Goal: Transaction & Acquisition: Purchase product/service

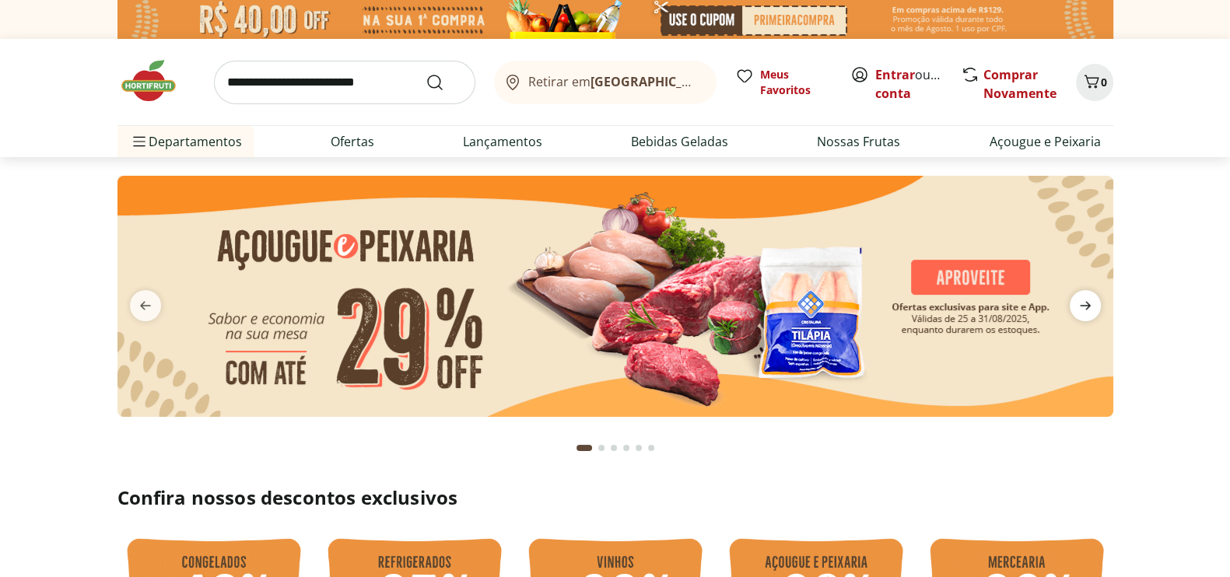
click at [1070, 300] on span "next" at bounding box center [1085, 305] width 31 height 31
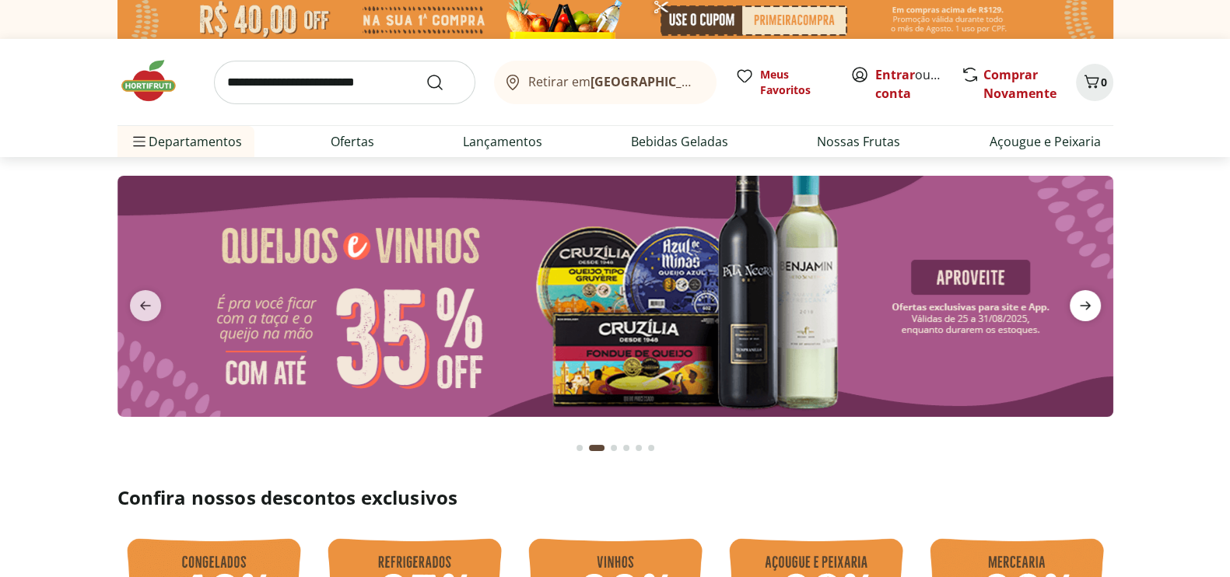
click at [1070, 301] on span "next" at bounding box center [1085, 305] width 31 height 31
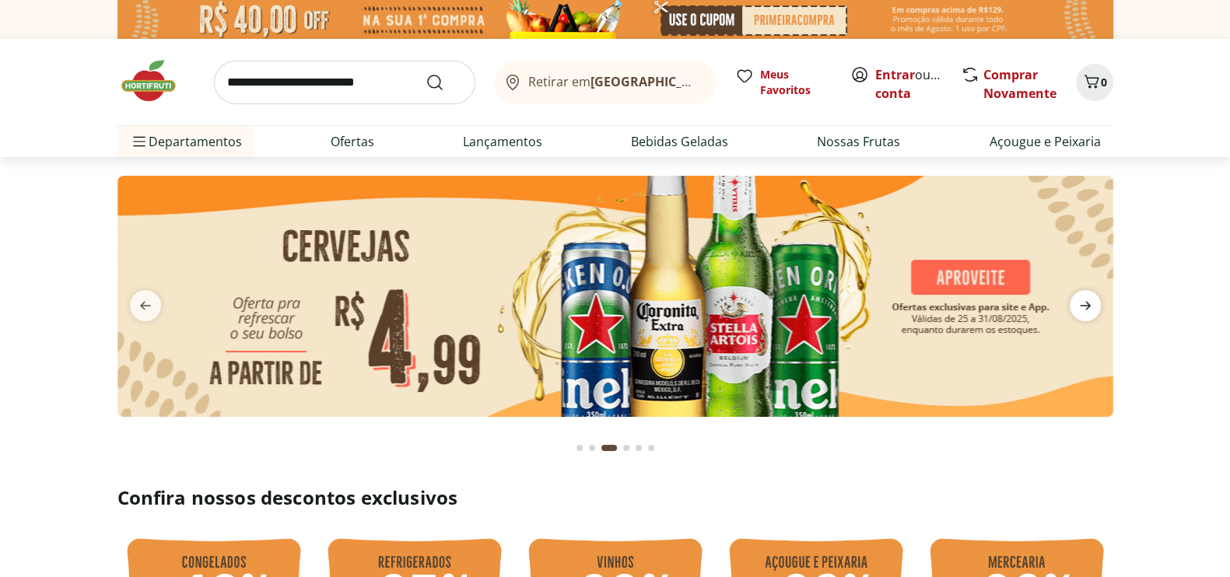
click at [1083, 308] on icon "next" at bounding box center [1085, 305] width 19 height 19
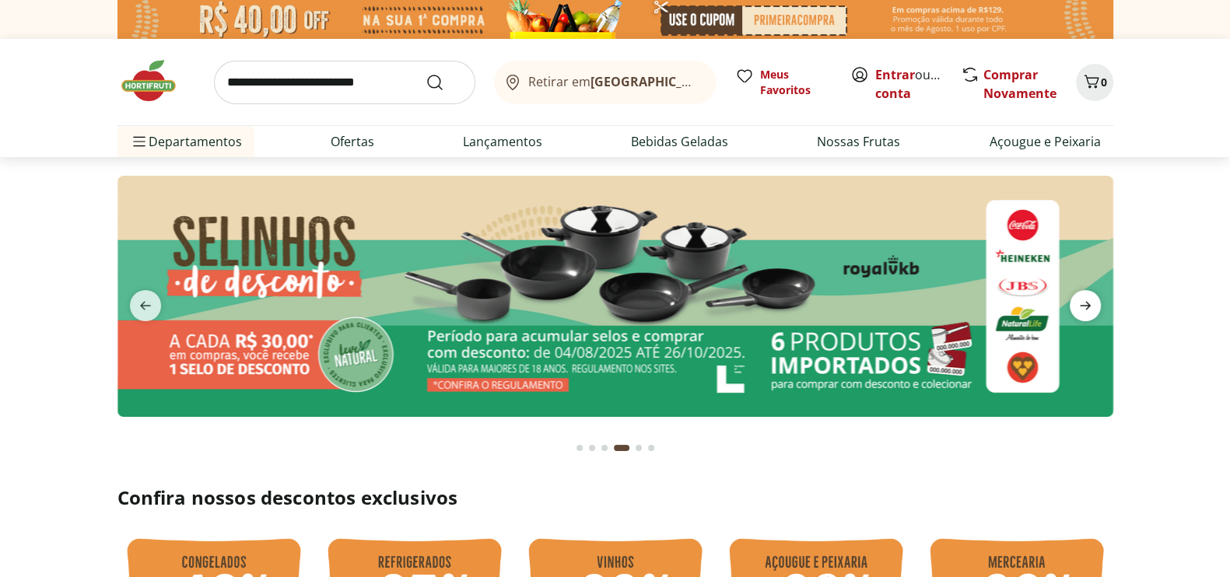
click at [1078, 313] on icon "next" at bounding box center [1085, 305] width 19 height 19
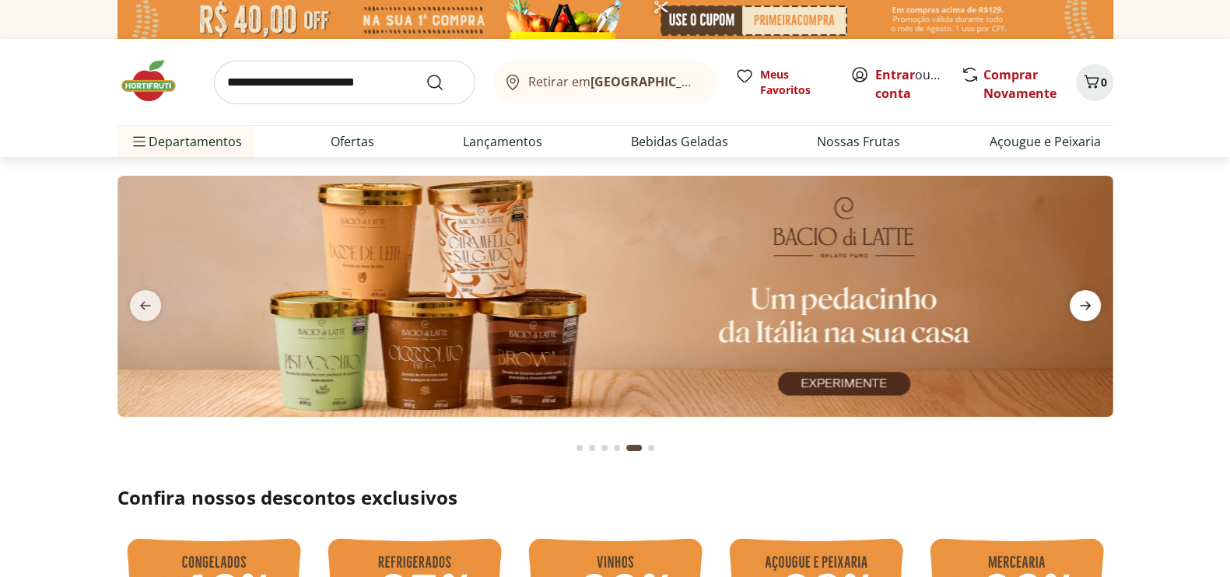
click at [1076, 314] on icon "next" at bounding box center [1085, 305] width 19 height 19
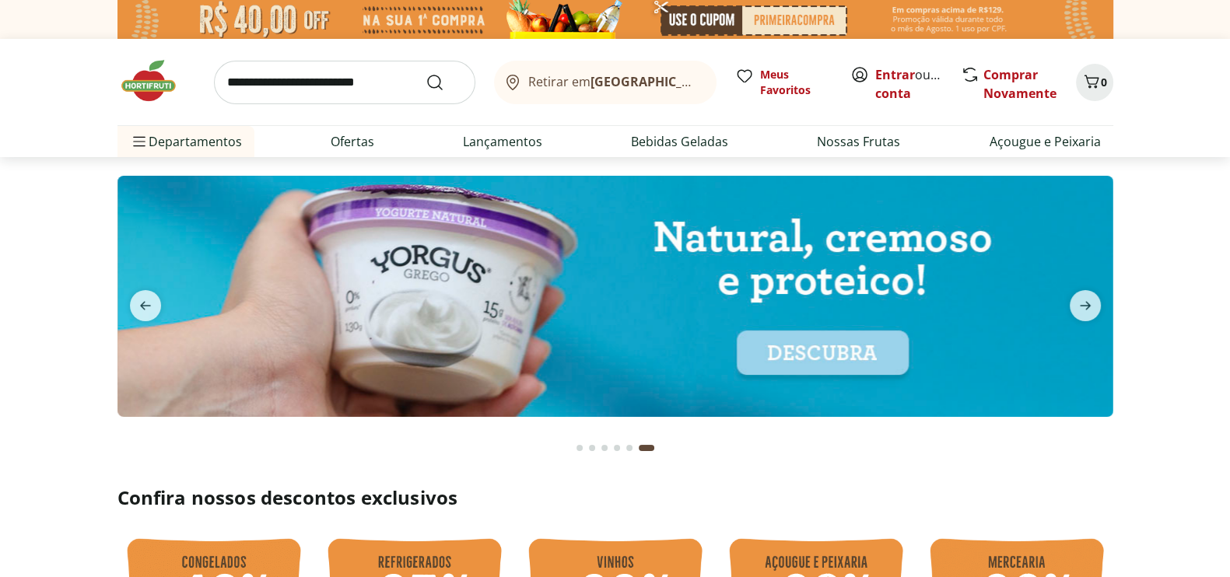
click at [580, 450] on div "Go to page 1 from fs-carousel" at bounding box center [579, 448] width 6 height 6
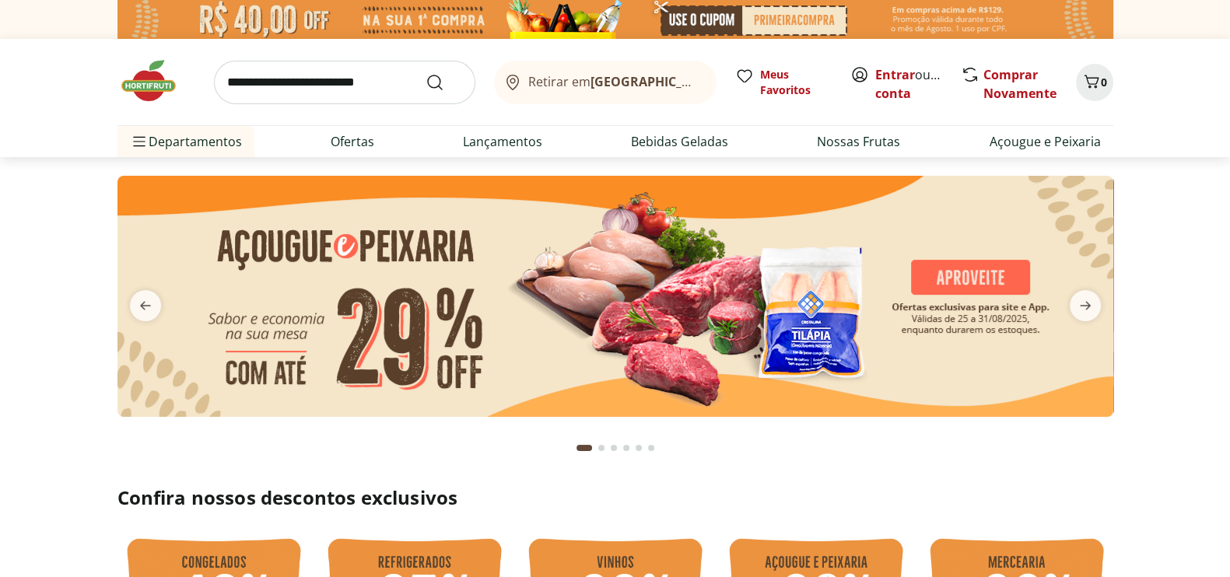
click at [226, 79] on input "search" at bounding box center [344, 83] width 261 height 44
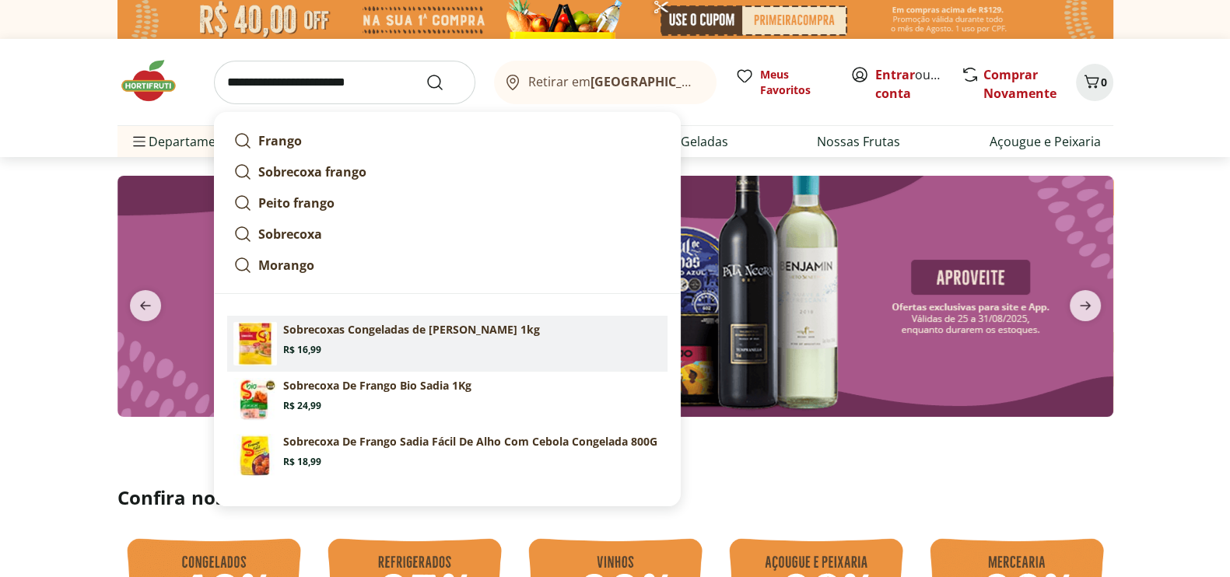
click at [294, 331] on p "Sobrecoxas Congeladas de Frango Sadia 1kg" at bounding box center [411, 330] width 257 height 16
type input "**********"
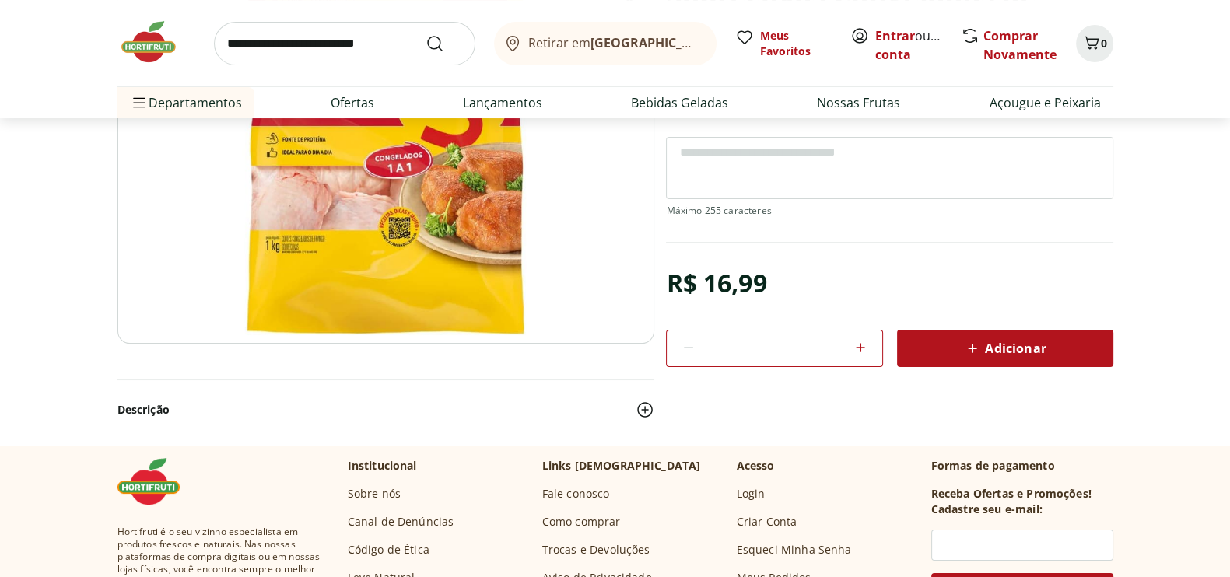
scroll to position [196, 0]
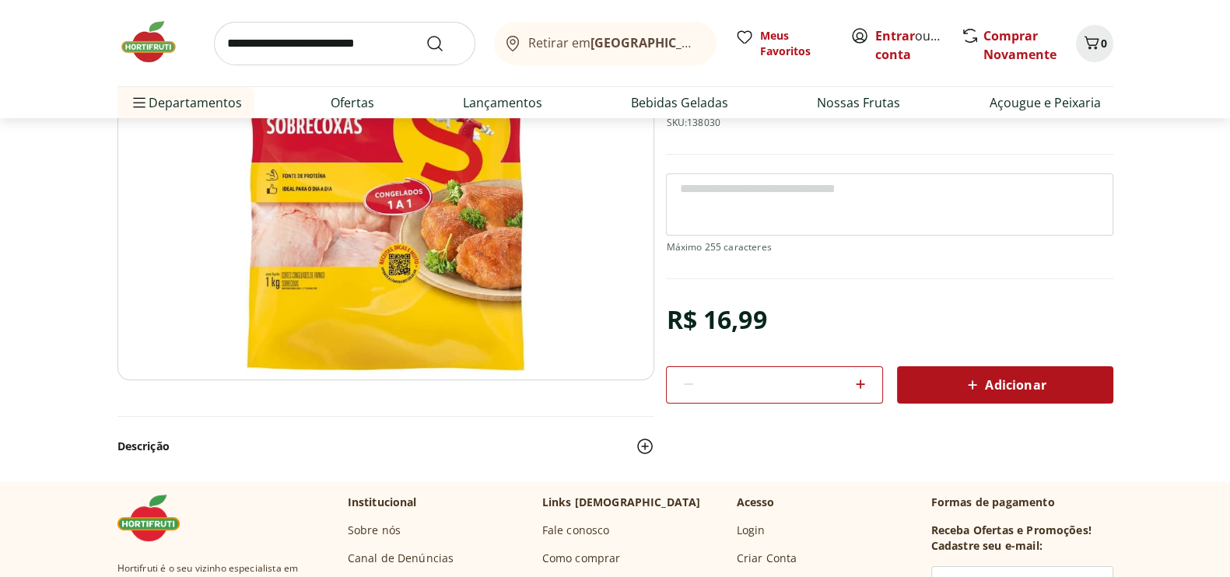
click at [860, 387] on icon at bounding box center [860, 384] width 9 height 9
type input "*"
click at [998, 381] on span "Adicionar" at bounding box center [1004, 385] width 82 height 19
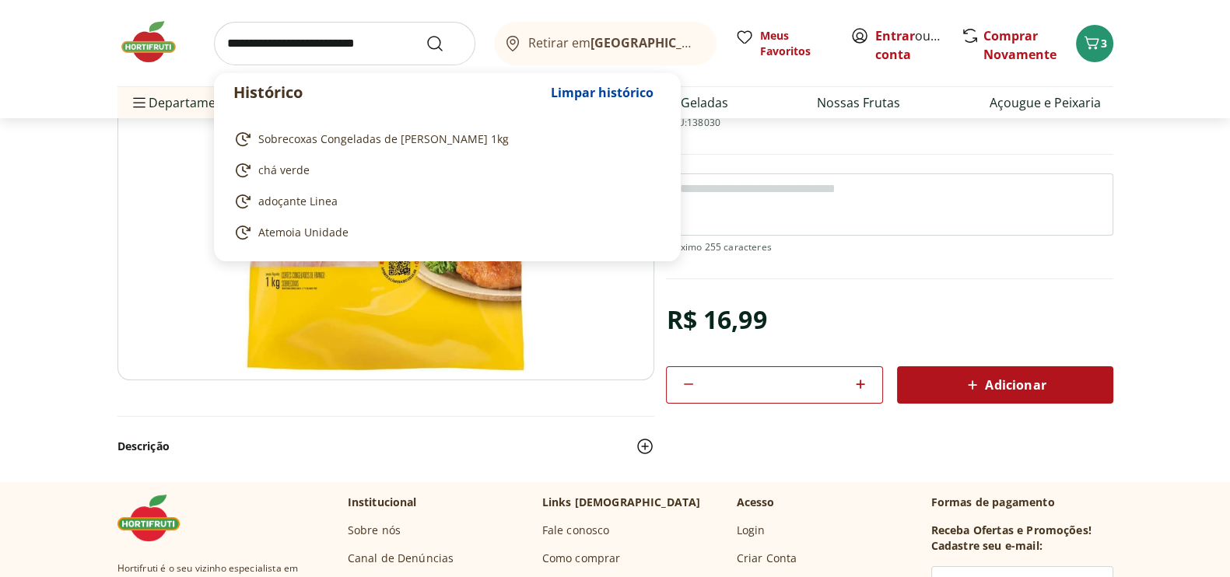
drag, startPoint x: 223, startPoint y: 44, endPoint x: 243, endPoint y: 58, distance: 24.4
click at [223, 45] on input "search" at bounding box center [344, 44] width 261 height 44
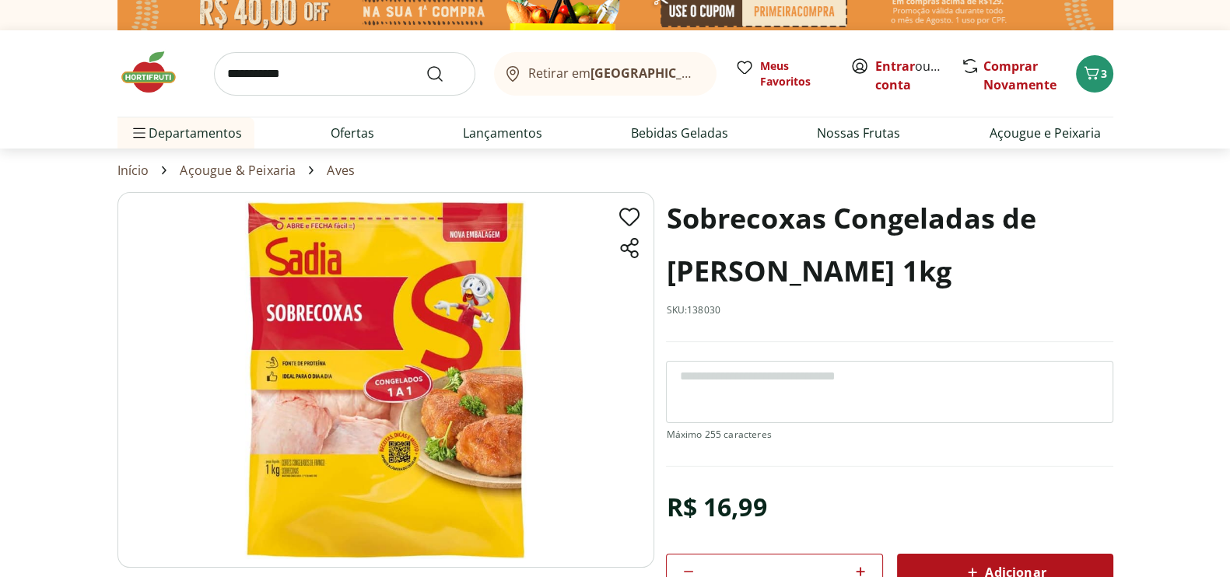
scroll to position [14, 0]
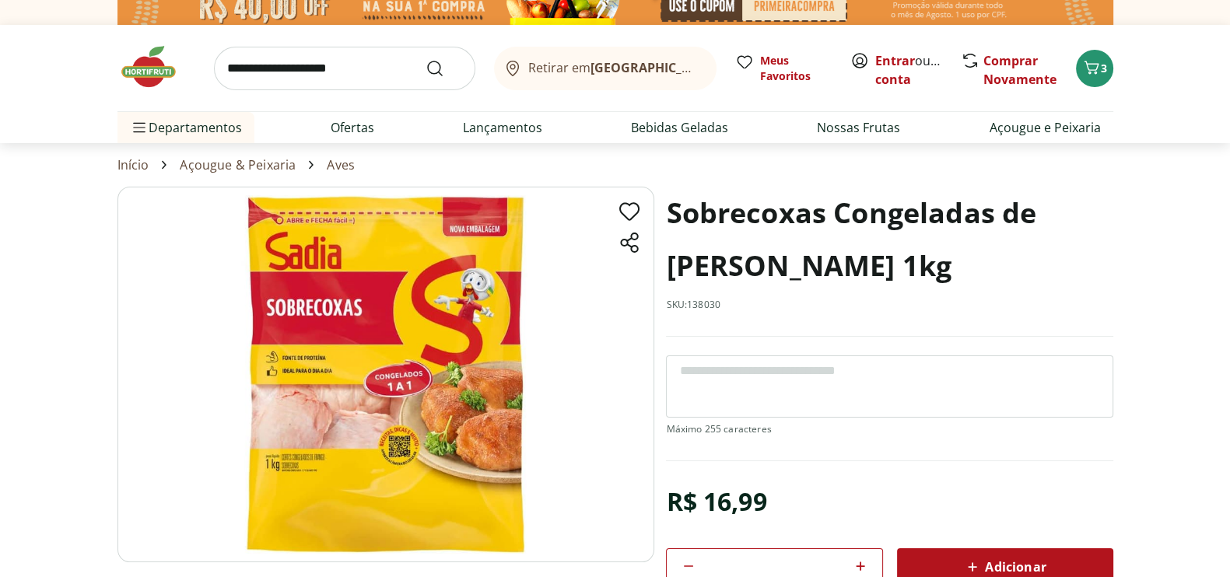
click at [230, 67] on input "**********" at bounding box center [344, 69] width 261 height 44
click at [231, 67] on input "**********" at bounding box center [344, 69] width 261 height 44
type input "**********"
click at [435, 65] on icon "Submit Search" at bounding box center [435, 68] width 19 height 19
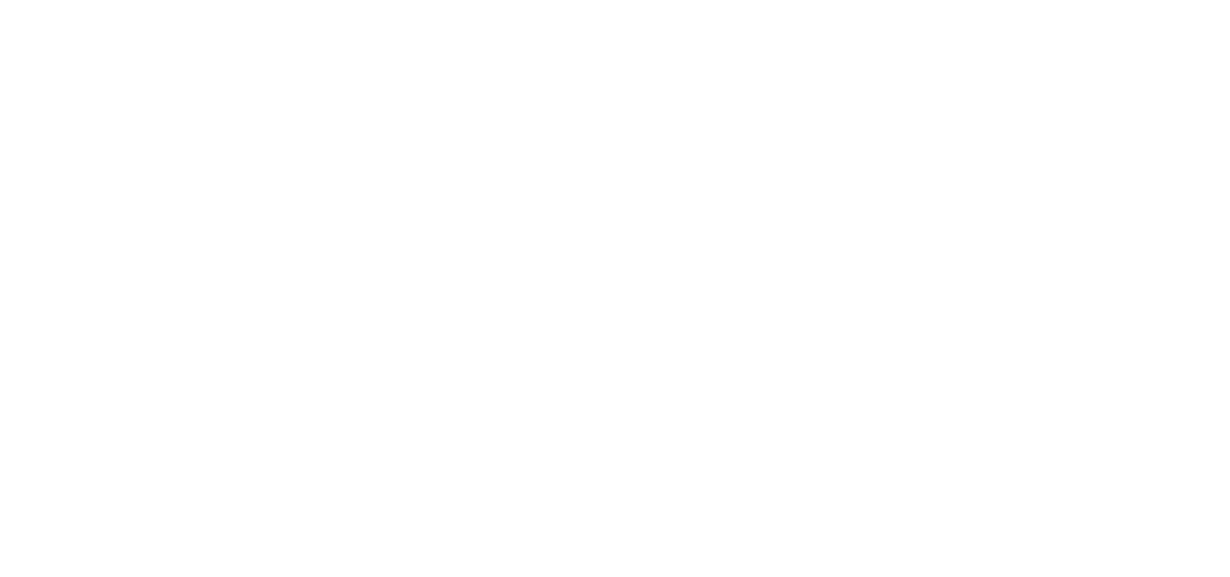
select select "**********"
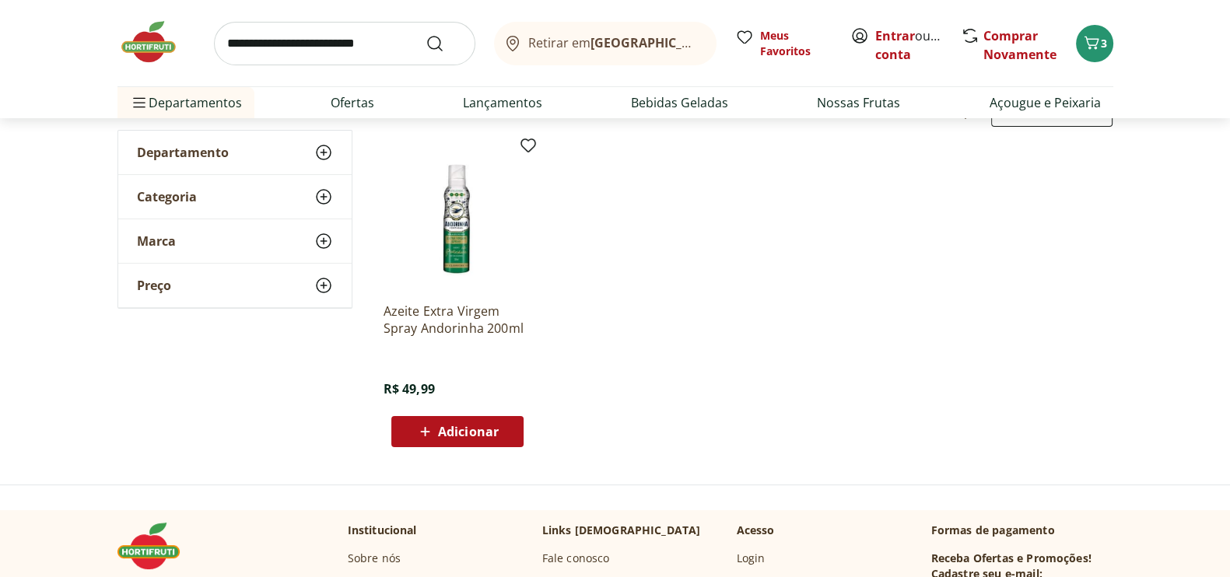
scroll to position [202, 0]
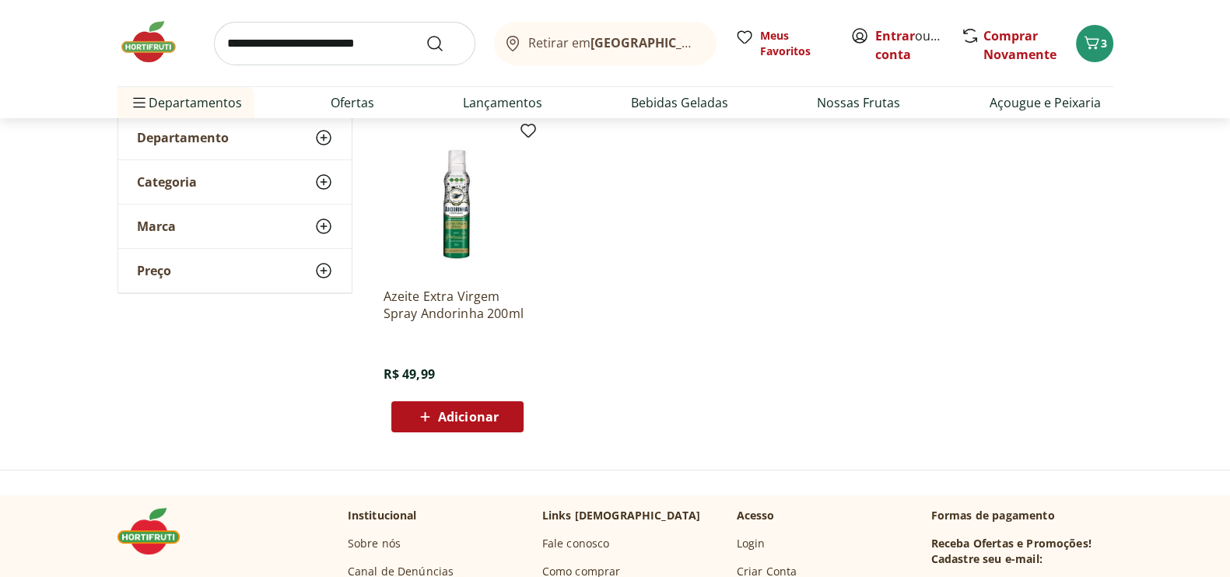
click at [461, 413] on span "Adicionar" at bounding box center [468, 417] width 61 height 12
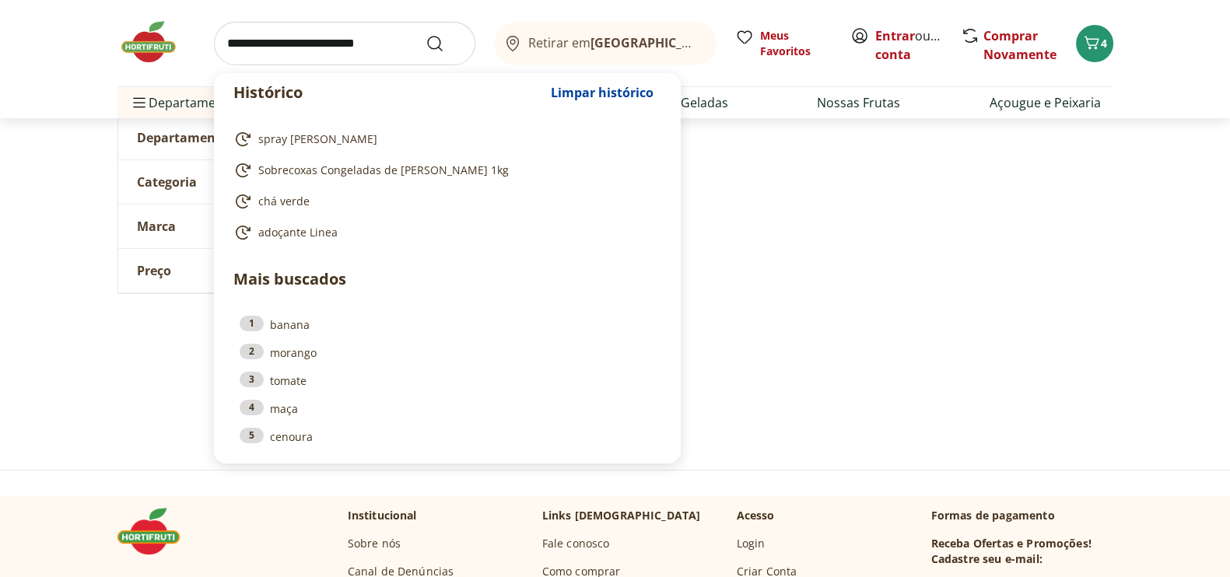
click at [227, 40] on input "search" at bounding box center [344, 44] width 261 height 44
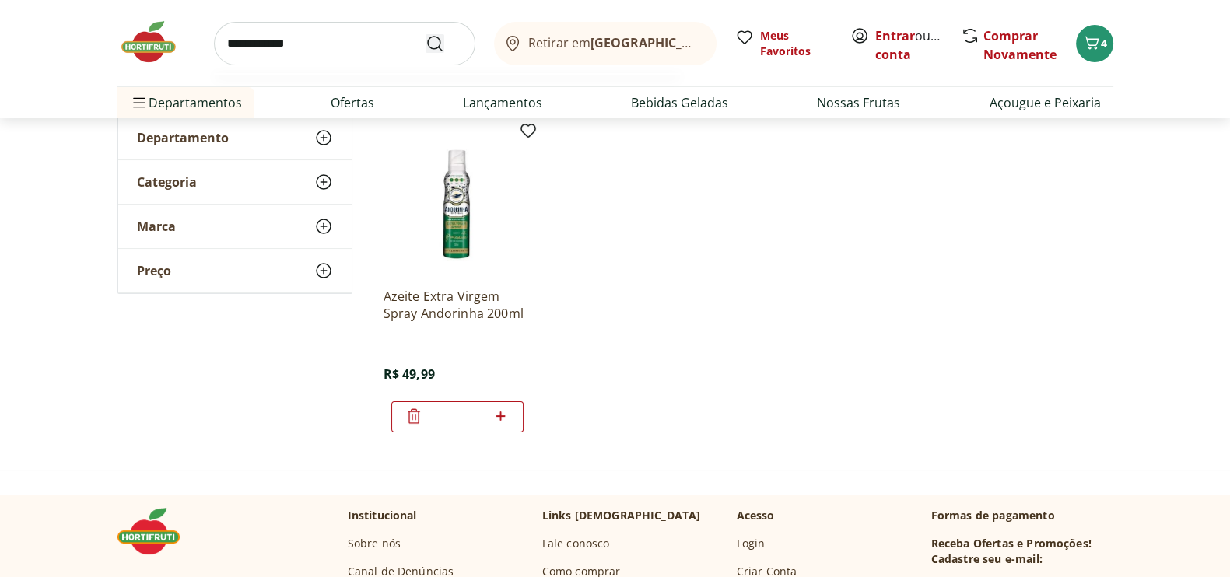
type input "**********"
click at [436, 44] on icon "Submit Search" at bounding box center [435, 43] width 19 height 19
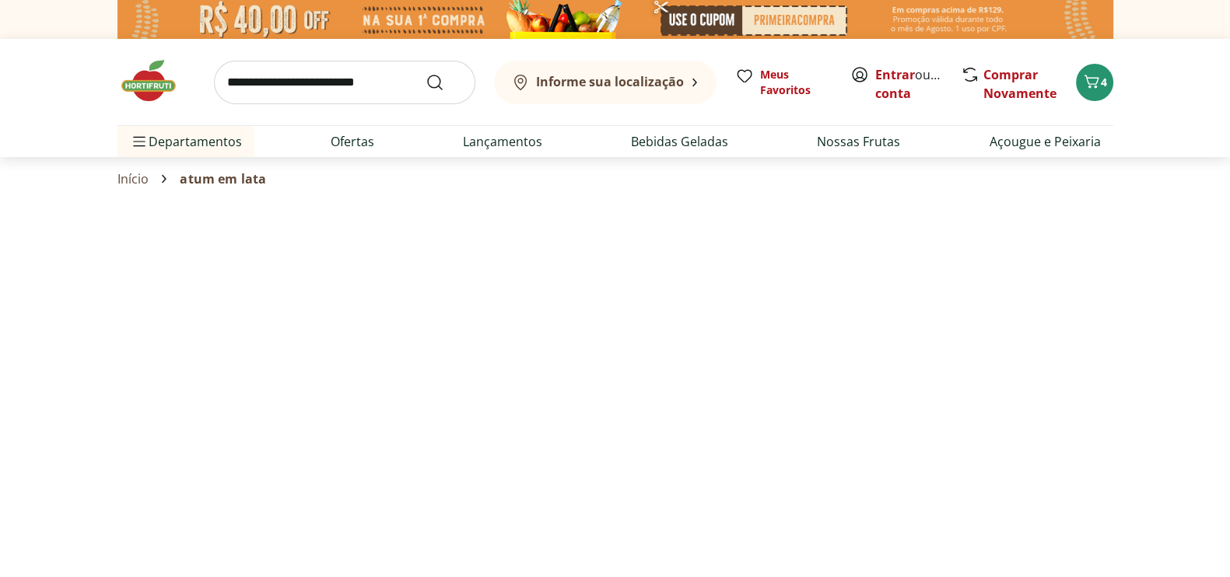
select select "**********"
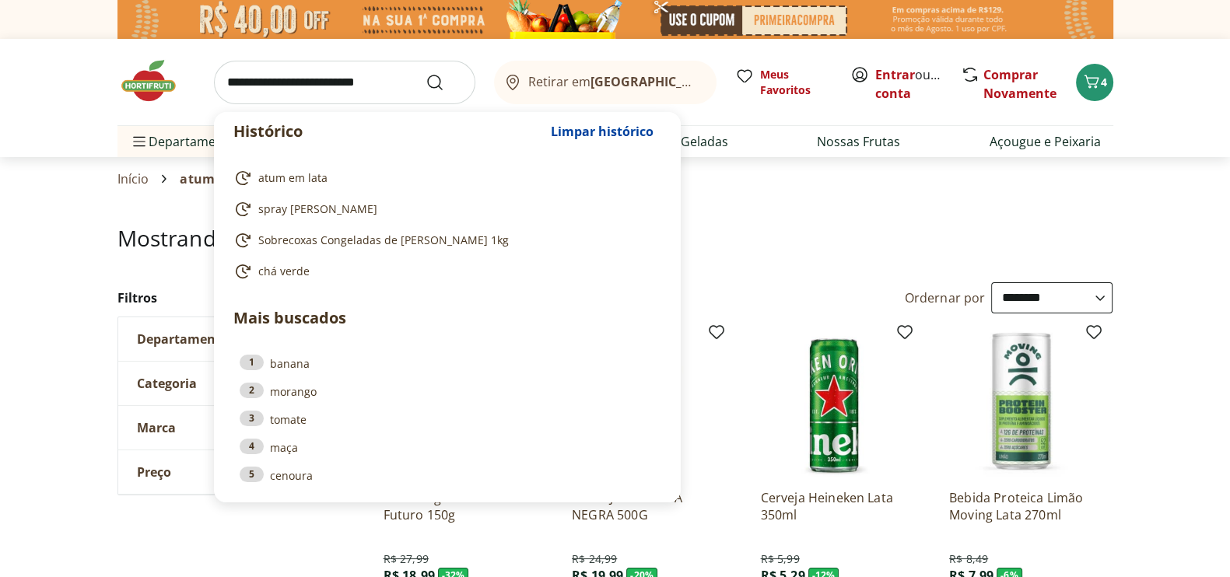
click at [222, 79] on input "search" at bounding box center [344, 83] width 261 height 44
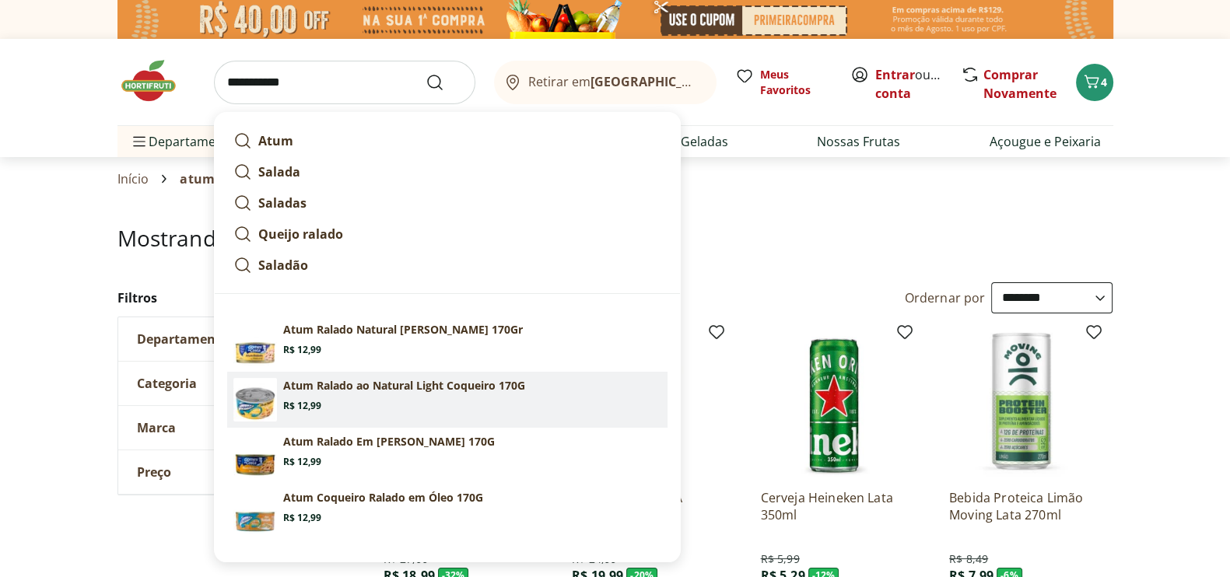
click at [292, 385] on p "Atum Ralado ao Natural Light Coqueiro 170G" at bounding box center [404, 386] width 242 height 16
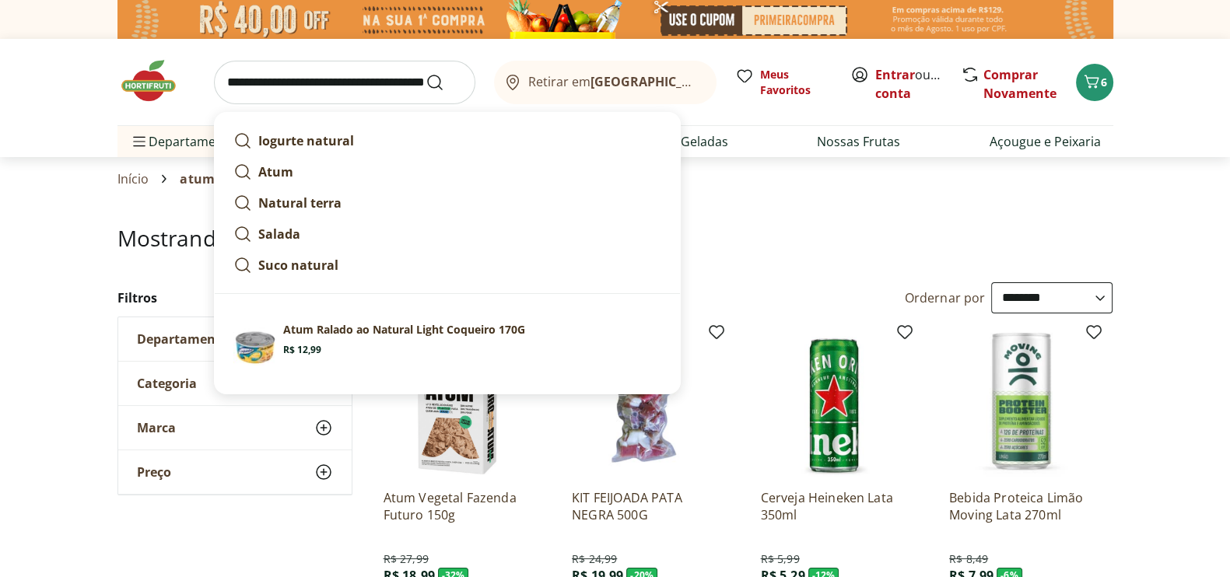
scroll to position [0, 25]
drag, startPoint x: 301, startPoint y: 79, endPoint x: 474, endPoint y: 61, distance: 173.6
click at [474, 61] on form "**********" at bounding box center [344, 83] width 261 height 44
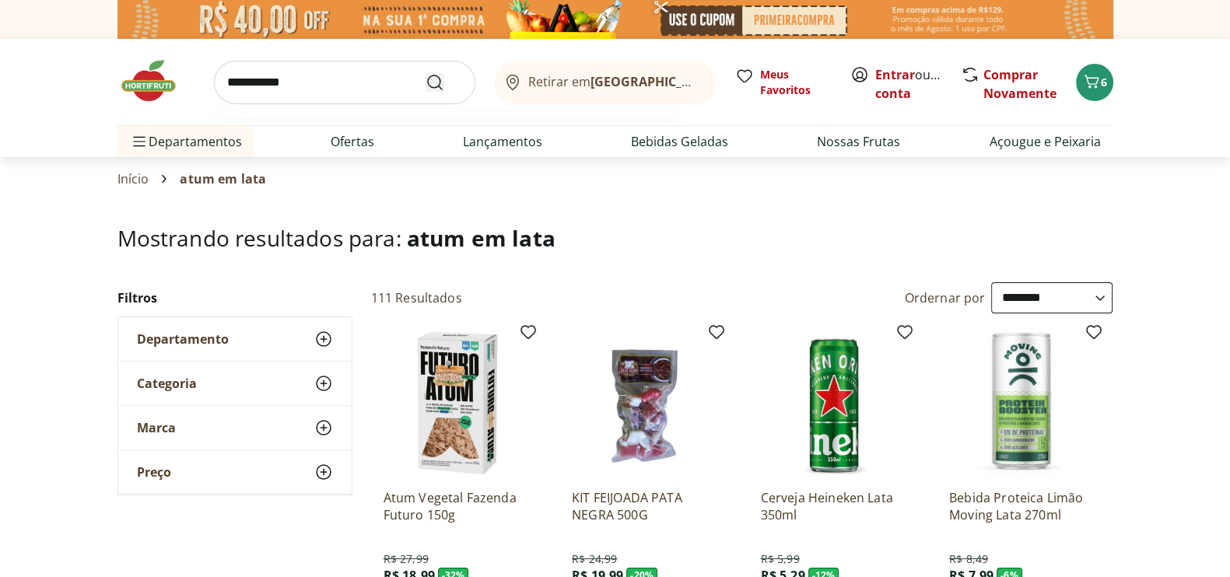
type input "**********"
click at [436, 82] on icon "Submit Search" at bounding box center [435, 82] width 19 height 19
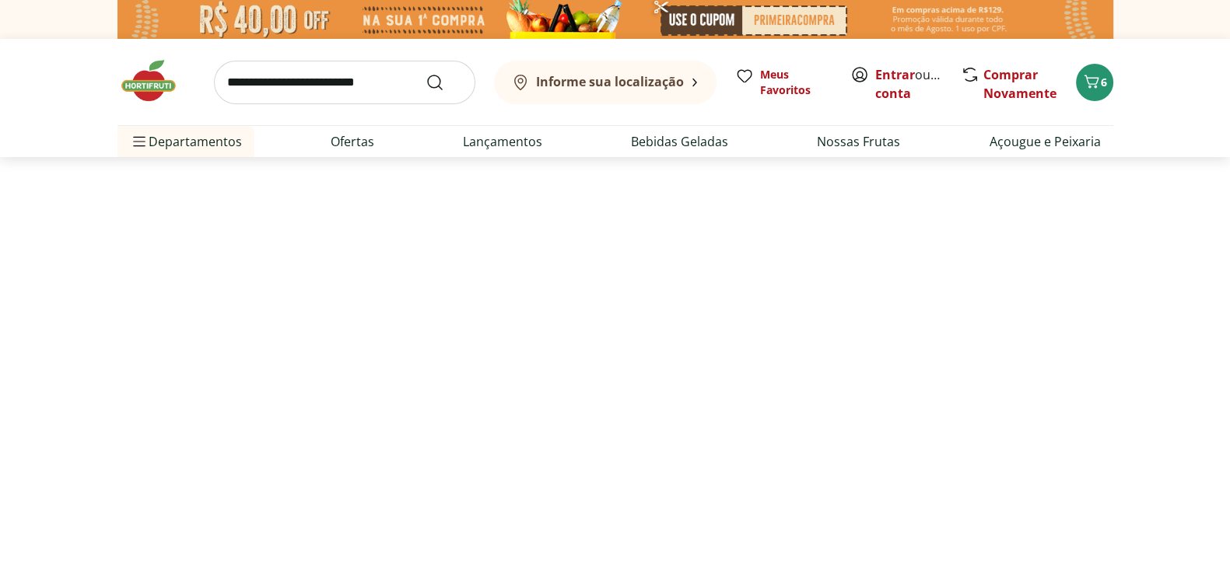
select select "**********"
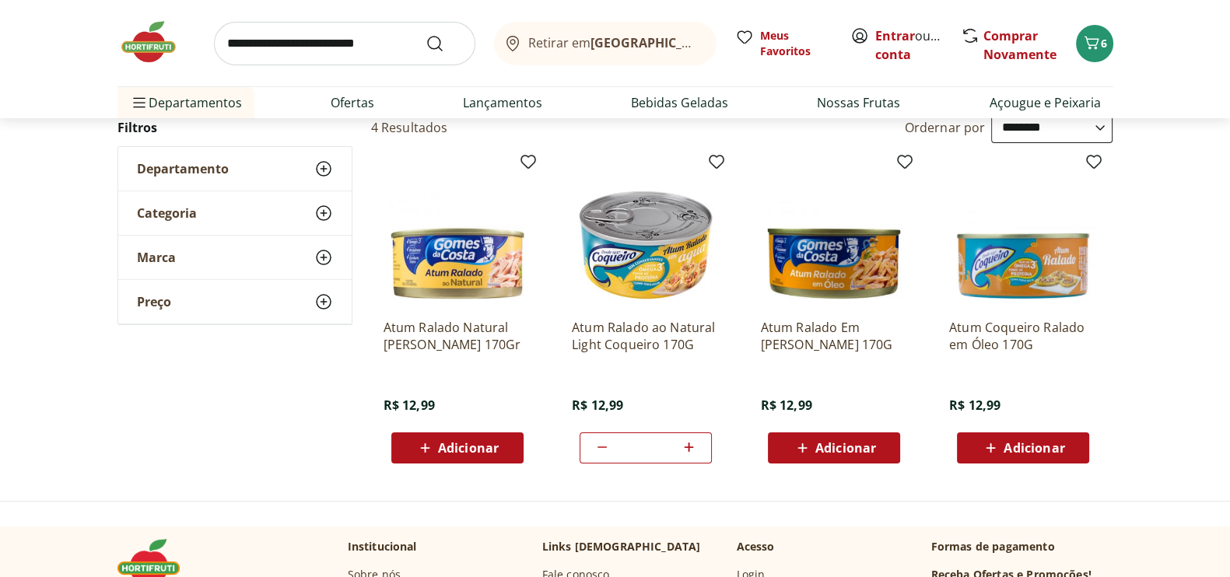
scroll to position [162, 0]
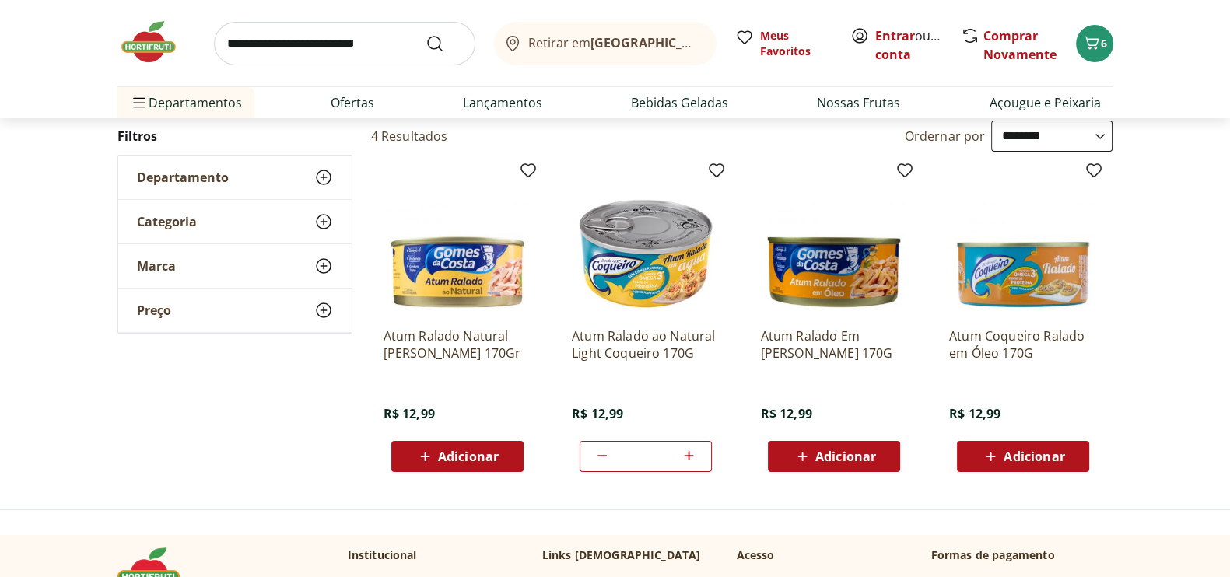
click at [1031, 452] on span "Adicionar" at bounding box center [1034, 456] width 61 height 12
click at [1066, 454] on icon at bounding box center [1066, 455] width 9 height 9
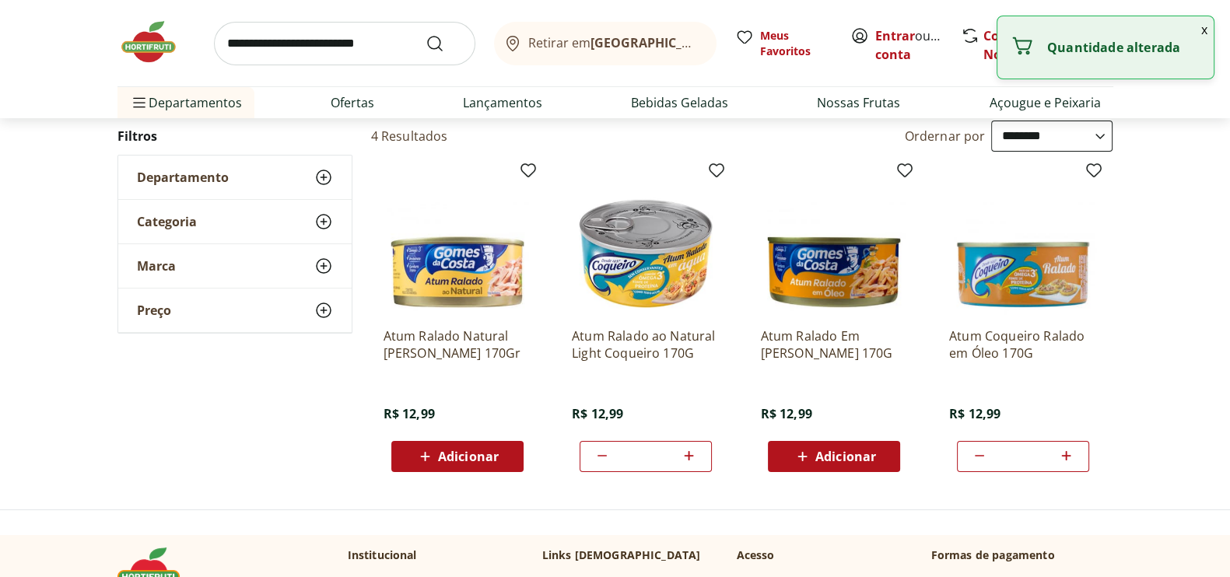
type input "*"
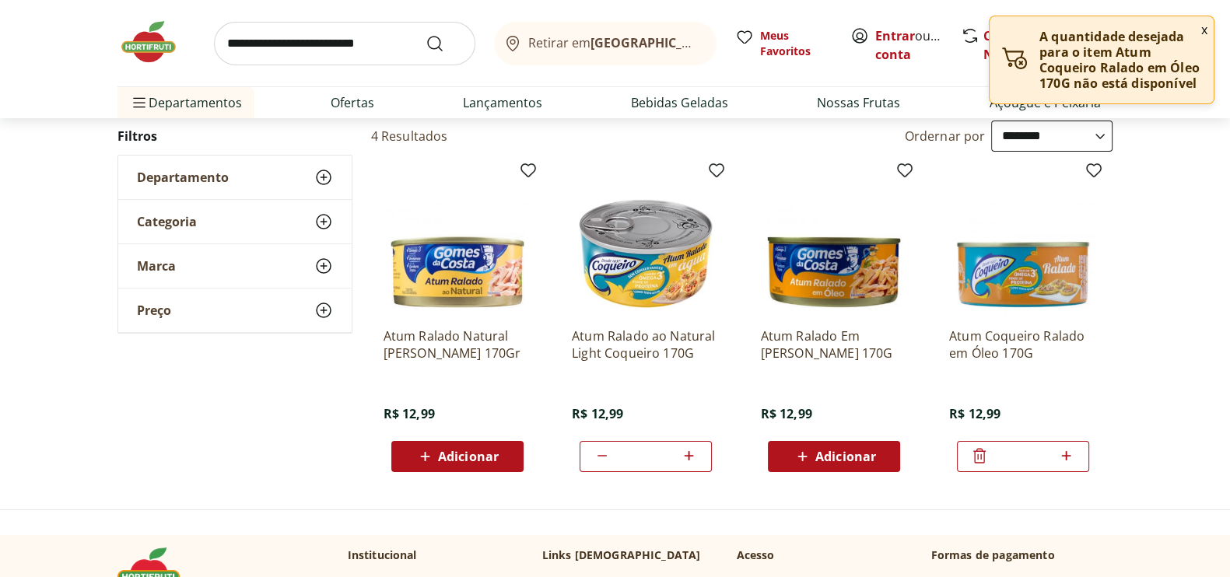
click at [980, 458] on icon at bounding box center [979, 456] width 19 height 19
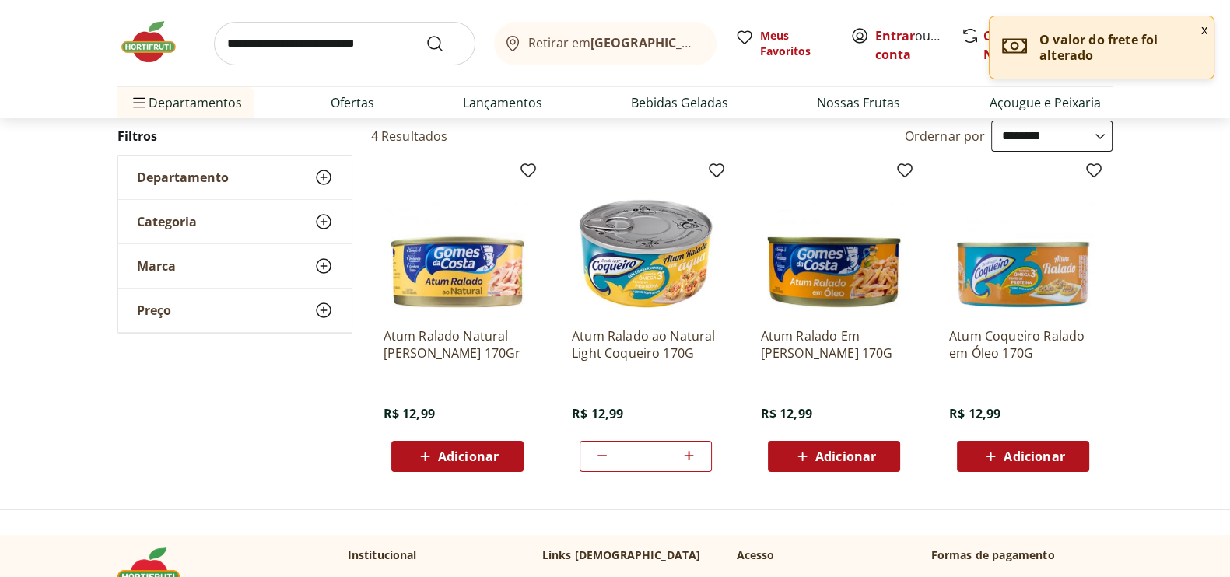
click at [828, 457] on span "Adicionar" at bounding box center [845, 456] width 61 height 12
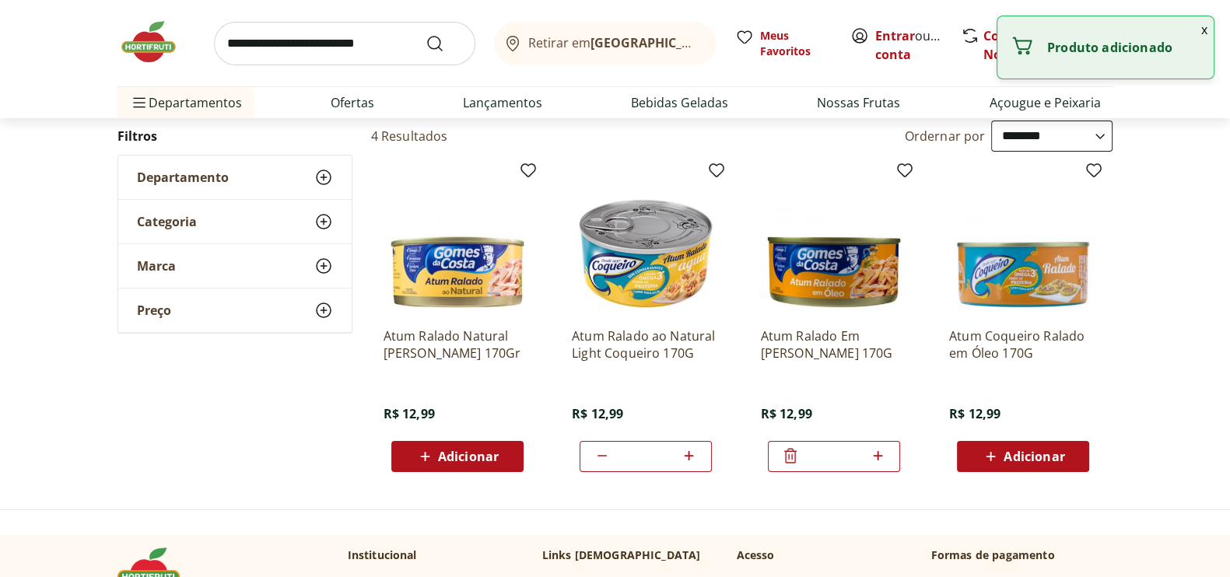
click at [875, 453] on icon at bounding box center [877, 456] width 19 height 19
type input "*"
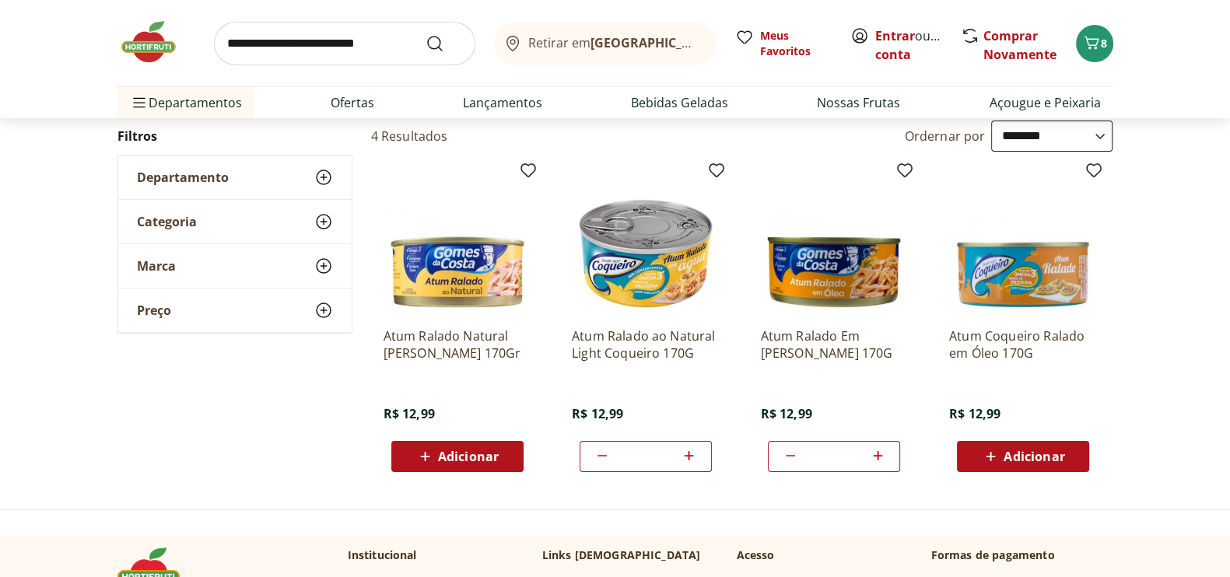
click at [223, 44] on input "search" at bounding box center [344, 44] width 261 height 44
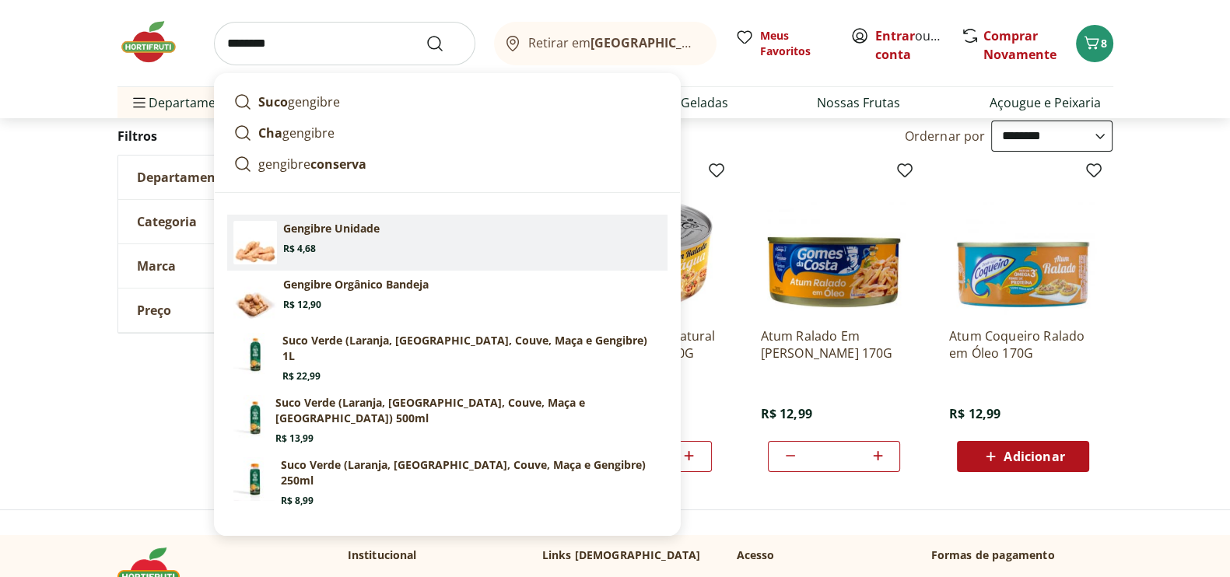
click at [328, 226] on p "Gengibre Unidade" at bounding box center [331, 229] width 96 height 16
type input "**********"
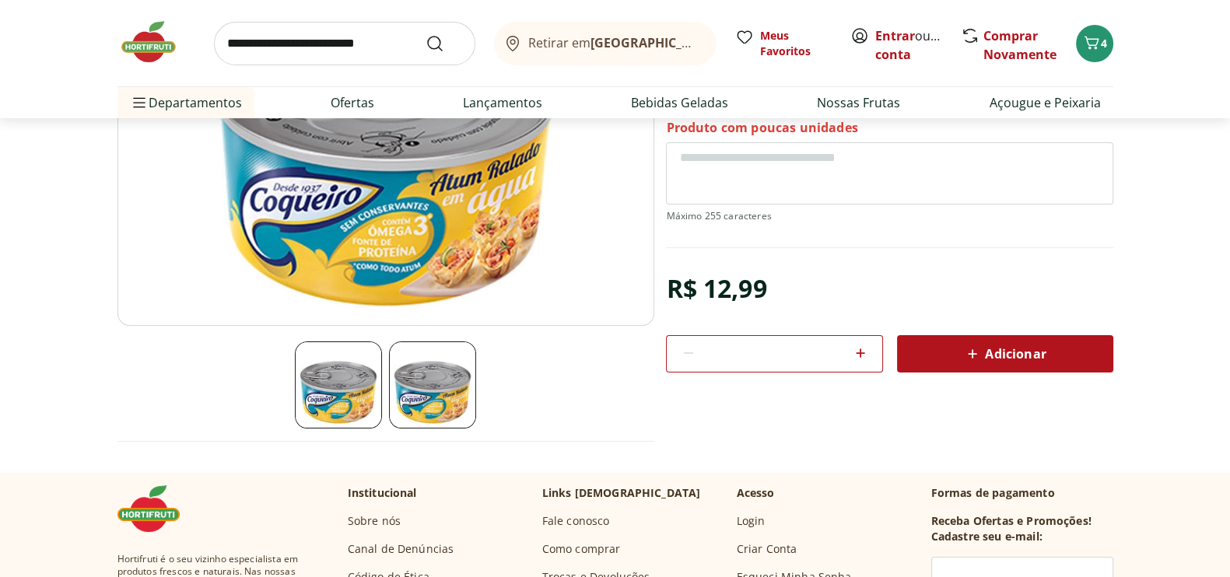
scroll to position [248, 0]
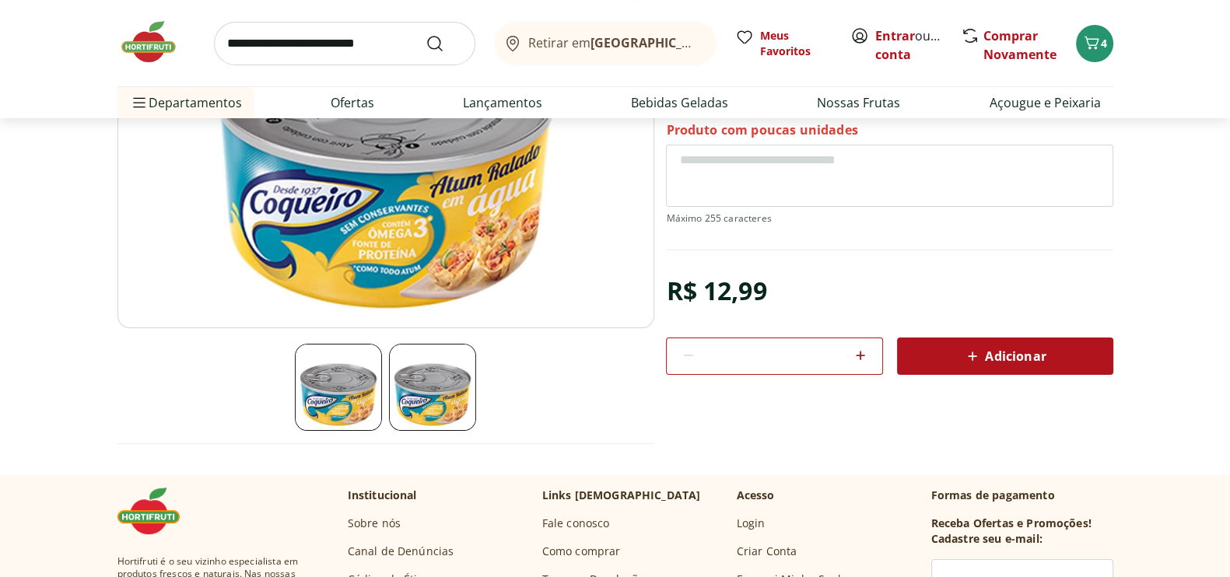
click at [861, 352] on icon at bounding box center [860, 355] width 19 height 19
type input "*"
click at [1025, 358] on span "Adicionar" at bounding box center [1004, 356] width 82 height 19
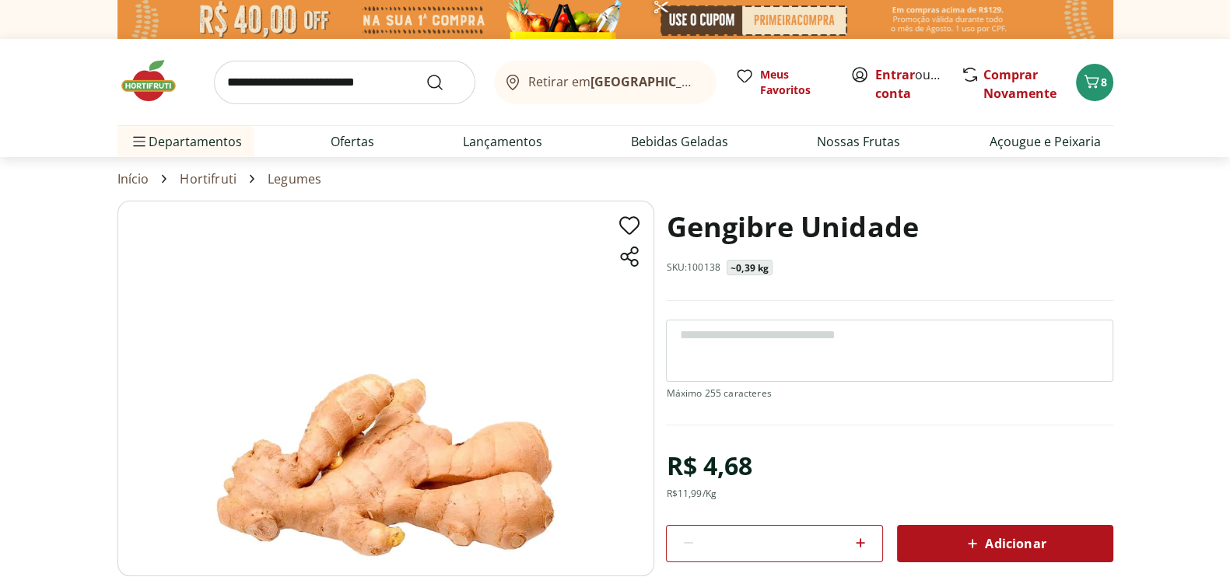
scroll to position [212, 0]
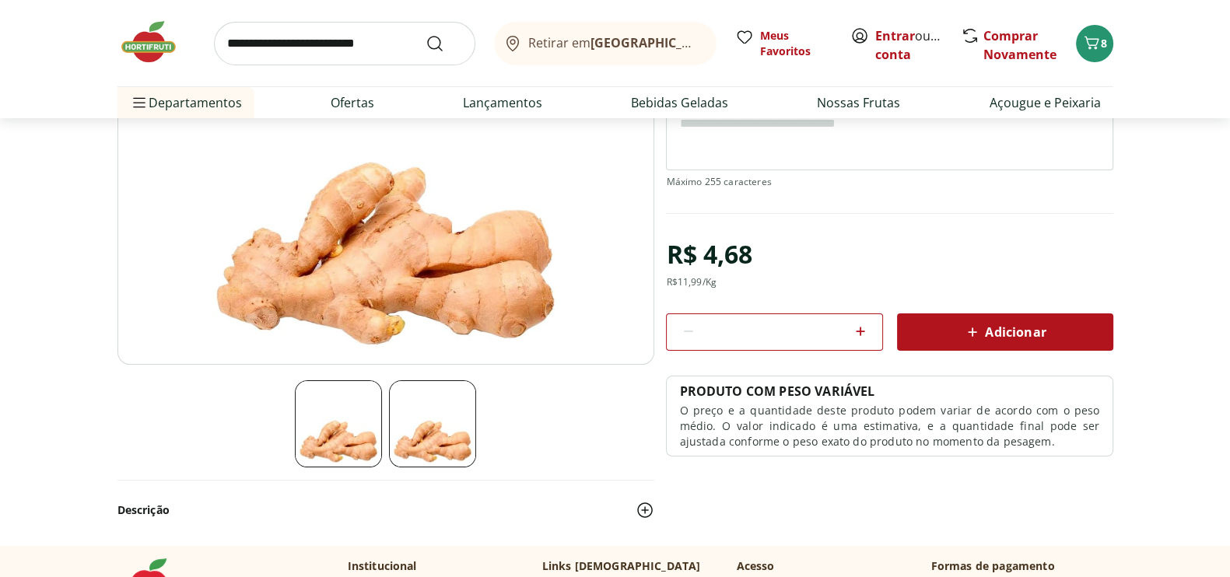
click at [985, 328] on span "Adicionar" at bounding box center [1004, 332] width 82 height 19
click at [224, 45] on input "search" at bounding box center [344, 44] width 261 height 44
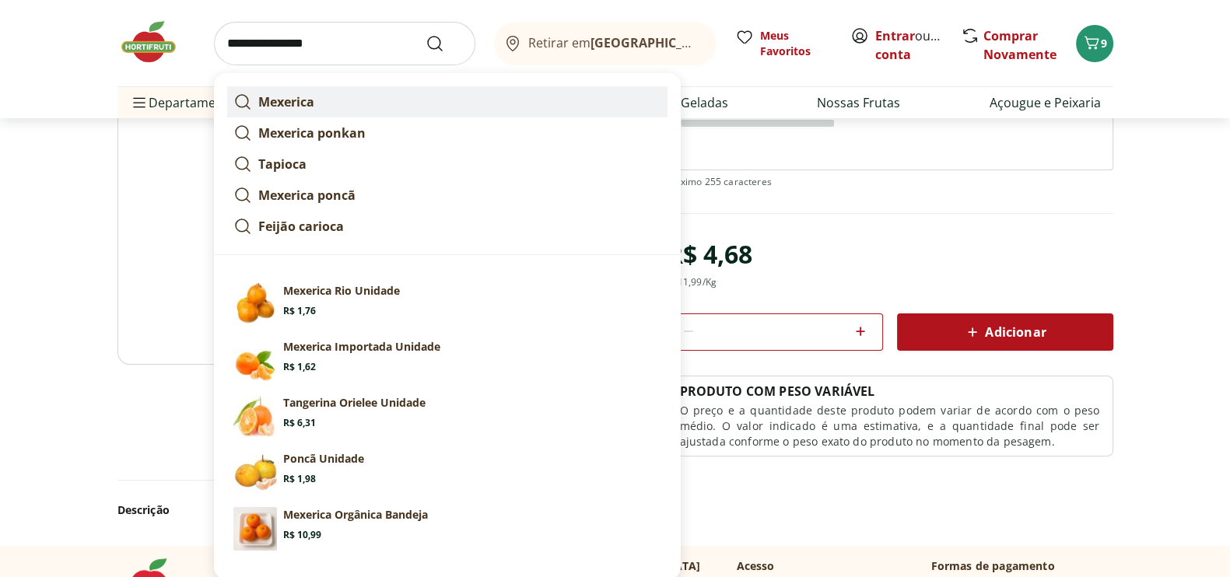
click at [305, 96] on strong "Mexerica" at bounding box center [286, 101] width 56 height 17
type input "********"
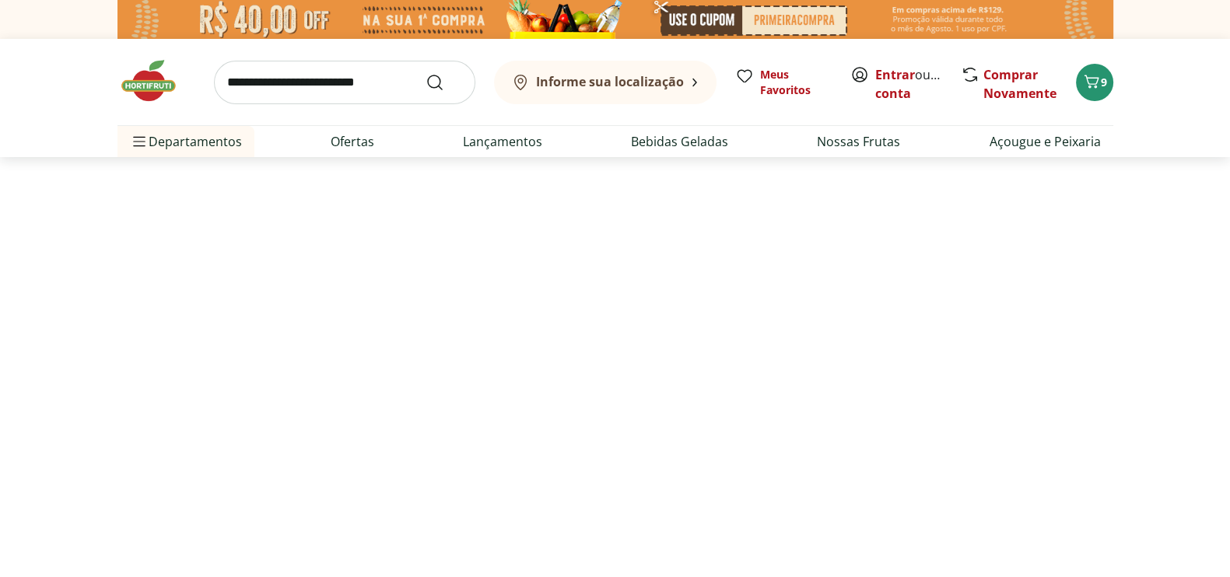
select select "**********"
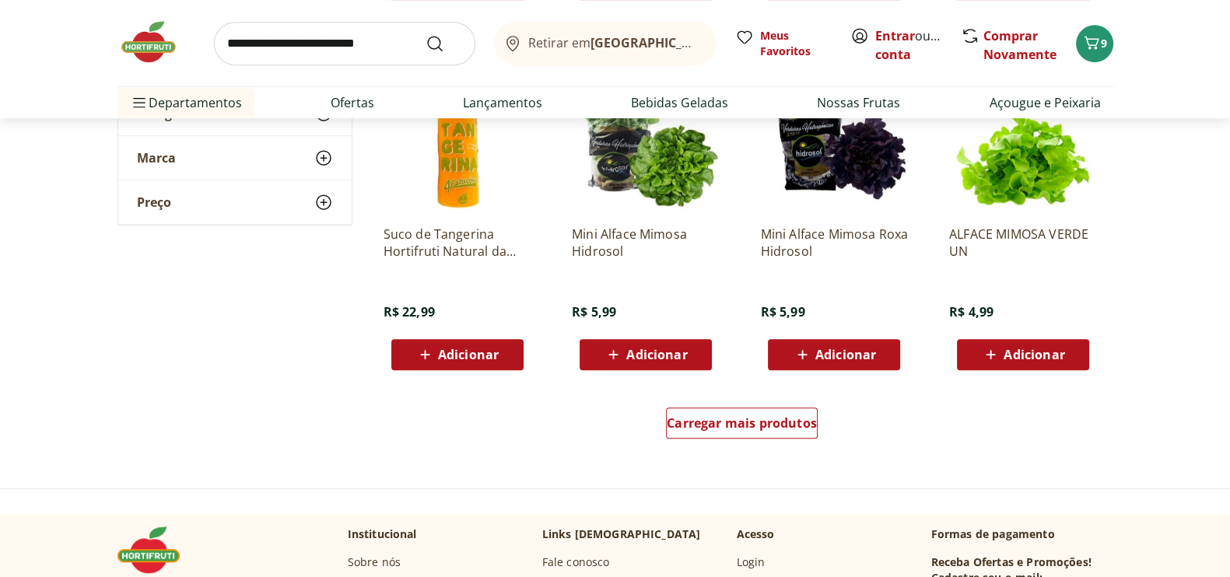
scroll to position [941, 0]
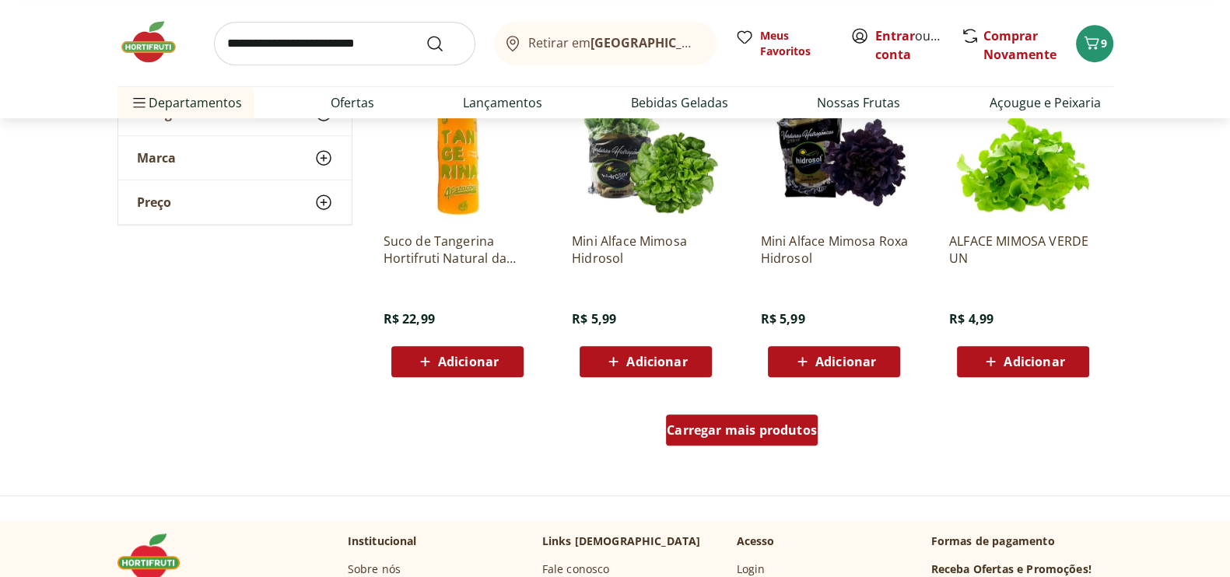
click at [753, 429] on span "Carregar mais produtos" at bounding box center [742, 430] width 150 height 12
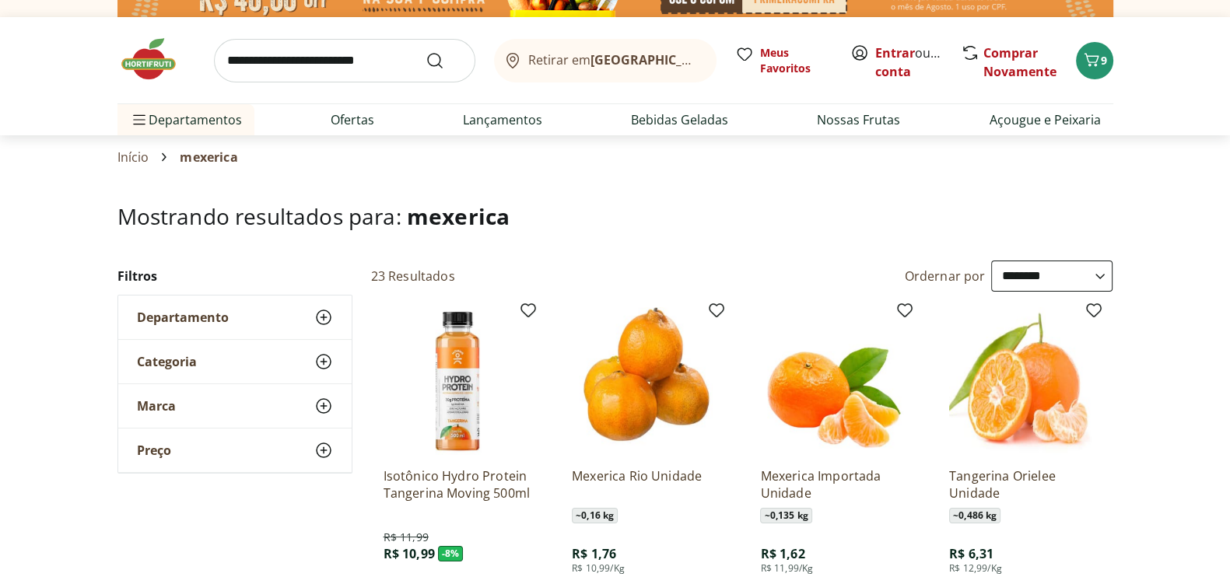
scroll to position [161, 0]
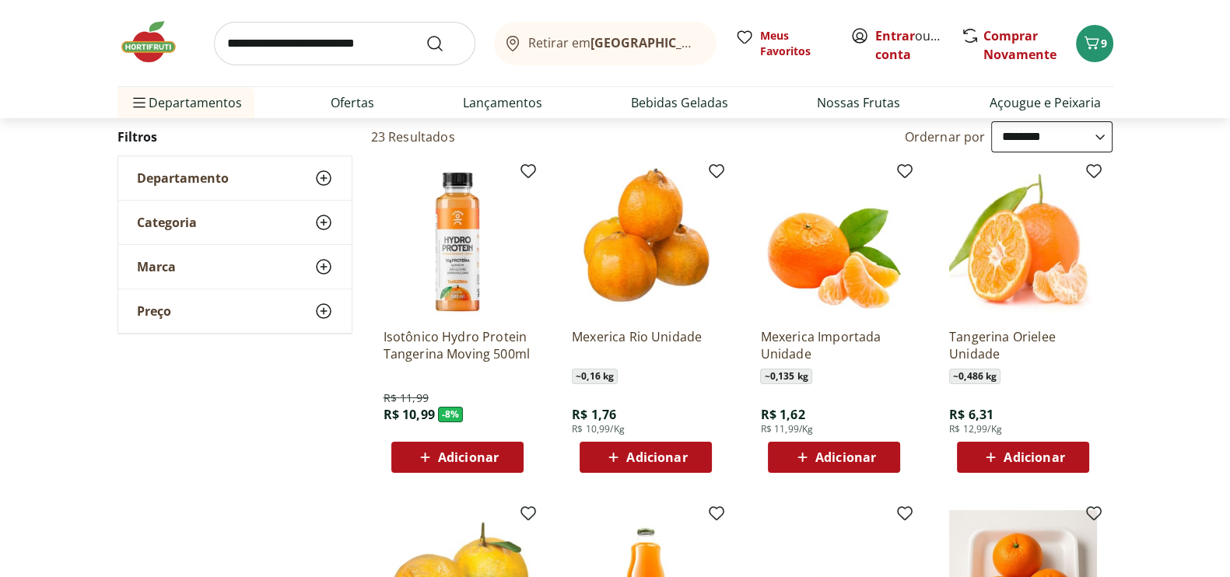
click at [644, 457] on span "Adicionar" at bounding box center [656, 457] width 61 height 12
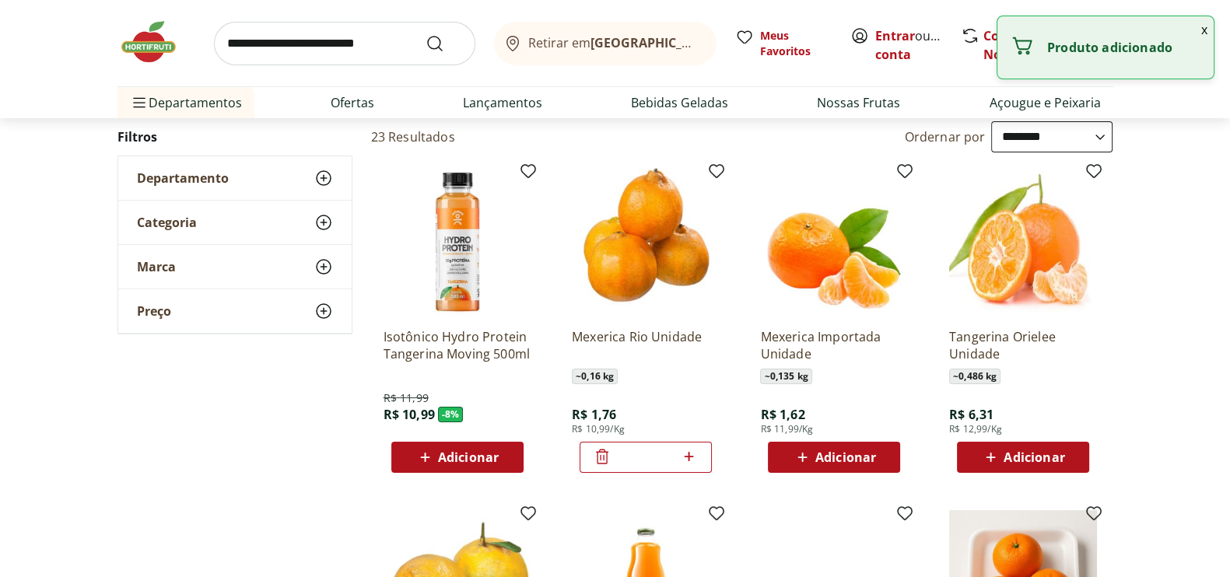
click at [693, 458] on icon at bounding box center [688, 456] width 19 height 19
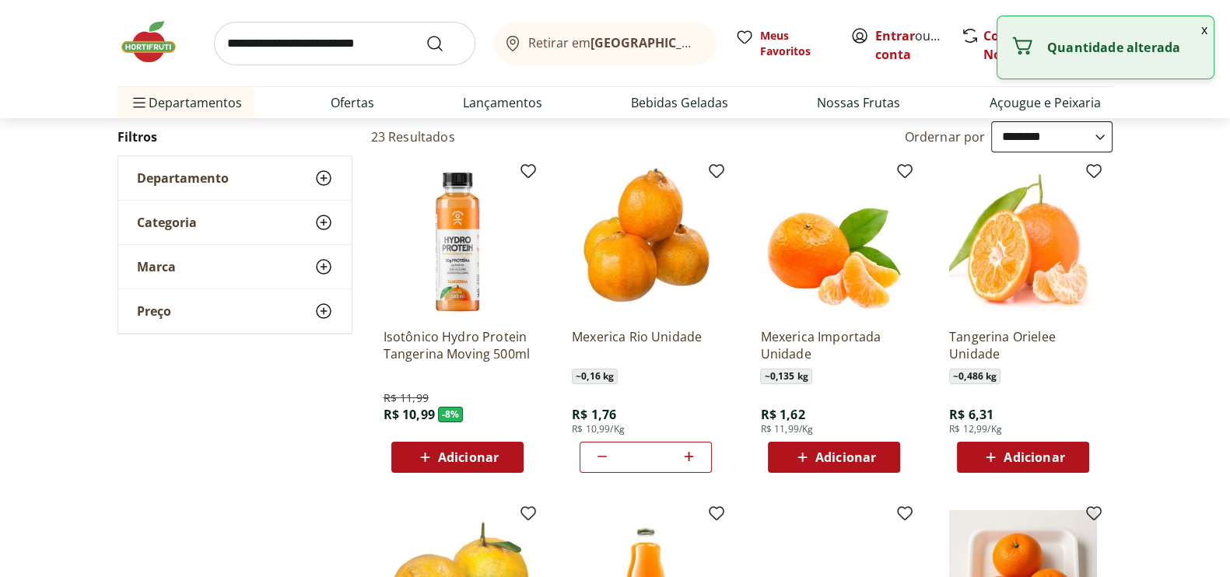
click at [693, 458] on icon at bounding box center [688, 456] width 19 height 19
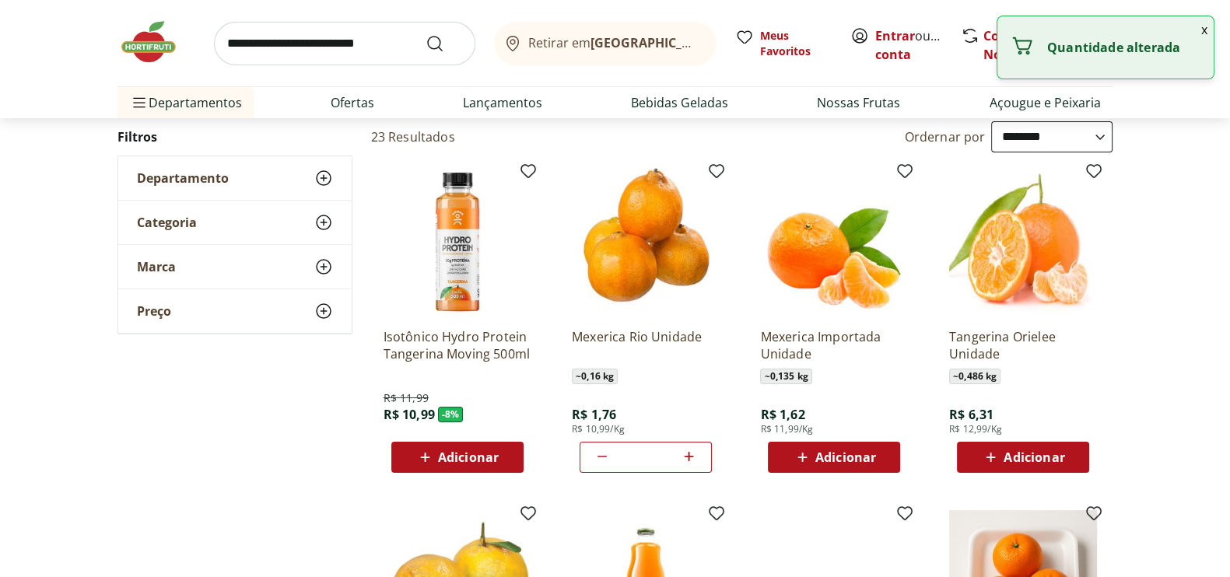
click at [693, 458] on icon at bounding box center [688, 456] width 19 height 19
type input "**"
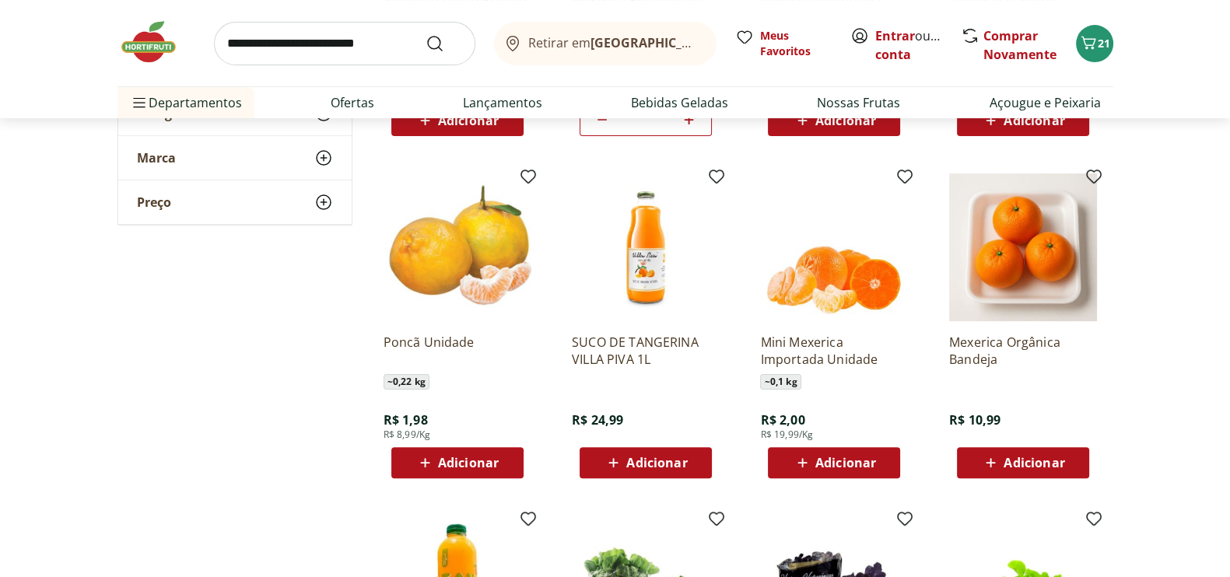
scroll to position [0, 0]
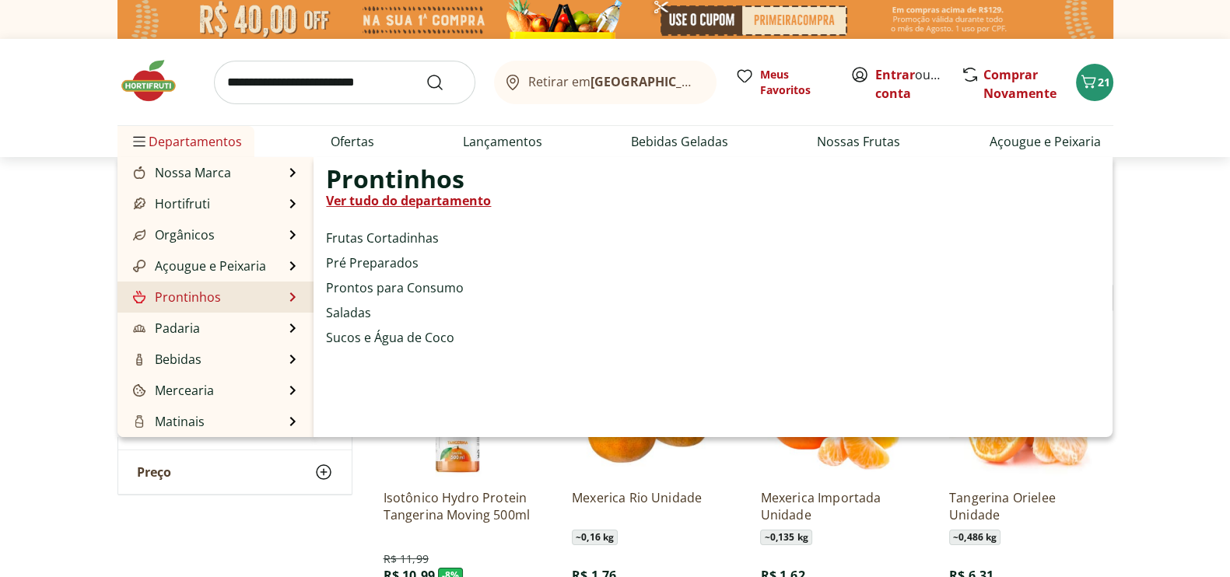
click at [284, 297] on li "Prontinhos Prontinhos Ver tudo do departamento Frutas Cortadinhas Pré Preparado…" at bounding box center [215, 297] width 197 height 31
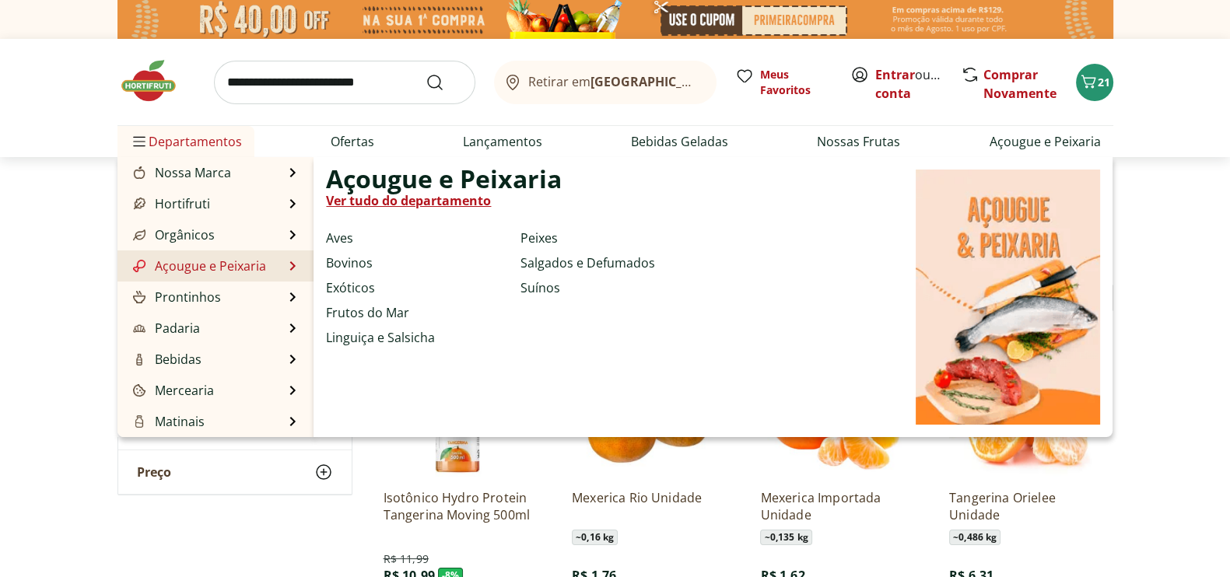
click at [387, 201] on link "Ver tudo do departamento" at bounding box center [408, 200] width 165 height 19
select select "**********"
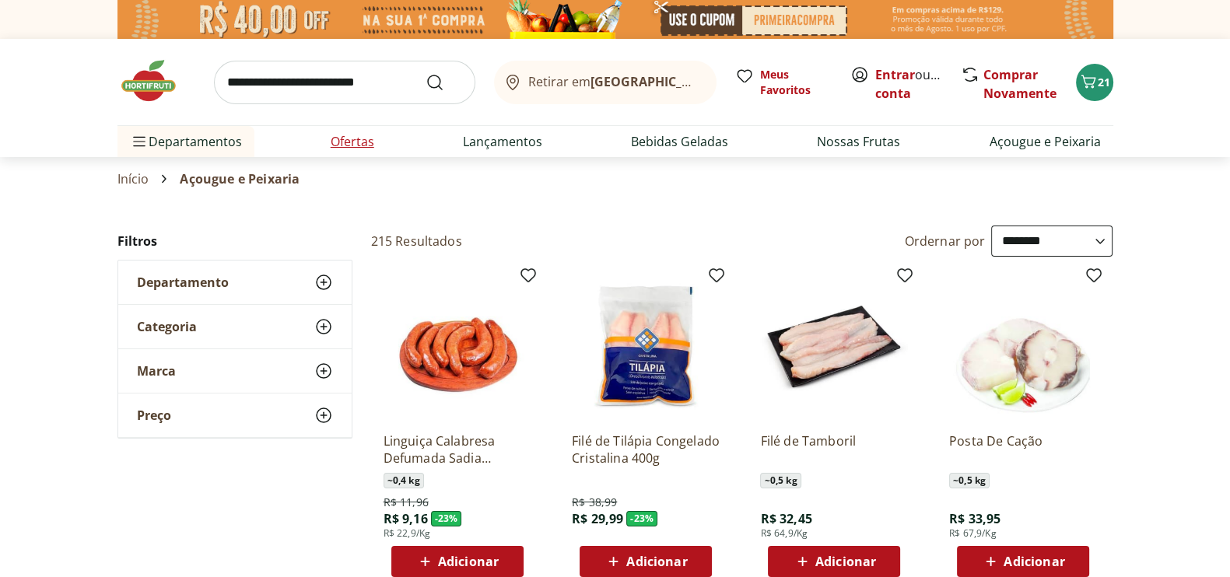
click at [347, 142] on link "Ofertas" at bounding box center [353, 141] width 44 height 19
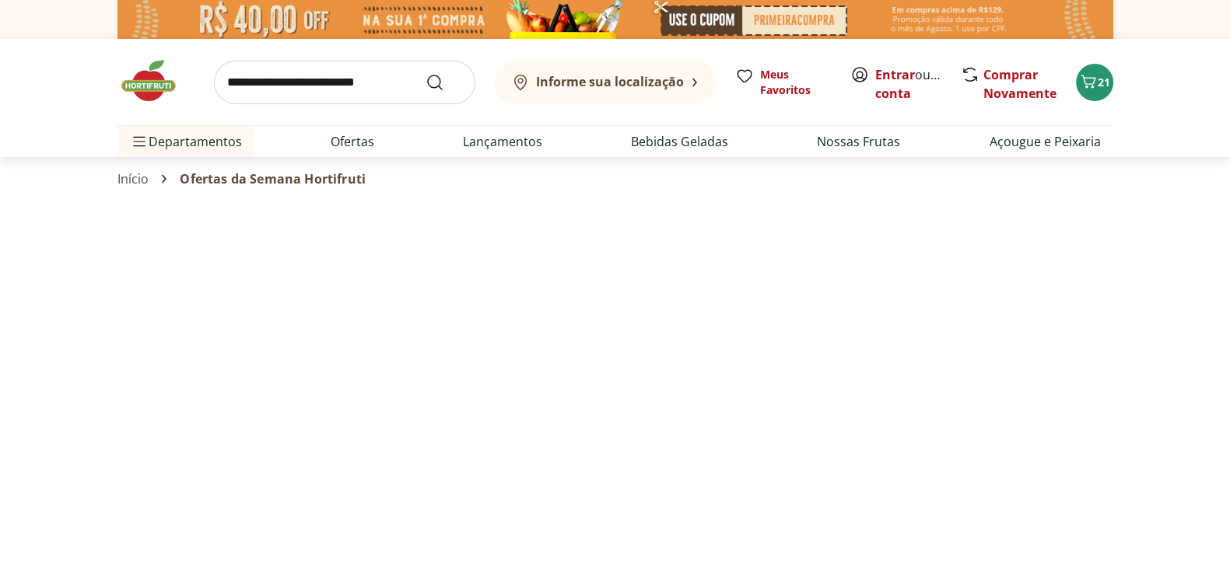
select select "**********"
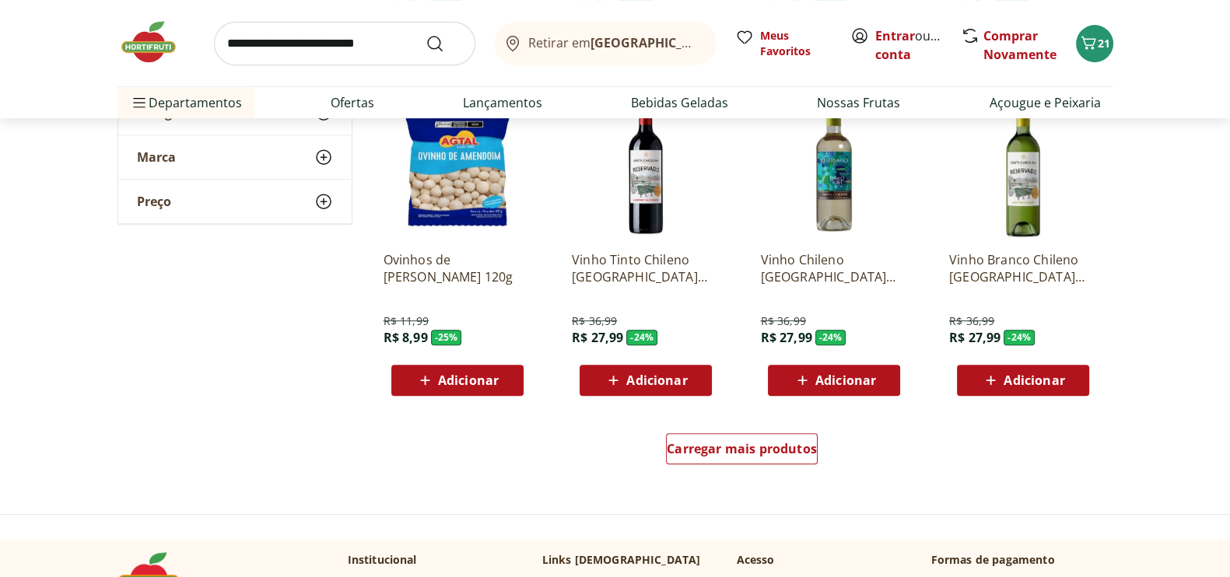
scroll to position [892, 0]
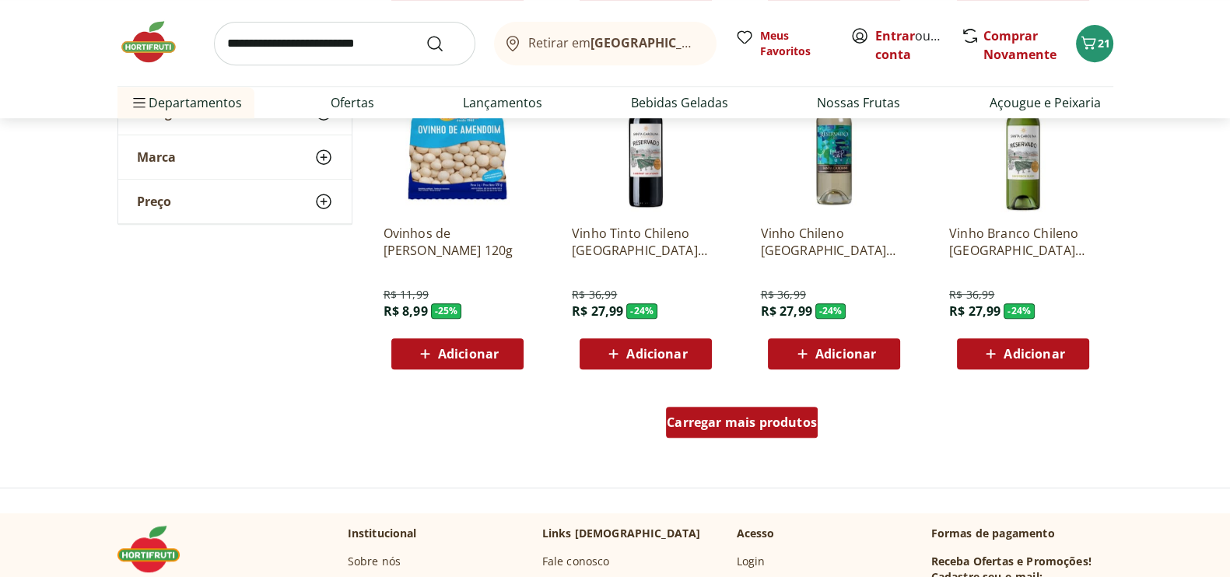
click at [726, 423] on span "Carregar mais produtos" at bounding box center [742, 422] width 150 height 12
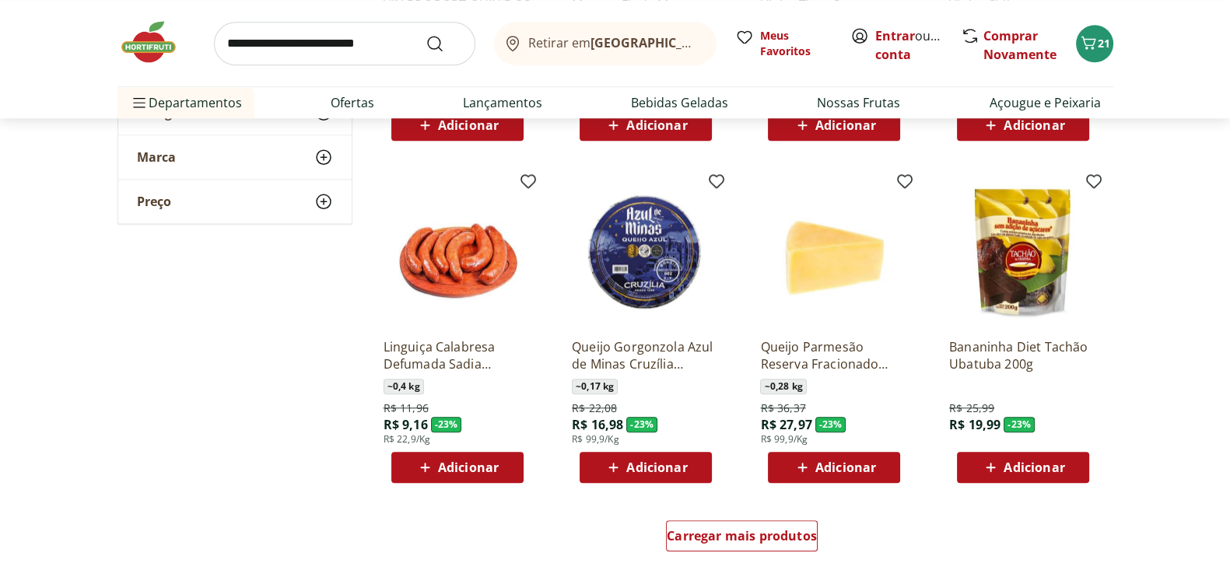
scroll to position [1889, 0]
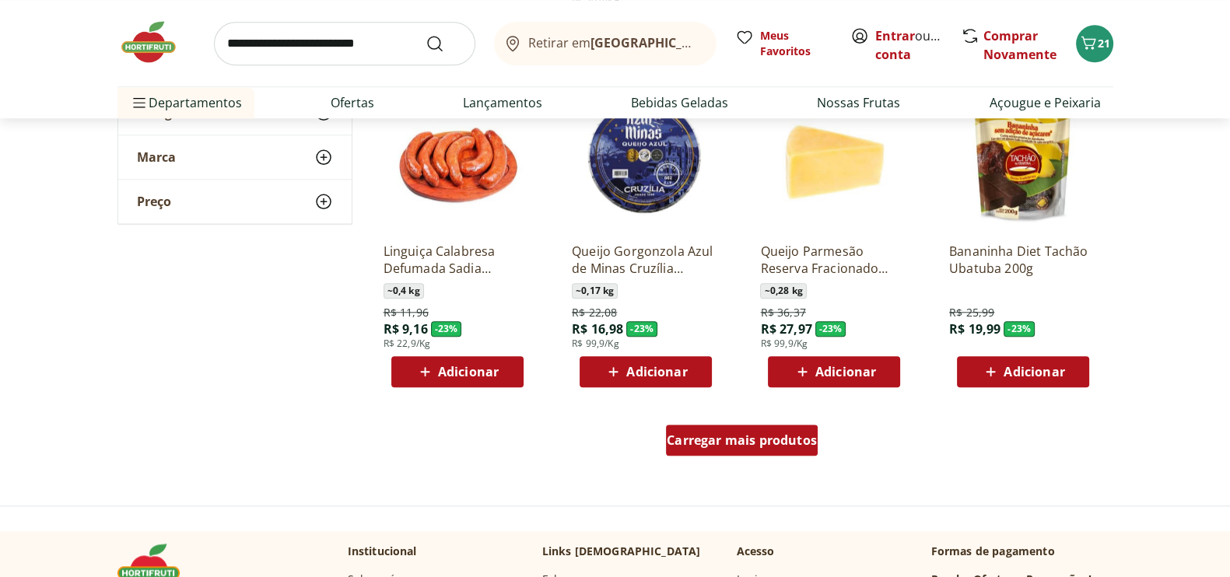
click at [720, 439] on span "Carregar mais produtos" at bounding box center [742, 440] width 150 height 12
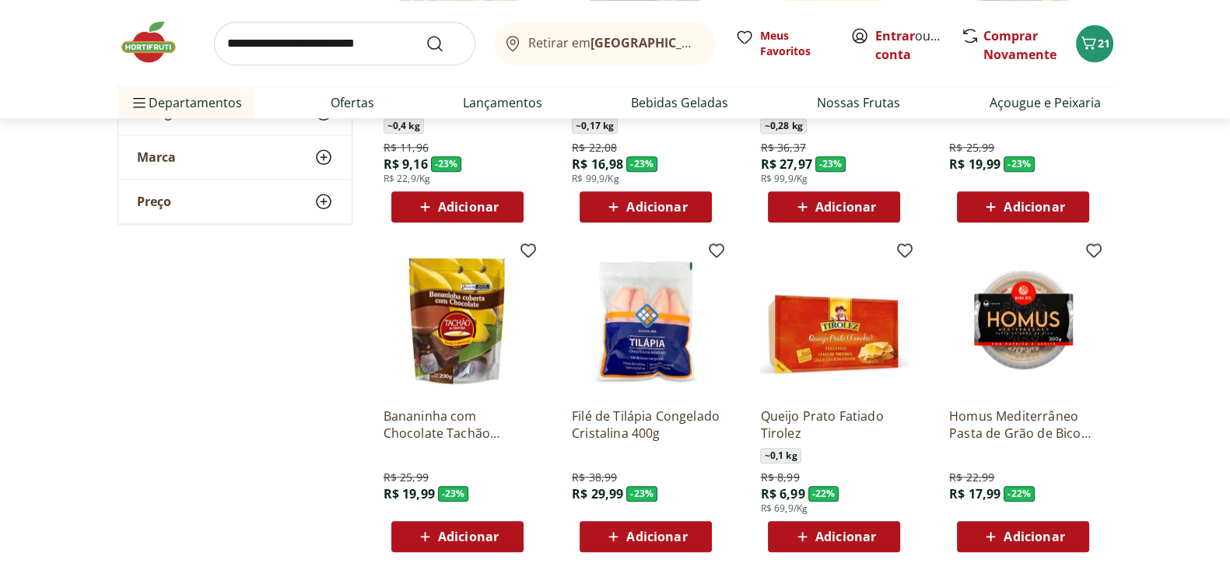
scroll to position [2110, 0]
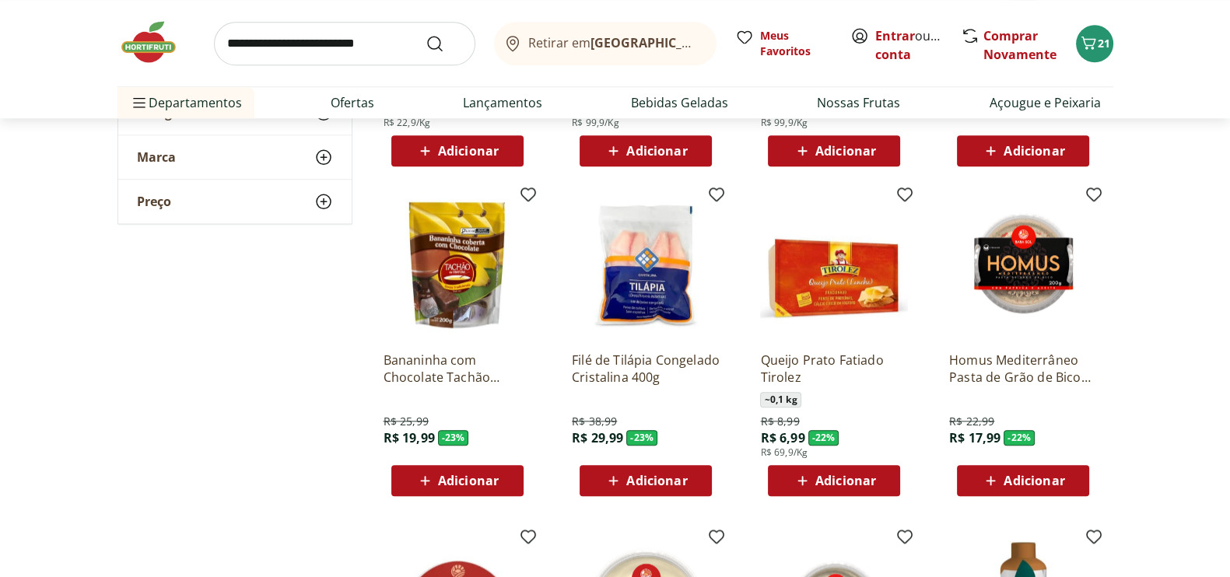
click at [1035, 484] on span "Adicionar" at bounding box center [1034, 481] width 61 height 12
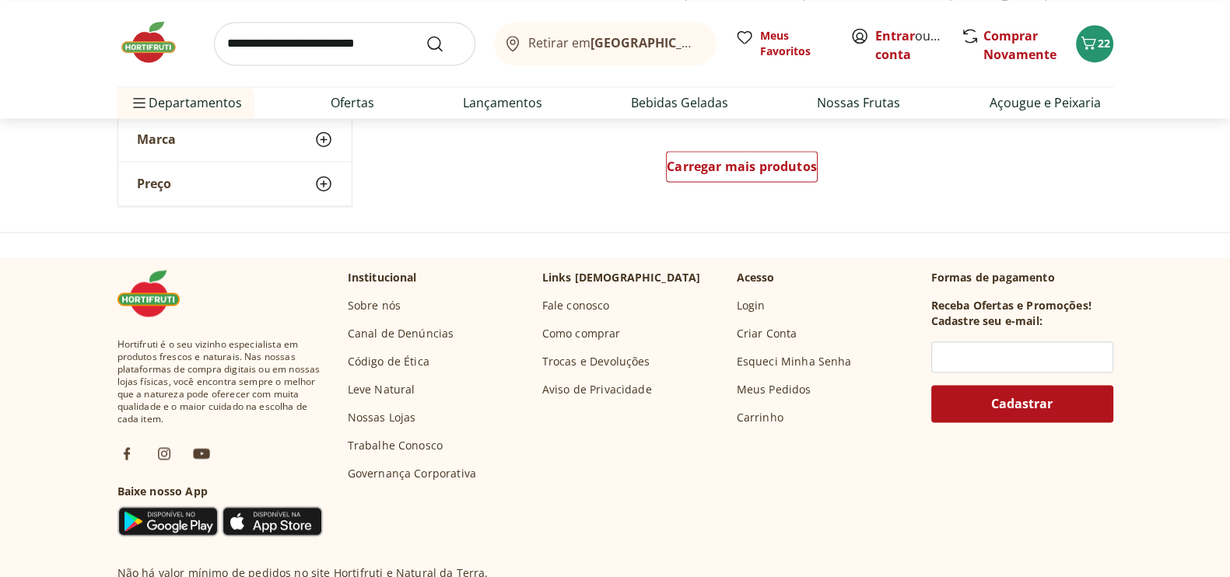
scroll to position [2932, 0]
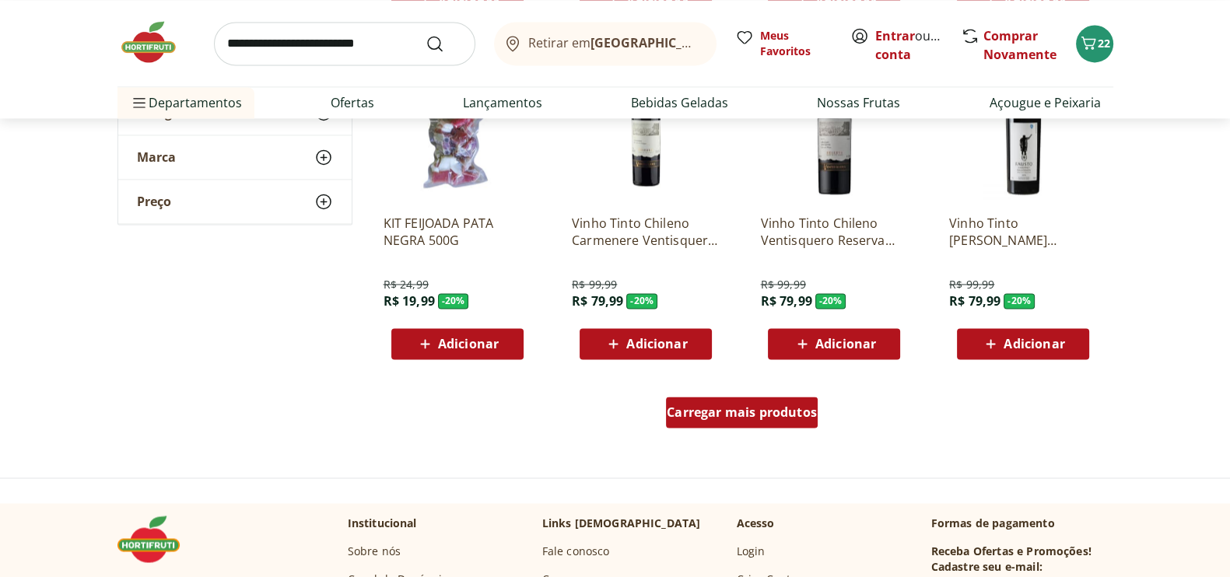
click at [741, 417] on span "Carregar mais produtos" at bounding box center [742, 412] width 150 height 12
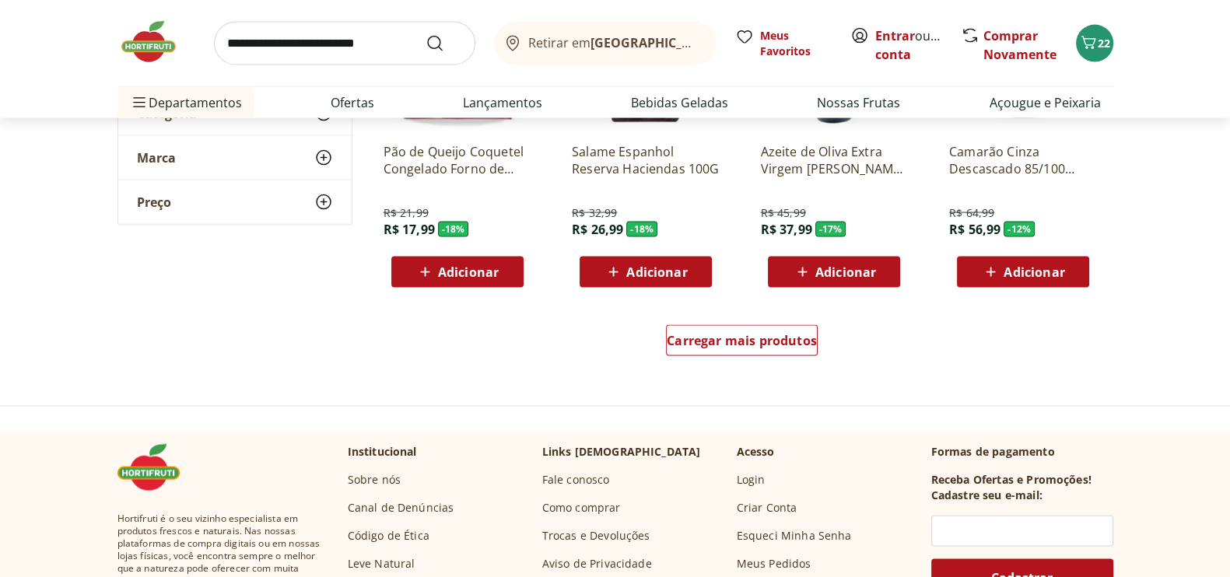
scroll to position [4065, 0]
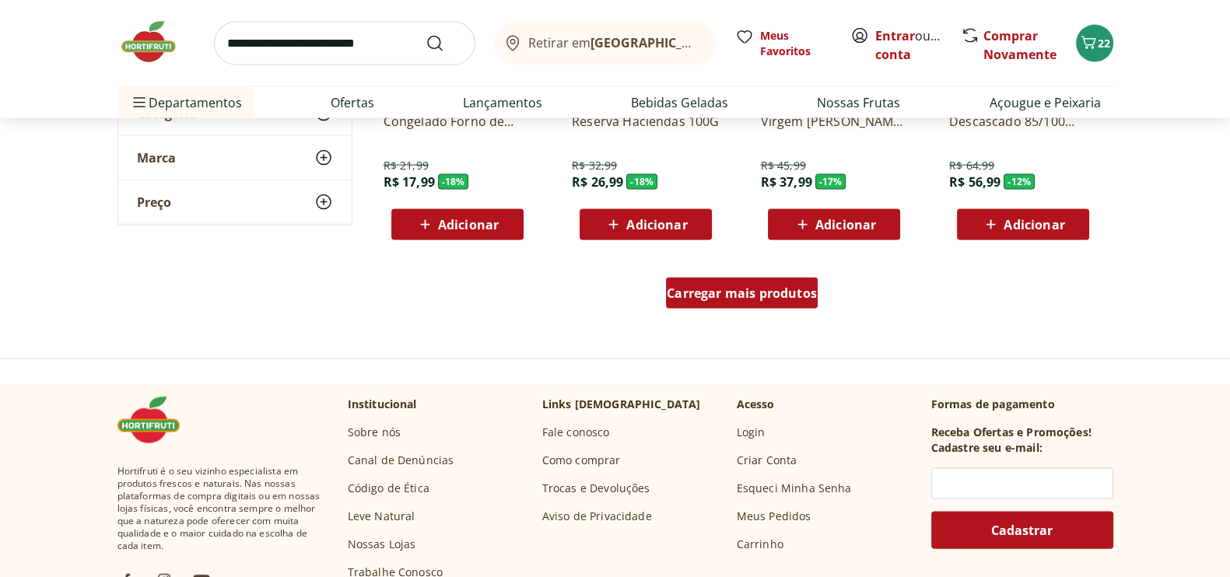
click at [751, 293] on span "Carregar mais produtos" at bounding box center [742, 293] width 150 height 12
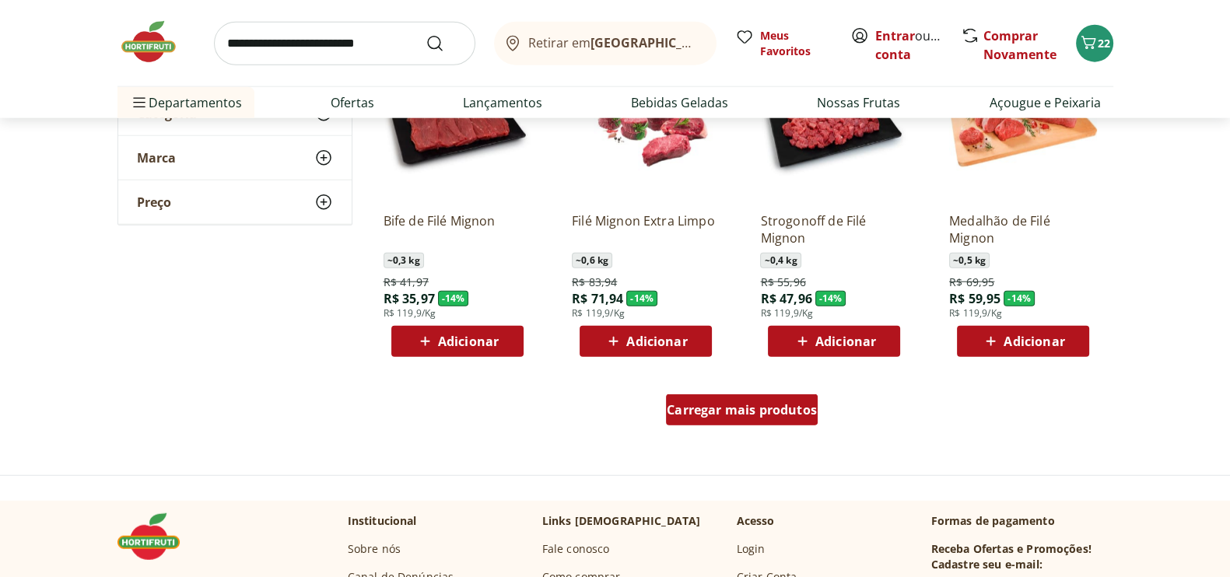
scroll to position [4955, 0]
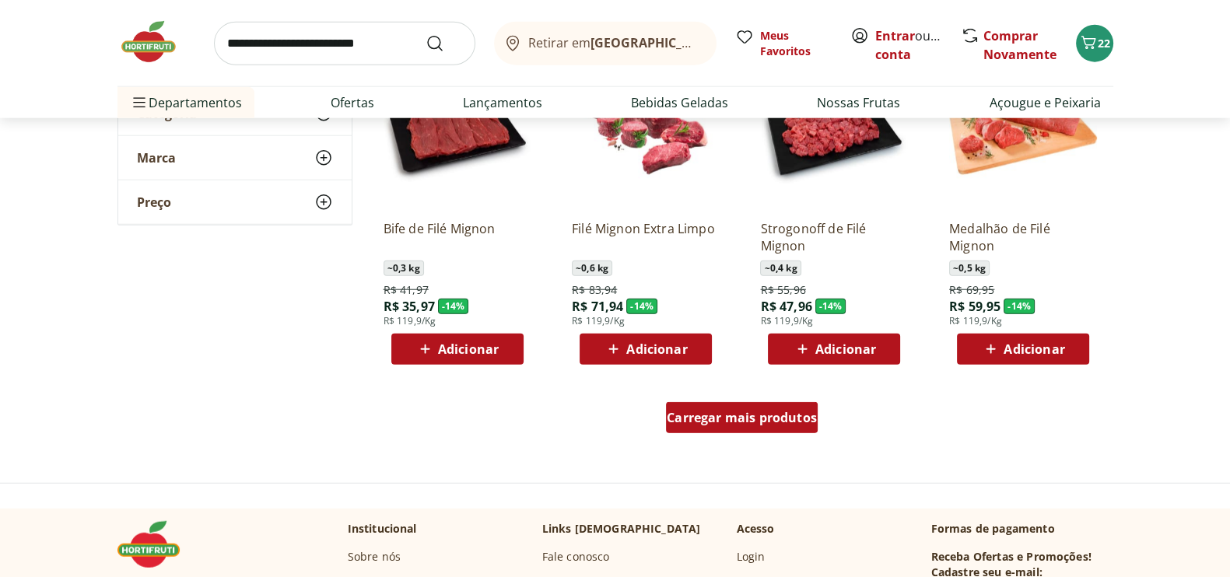
click at [750, 412] on span "Carregar mais produtos" at bounding box center [742, 418] width 150 height 12
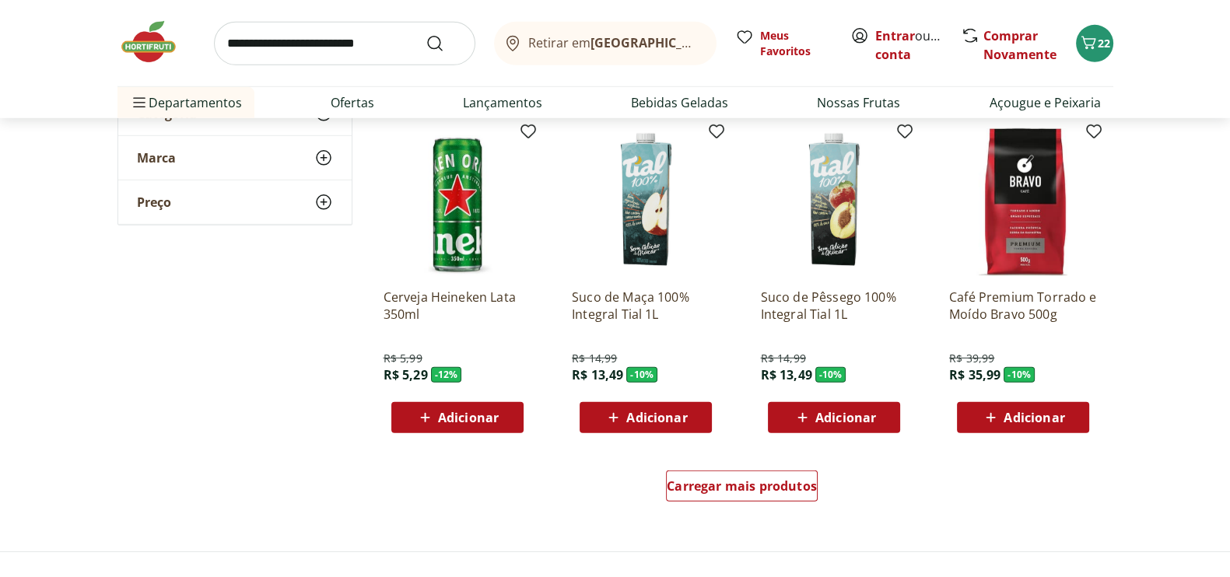
scroll to position [5893, 0]
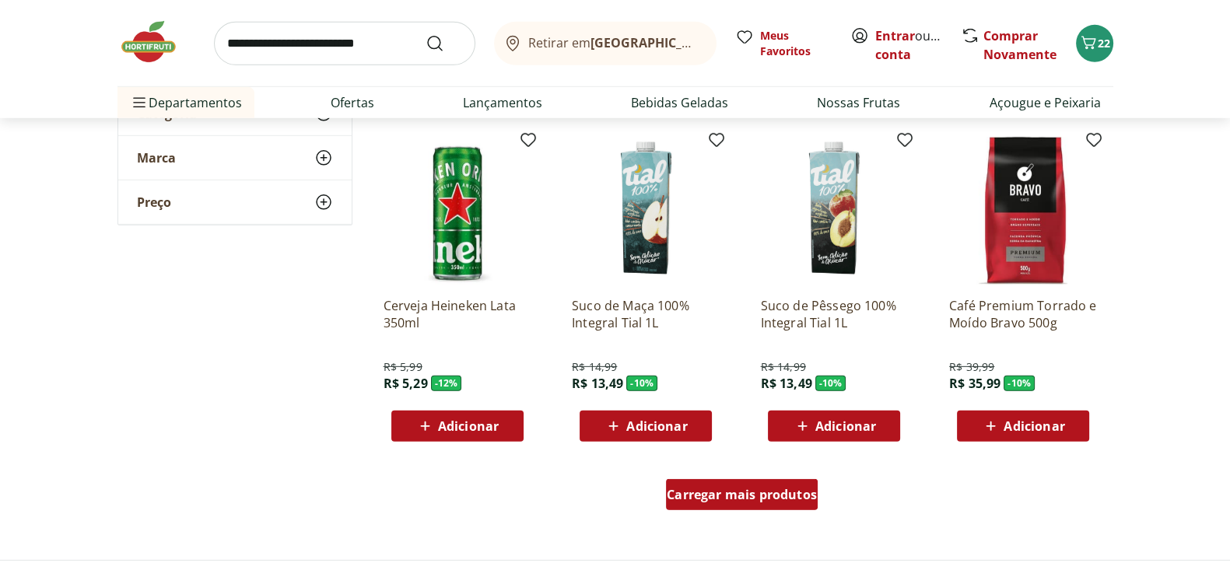
click at [727, 496] on span "Carregar mais produtos" at bounding box center [742, 495] width 150 height 12
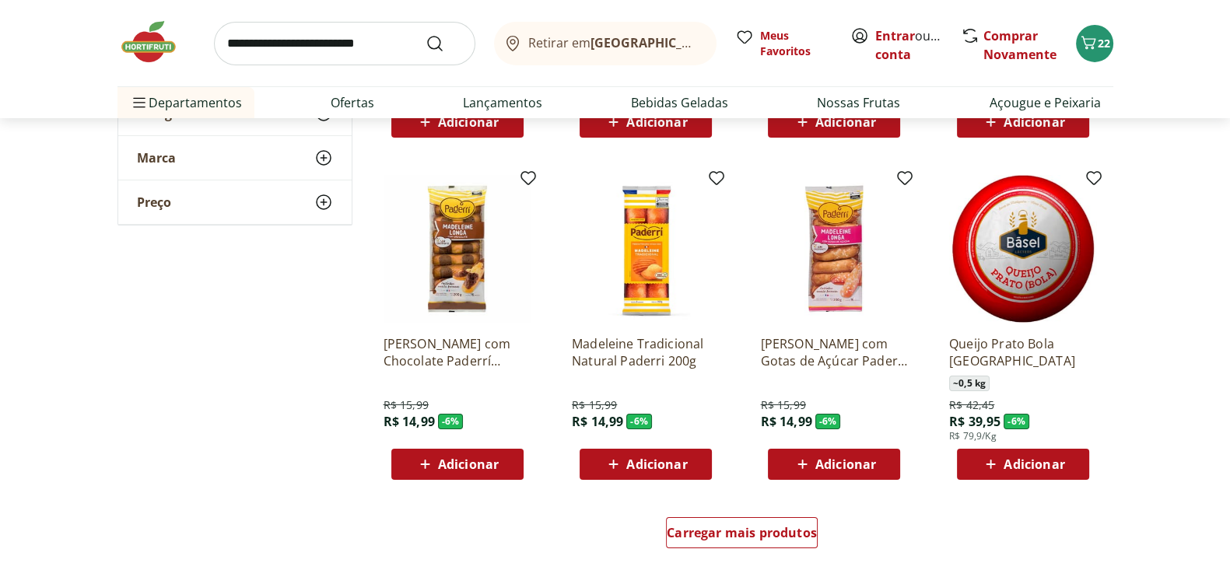
scroll to position [7010, 0]
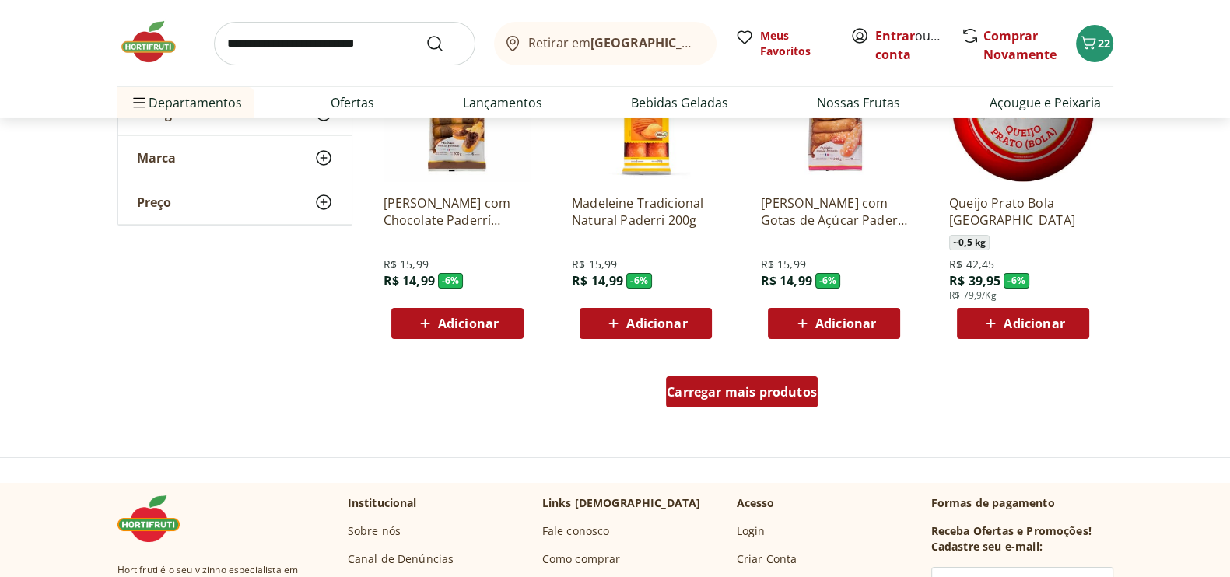
click at [733, 391] on span "Carregar mais produtos" at bounding box center [742, 392] width 150 height 12
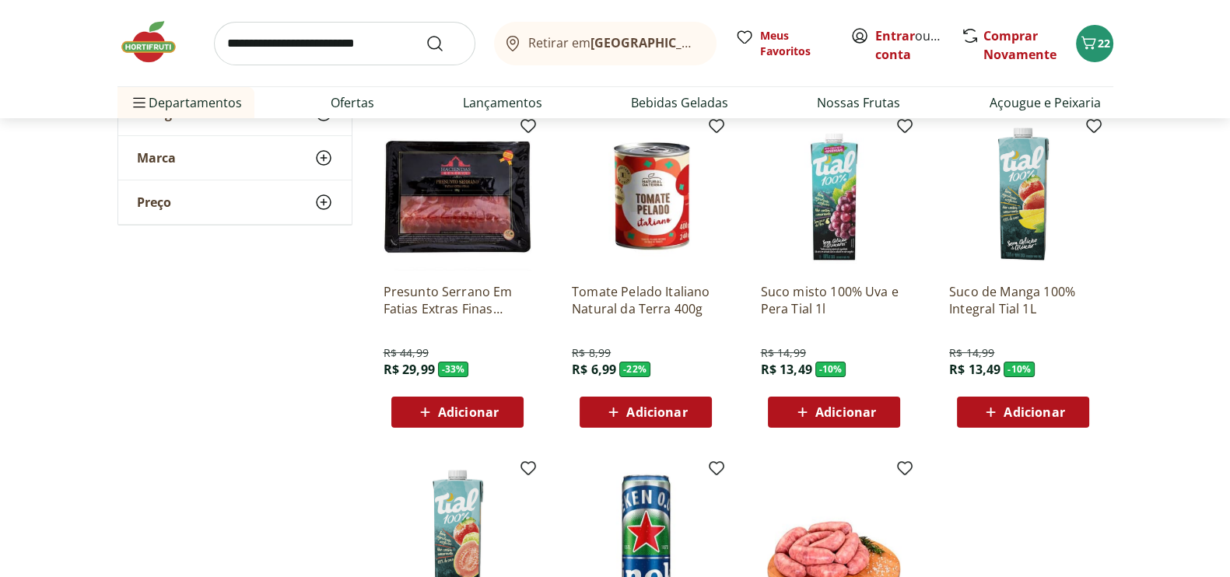
scroll to position [7547, 0]
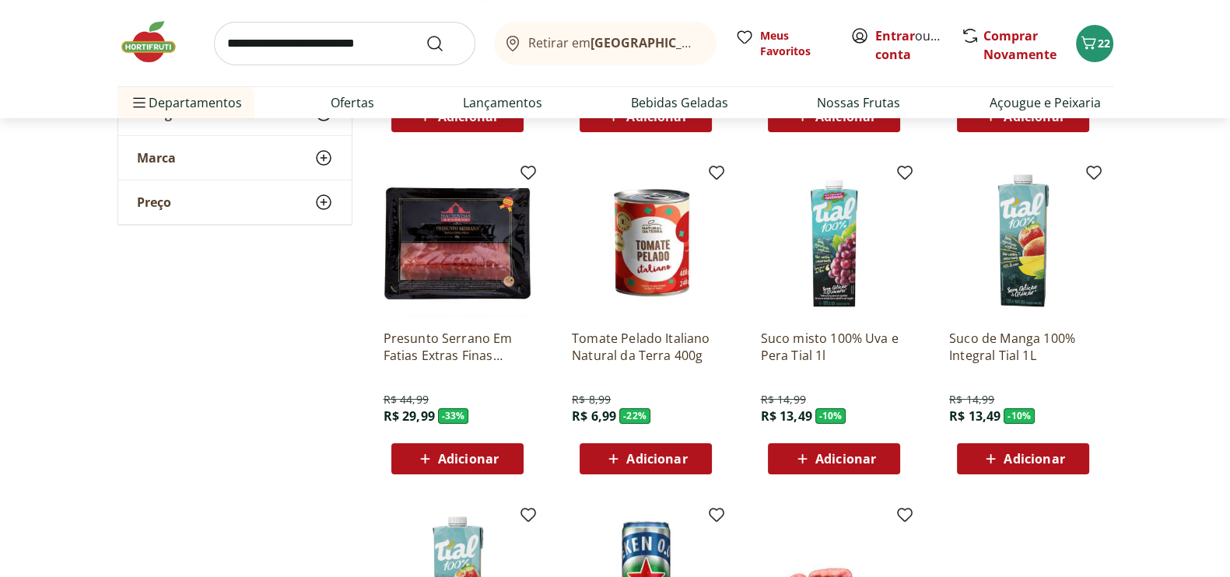
click at [646, 456] on span "Adicionar" at bounding box center [656, 459] width 61 height 12
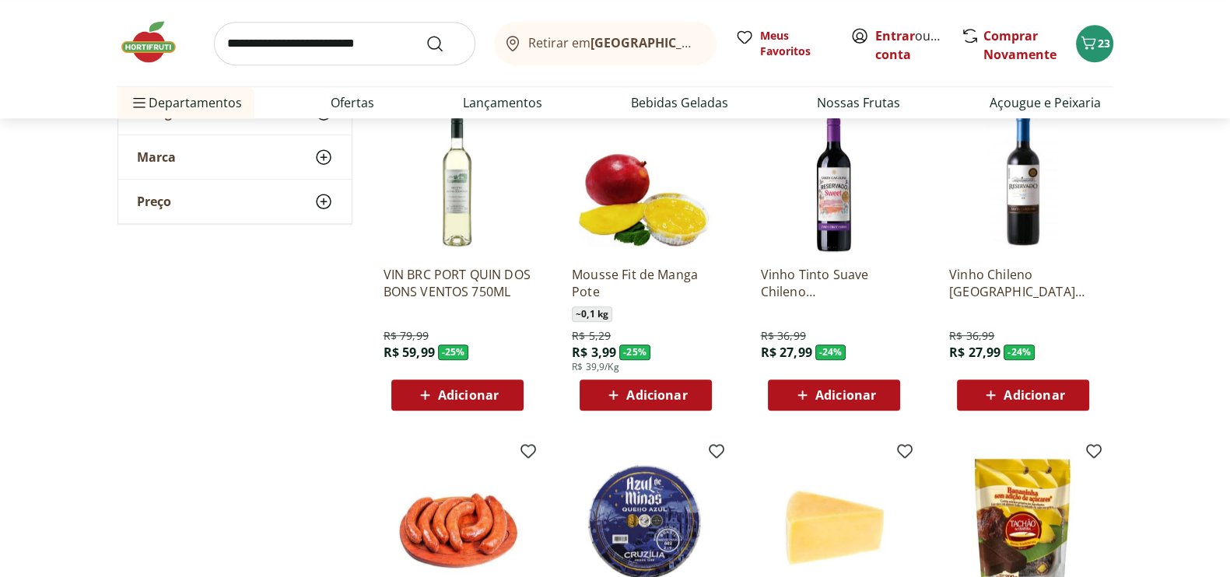
scroll to position [0, 0]
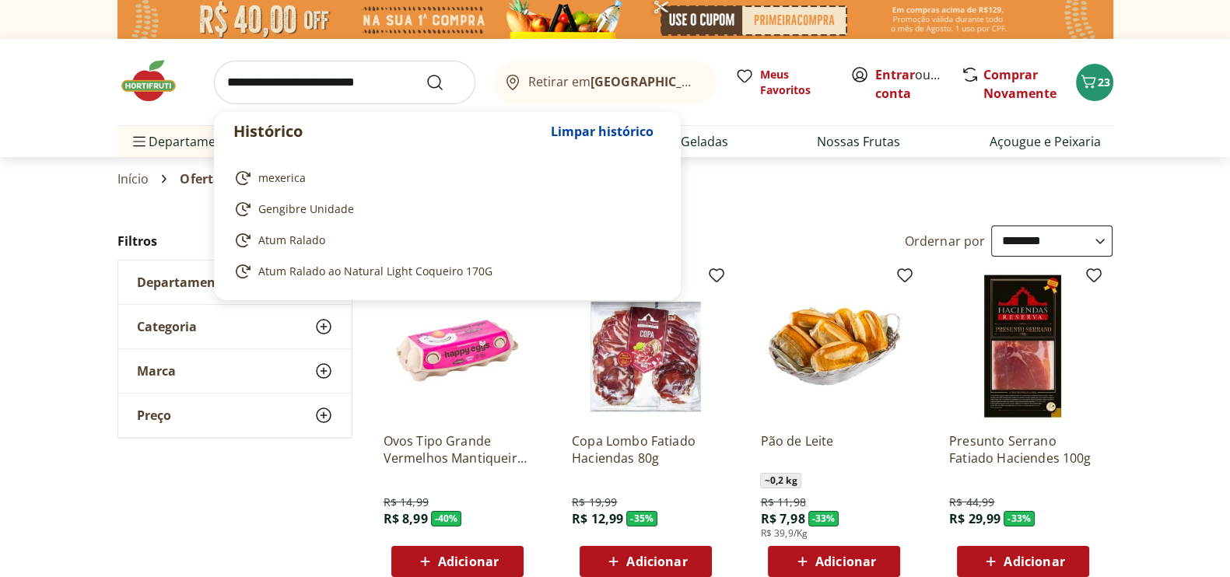
click at [226, 79] on input "search" at bounding box center [344, 83] width 261 height 44
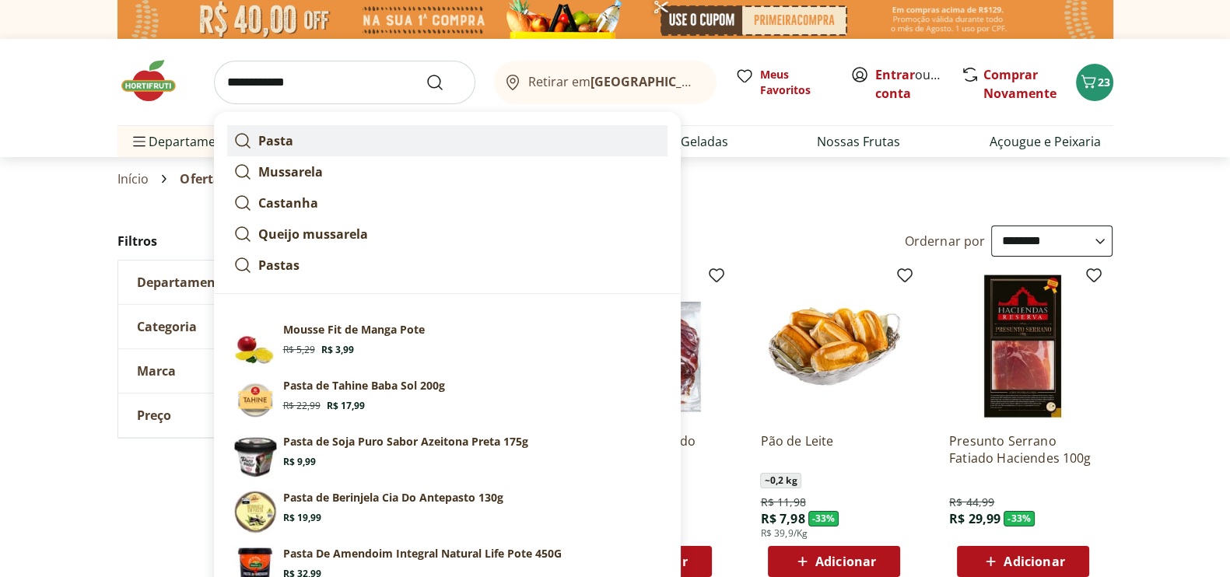
click at [268, 138] on strong "Pasta" at bounding box center [275, 140] width 35 height 17
type input "*****"
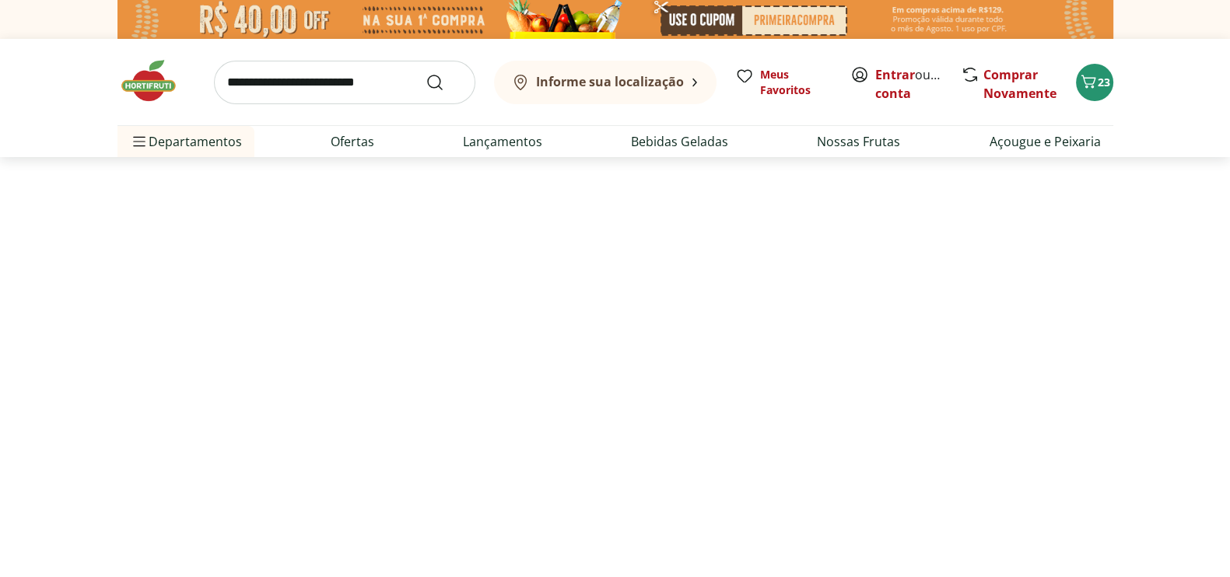
select select "**********"
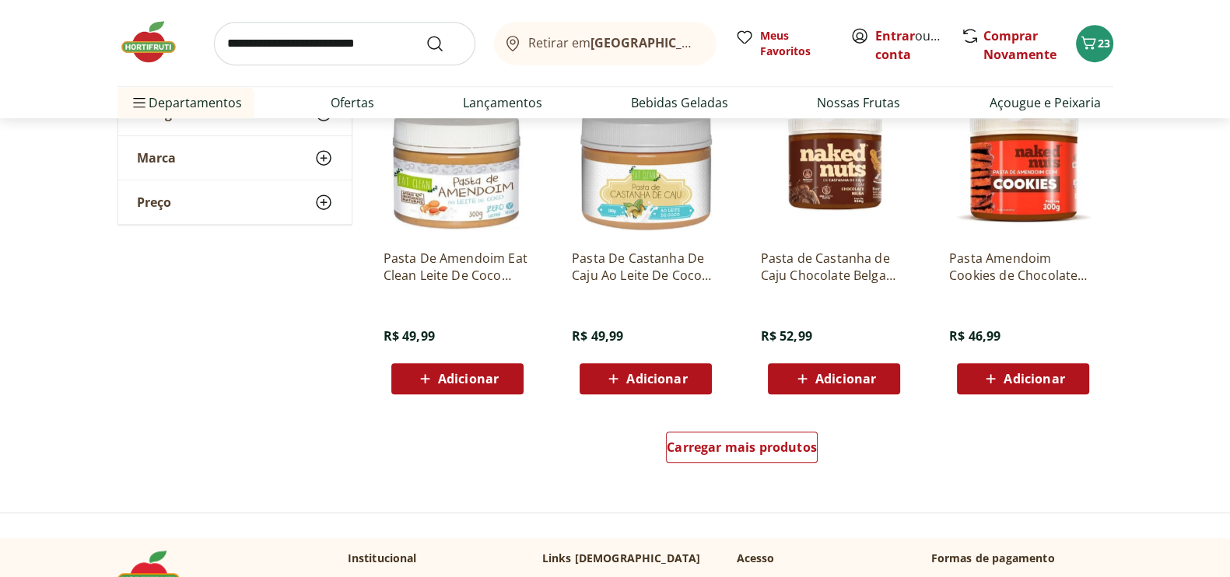
scroll to position [927, 0]
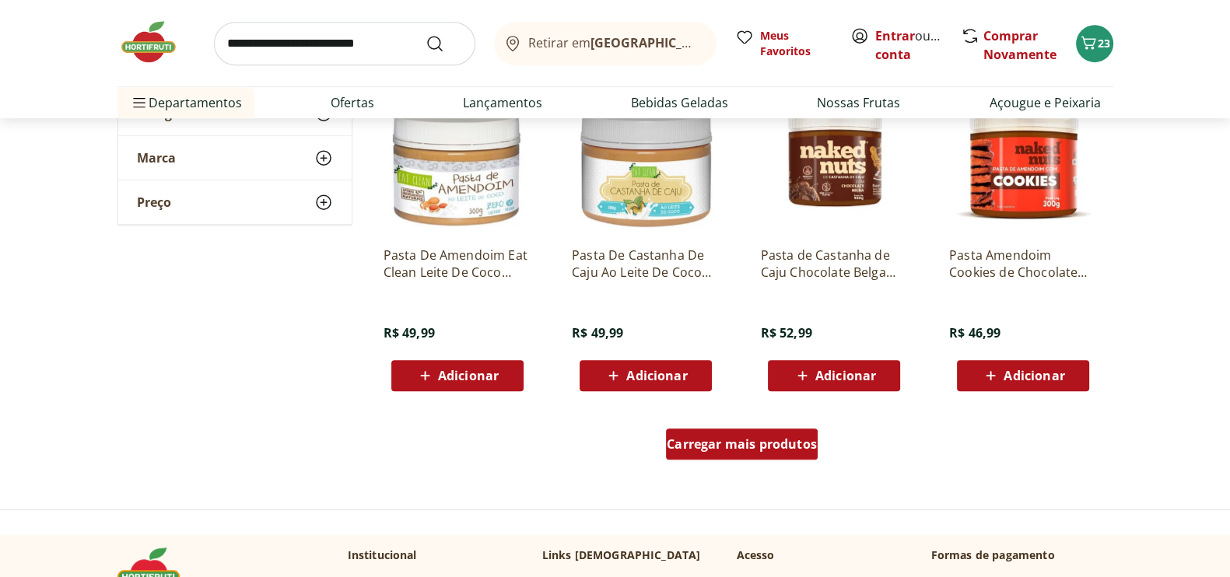
click at [741, 438] on span "Carregar mais produtos" at bounding box center [742, 444] width 150 height 12
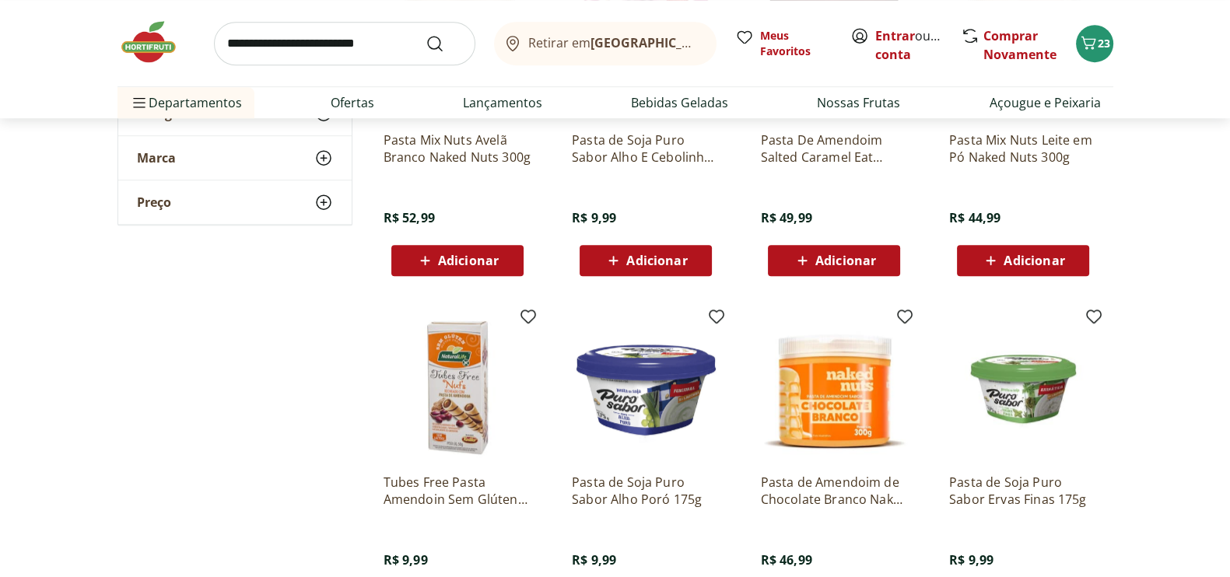
scroll to position [216, 0]
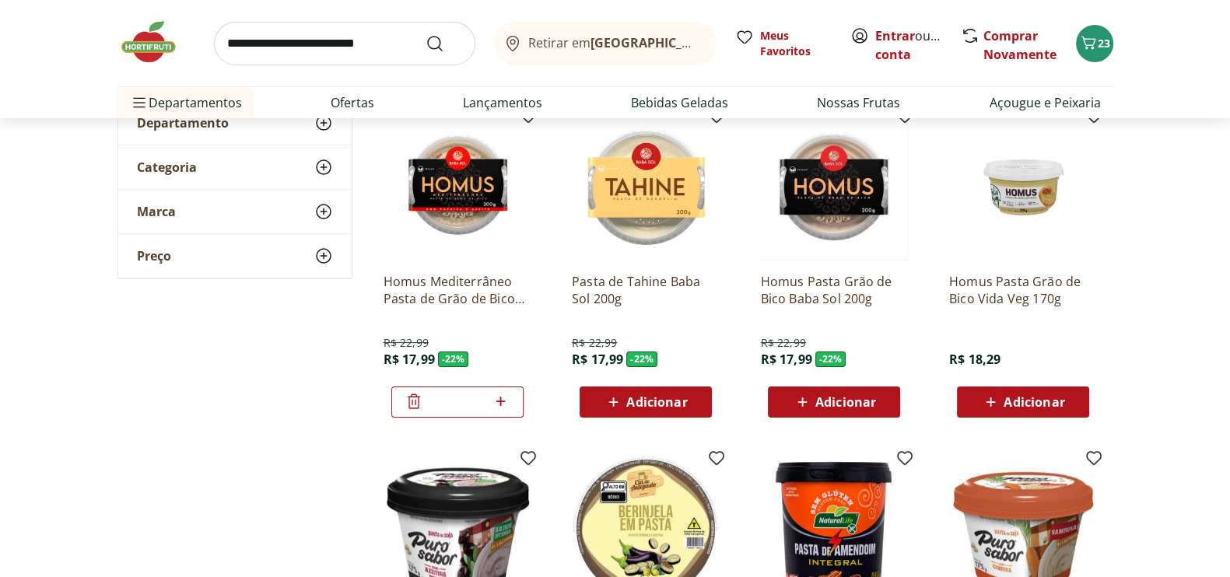
click at [223, 45] on input "search" at bounding box center [344, 44] width 261 height 44
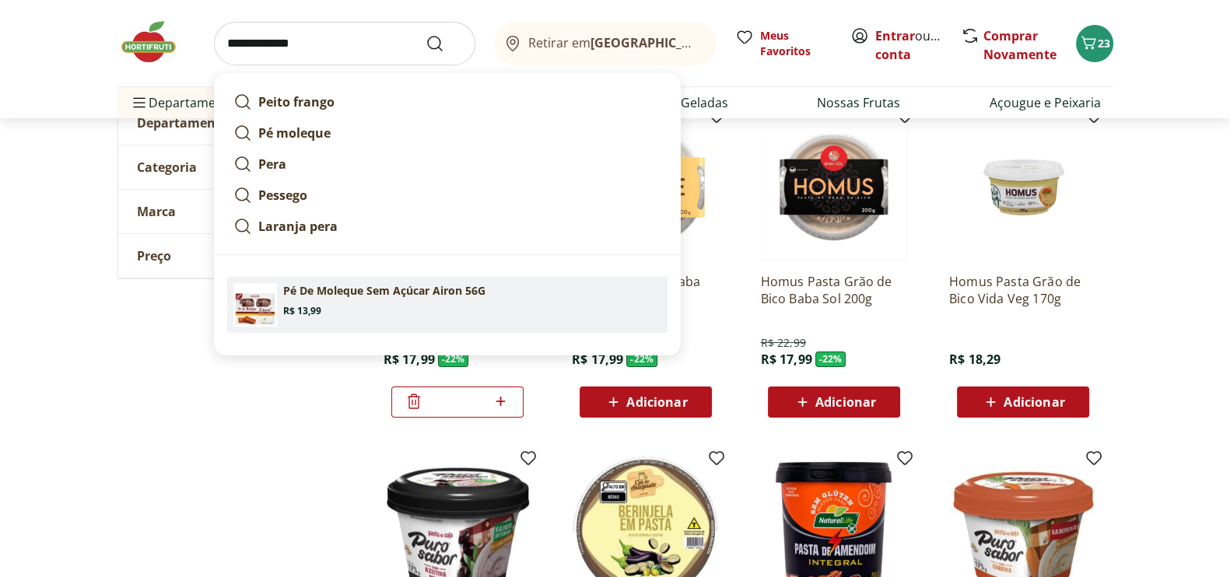
click at [325, 294] on p "Pé De Moleque Sem Açúcar Airon 56G" at bounding box center [384, 291] width 202 height 16
type input "**********"
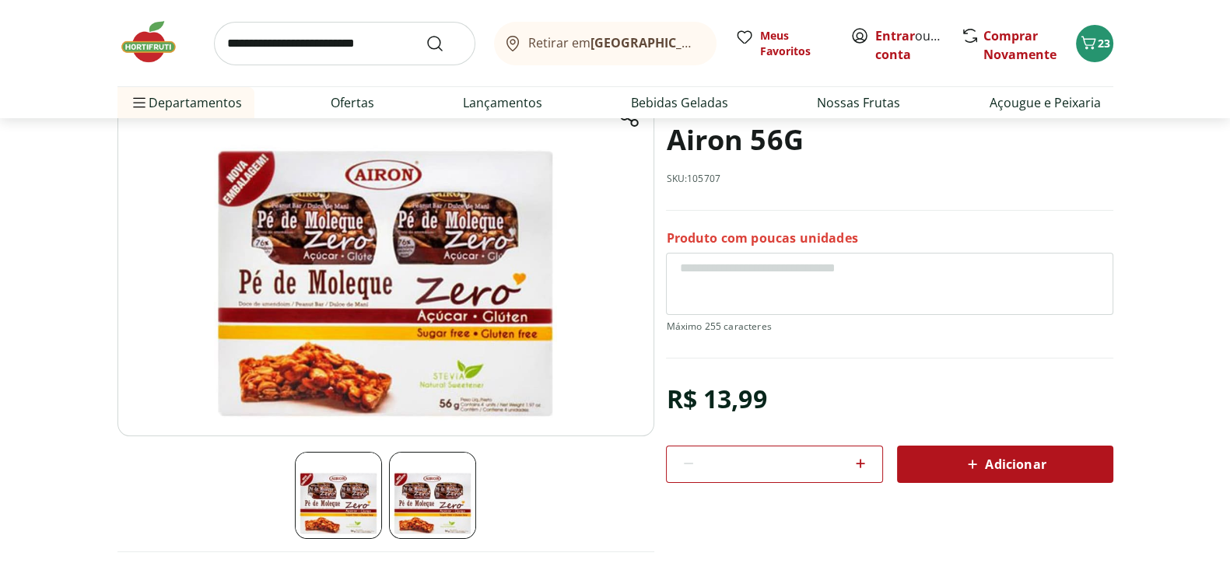
scroll to position [218, 0]
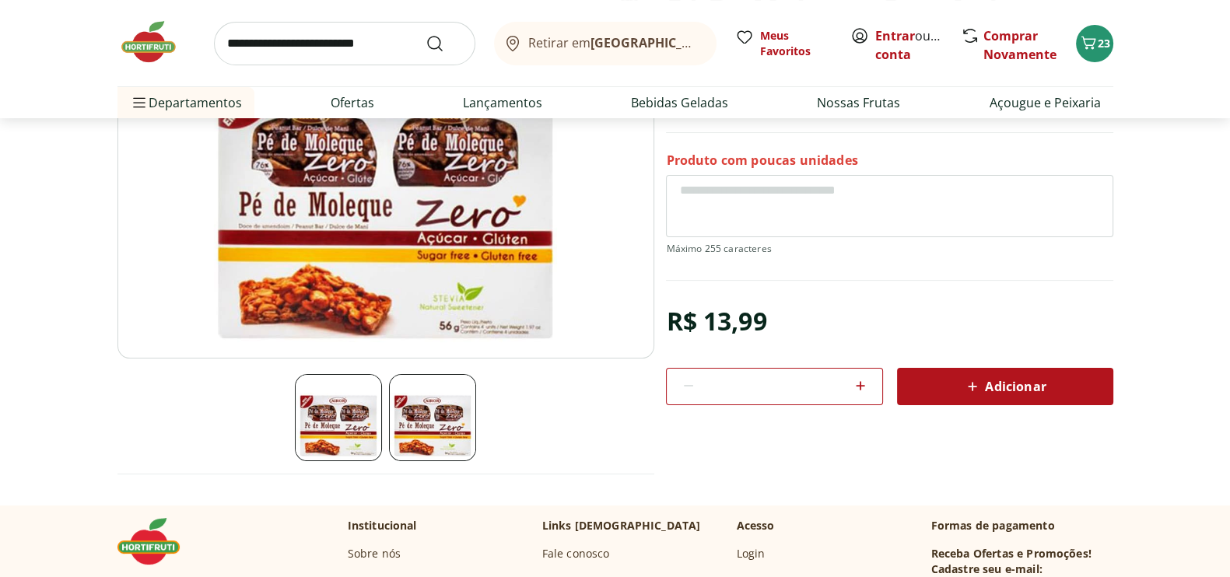
click at [857, 380] on icon at bounding box center [860, 386] width 19 height 19
click at [857, 382] on icon at bounding box center [860, 386] width 19 height 19
type input "*"
click at [1015, 381] on span "Adicionar" at bounding box center [1004, 386] width 82 height 19
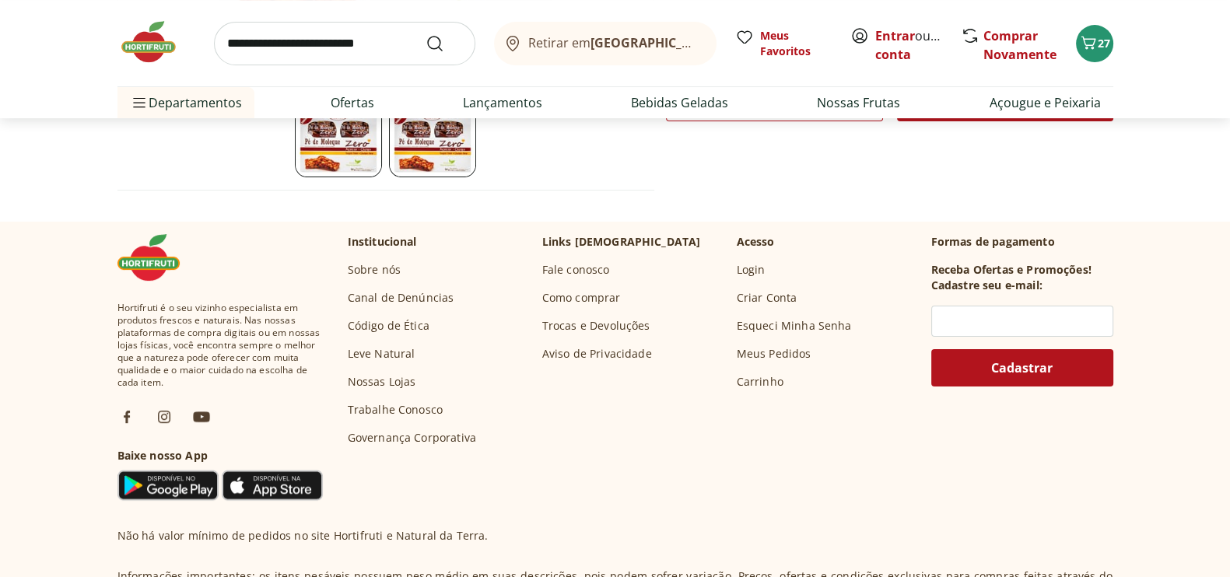
scroll to position [0, 0]
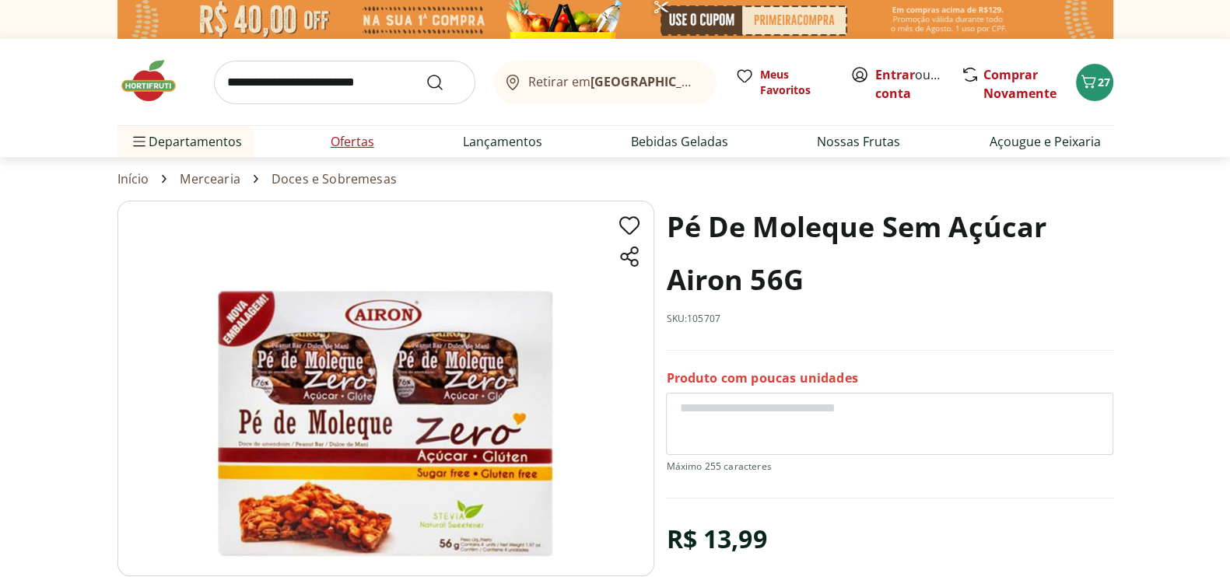
click at [342, 136] on link "Ofertas" at bounding box center [353, 141] width 44 height 19
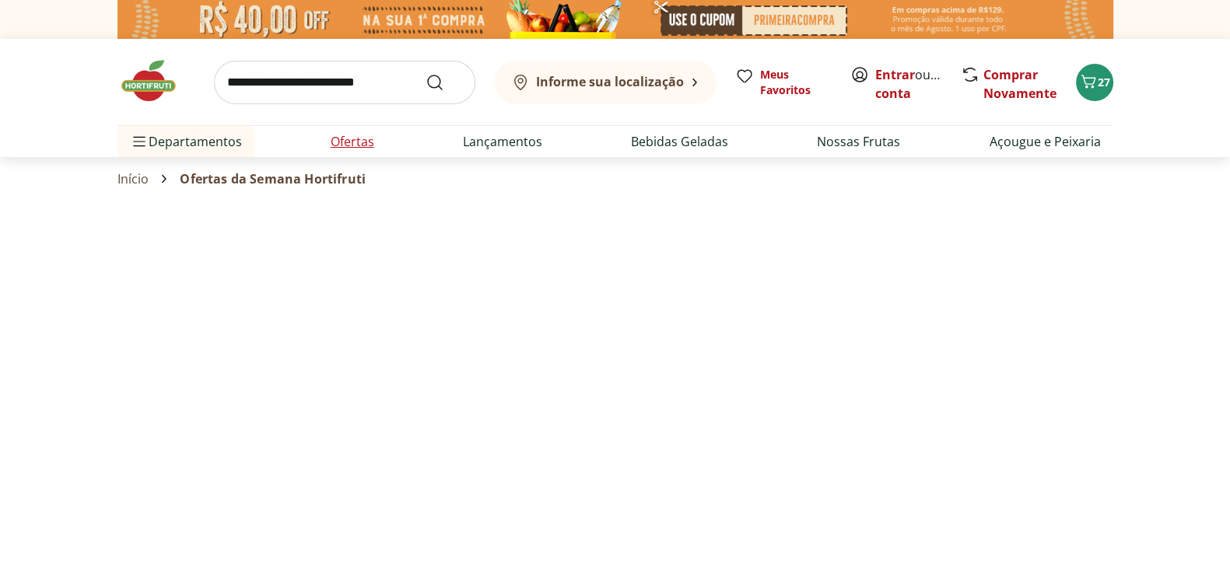
select select "**********"
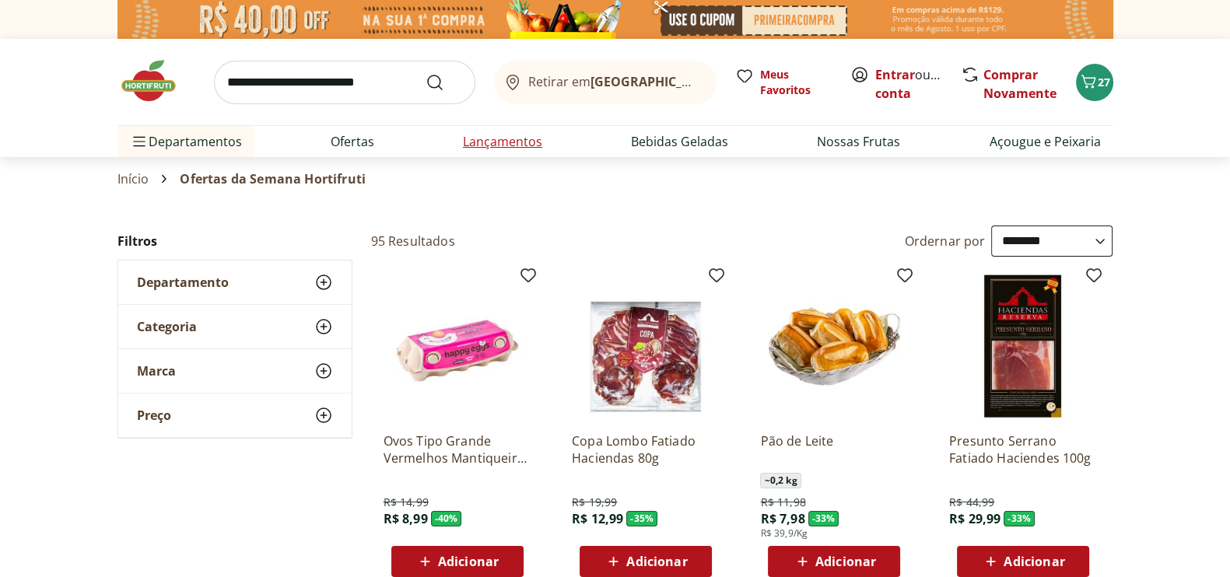
click at [506, 142] on link "Lançamentos" at bounding box center [502, 141] width 79 height 19
select select "**********"
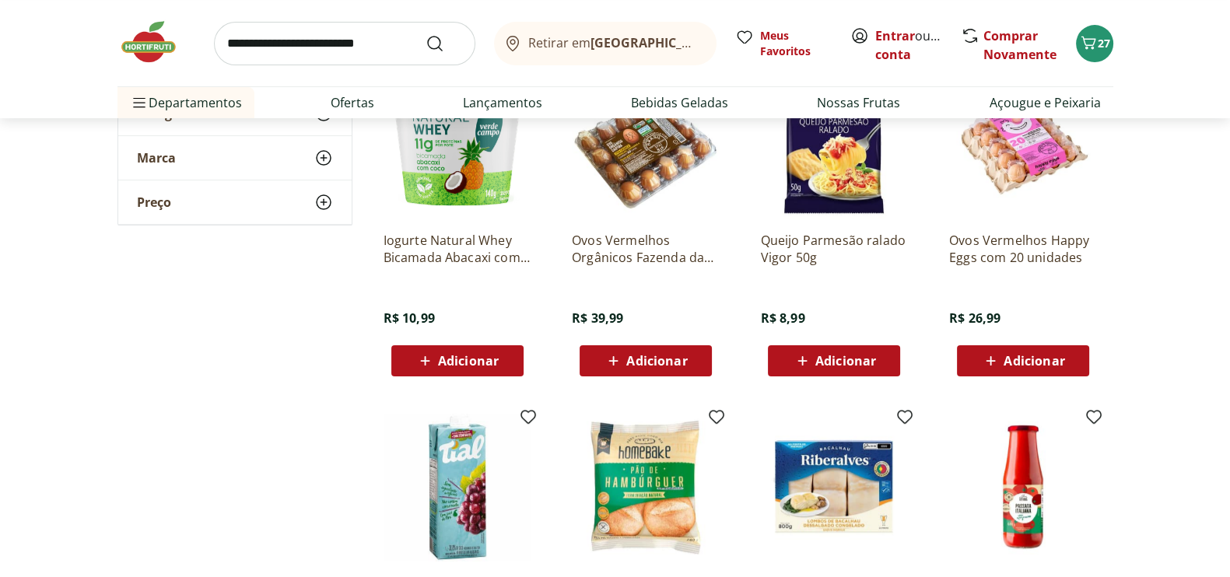
scroll to position [578, 0]
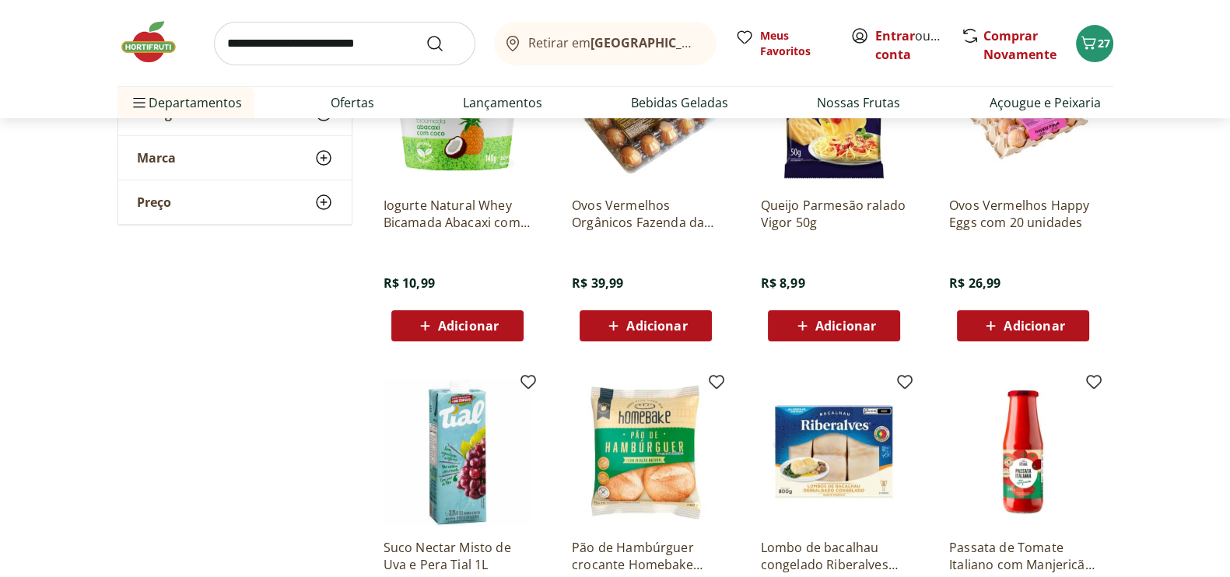
click at [822, 328] on span "Adicionar" at bounding box center [845, 326] width 61 height 12
click at [225, 43] on input "search" at bounding box center [344, 44] width 261 height 44
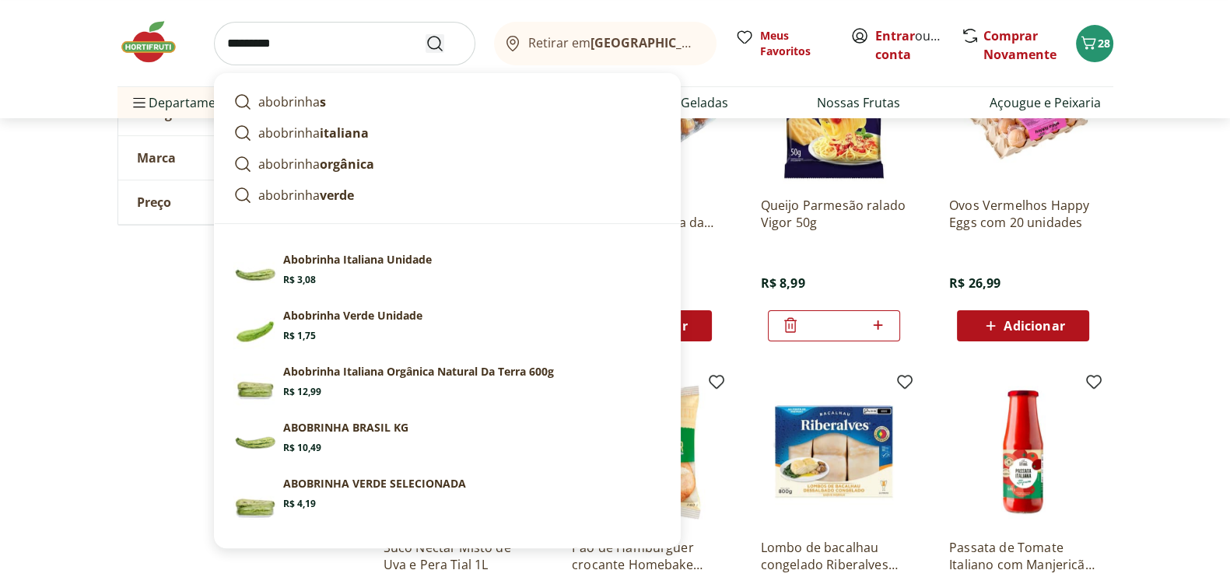
type input "*********"
click at [432, 40] on icon "Submit Search" at bounding box center [435, 43] width 19 height 19
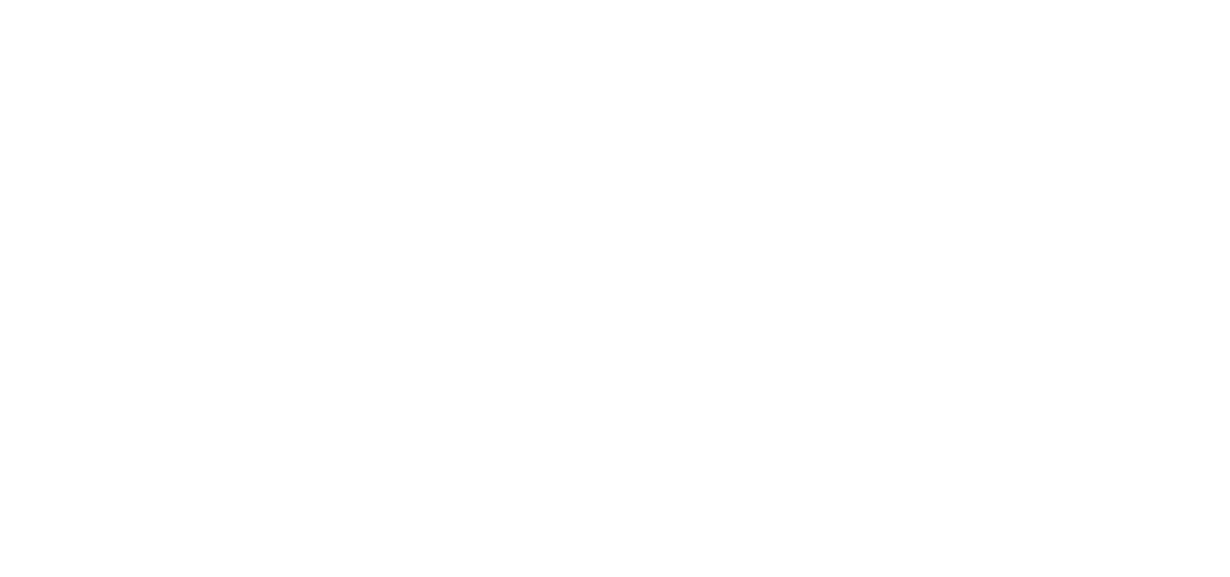
select select "**********"
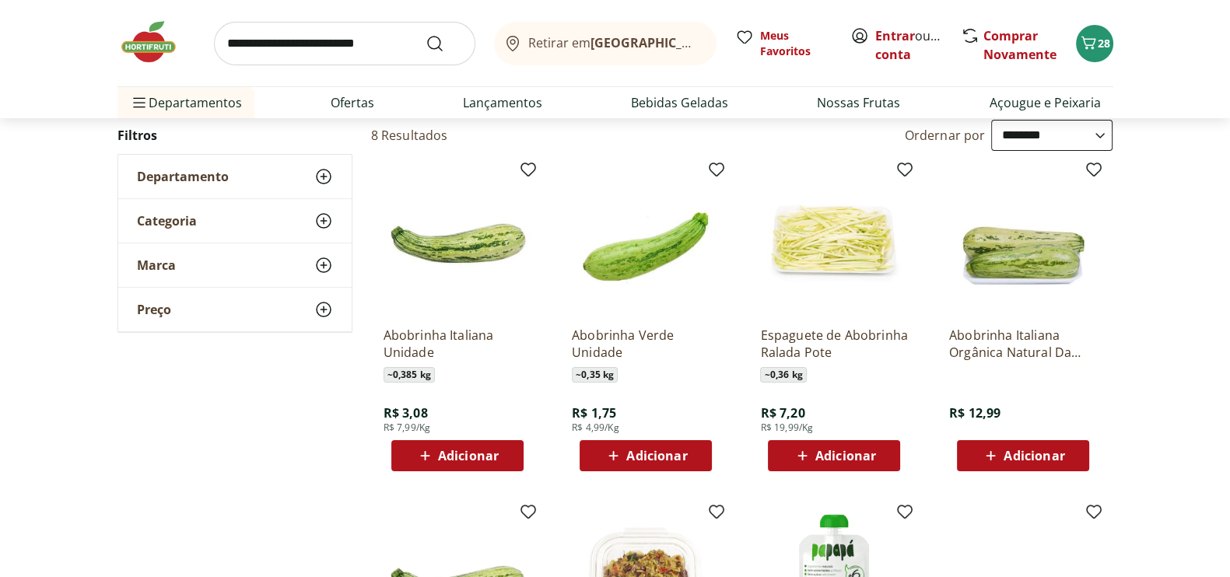
scroll to position [149, 0]
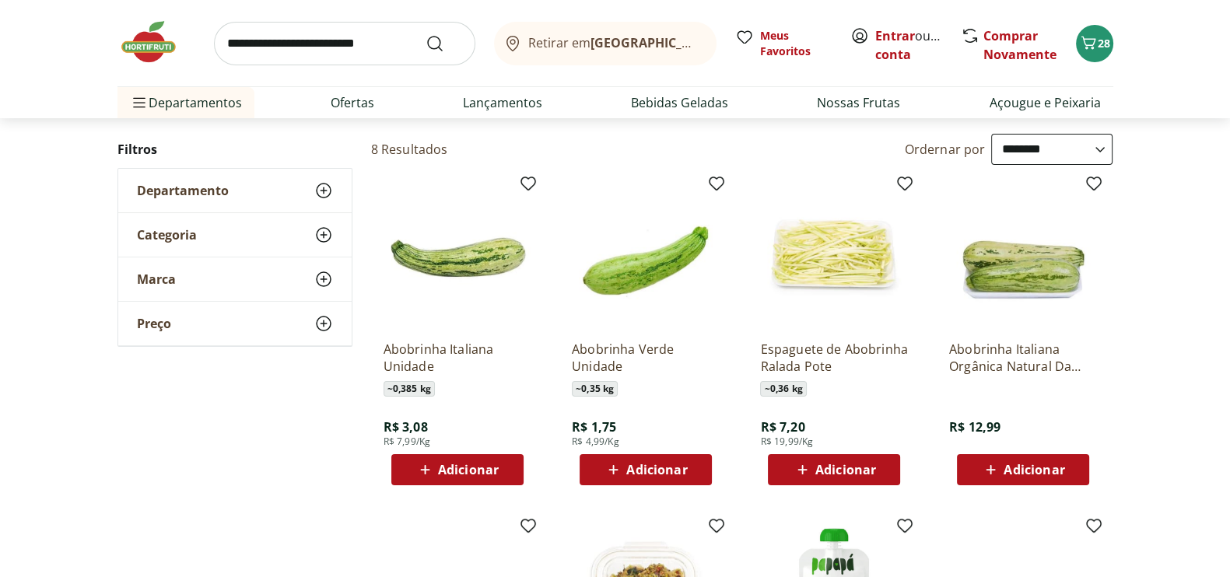
click at [456, 464] on span "Adicionar" at bounding box center [468, 470] width 61 height 12
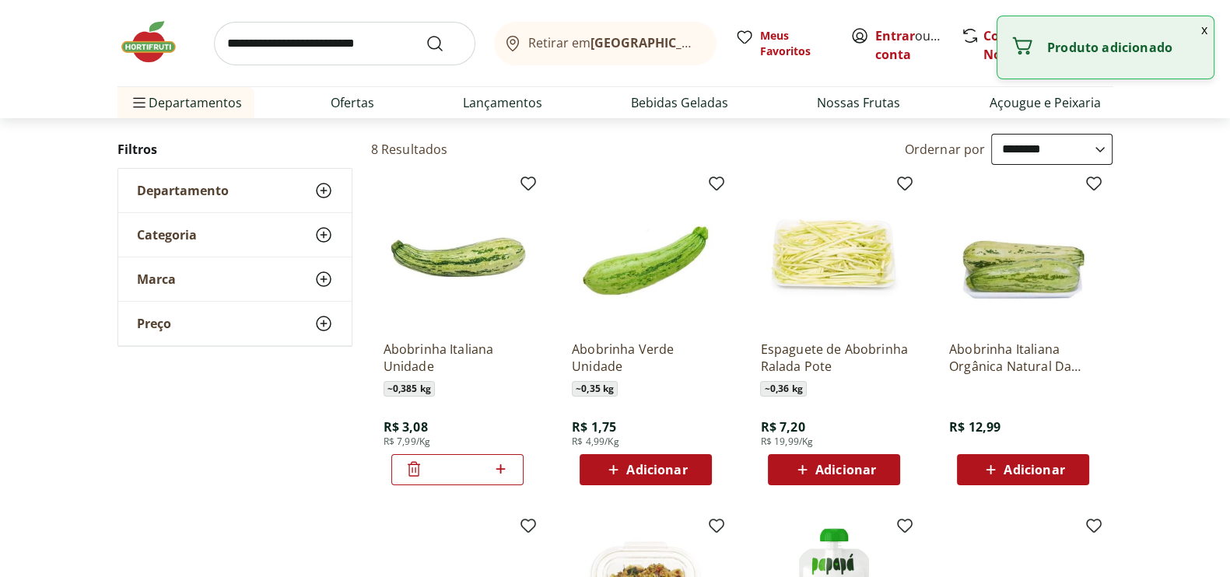
click at [505, 471] on icon at bounding box center [500, 469] width 19 height 19
type input "*"
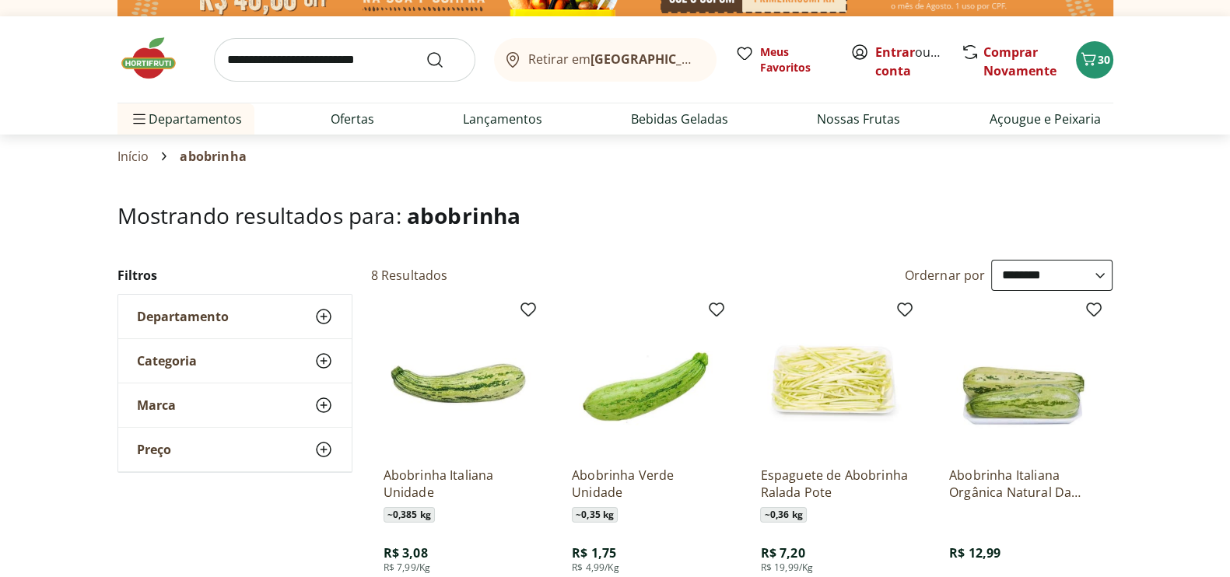
scroll to position [0, 0]
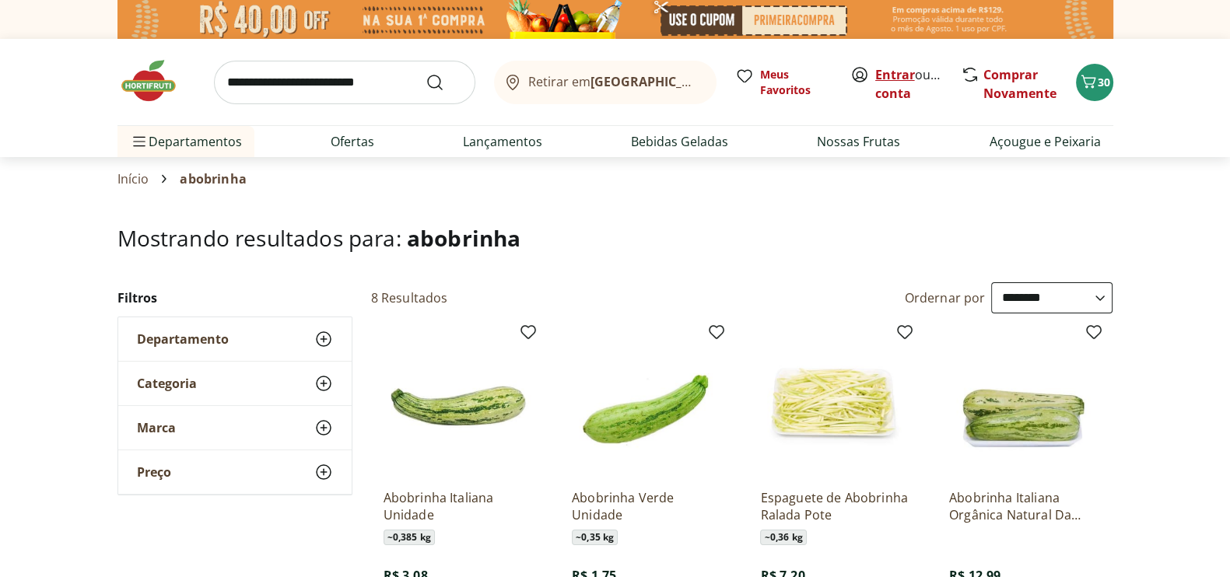
click at [892, 74] on link "Entrar" at bounding box center [895, 74] width 40 height 17
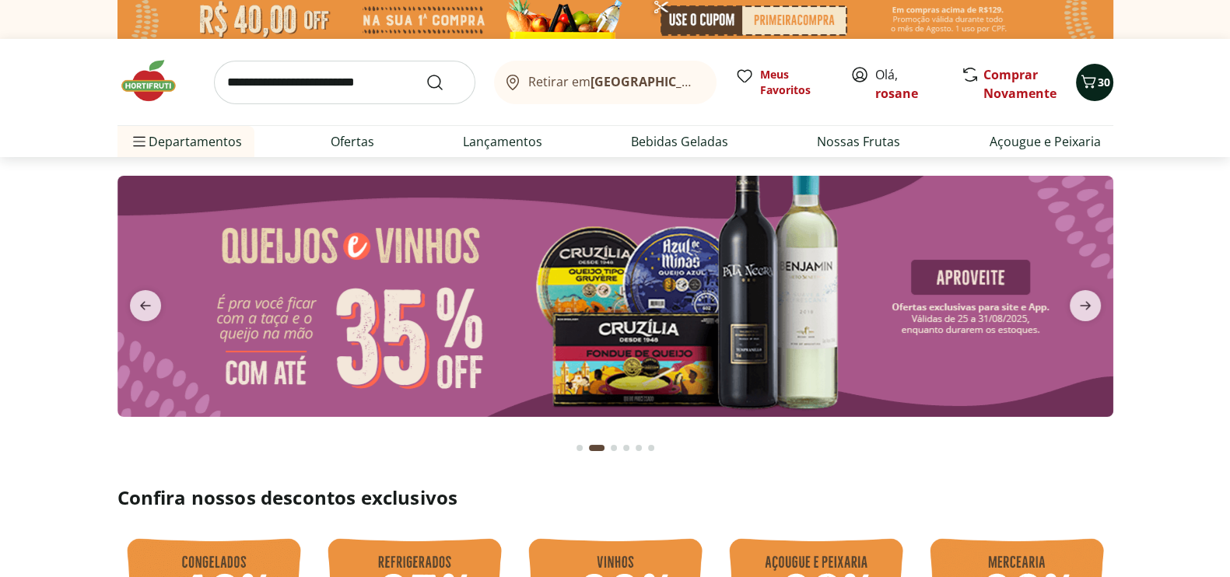
click at [1086, 72] on icon "Carrinho" at bounding box center [1088, 81] width 19 height 19
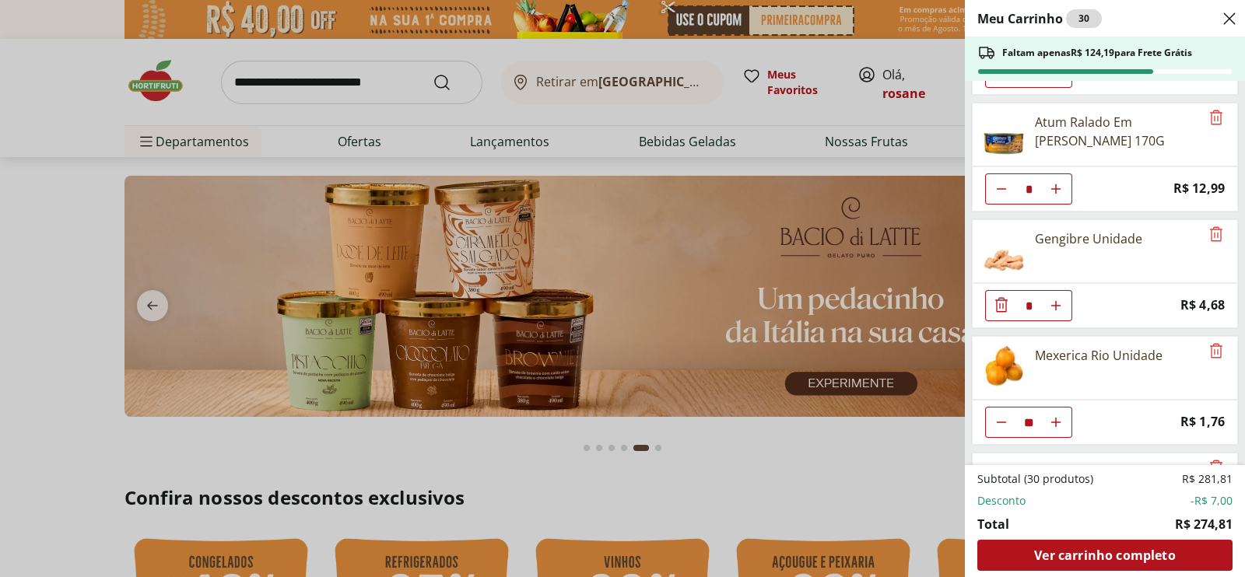
scroll to position [378, 0]
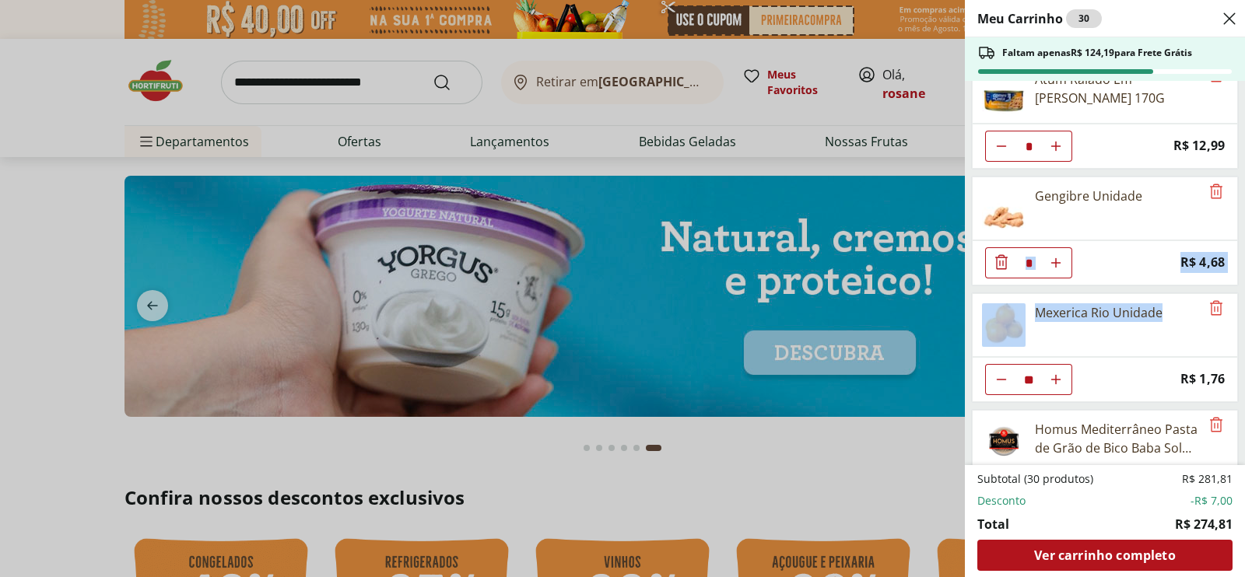
drag, startPoint x: 1242, startPoint y: 229, endPoint x: 1244, endPoint y: 287, distance: 58.4
click at [1229, 287] on div "Meu Carrinho 30 Faltam apenas R$ 124,19 para Frete Grátis Sobrecoxas Congeladas…" at bounding box center [1105, 288] width 280 height 577
click at [748, 478] on div "Meu Carrinho 30 Faltam apenas R$ 124,19 para Frete Grátis Sobrecoxas Congeladas…" at bounding box center [622, 288] width 1245 height 577
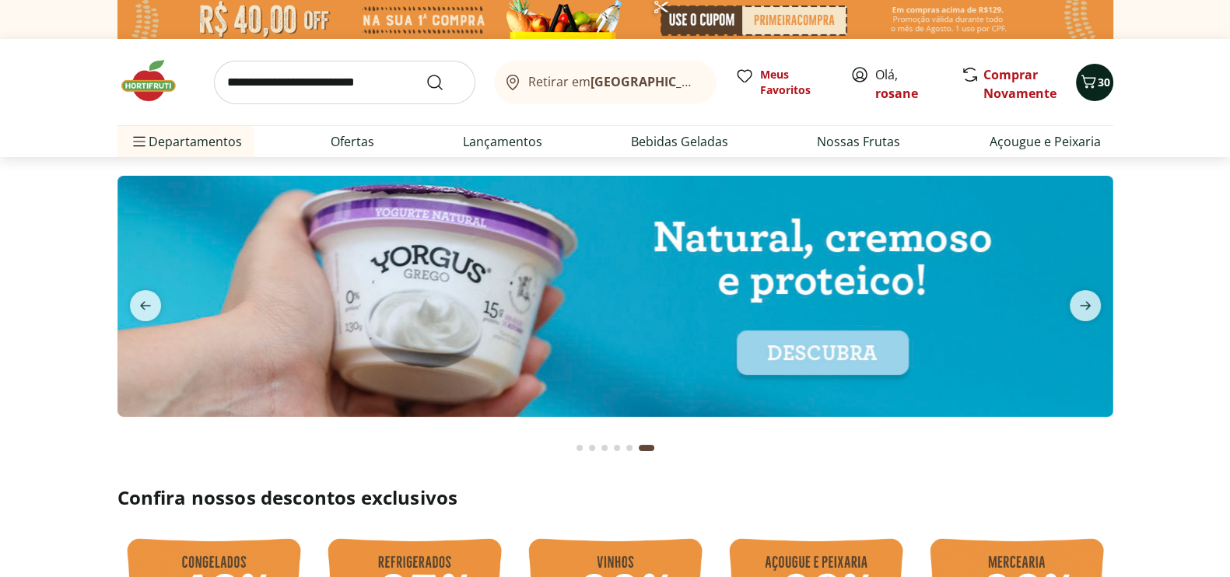
click at [1090, 89] on icon "Carrinho" at bounding box center [1088, 81] width 19 height 19
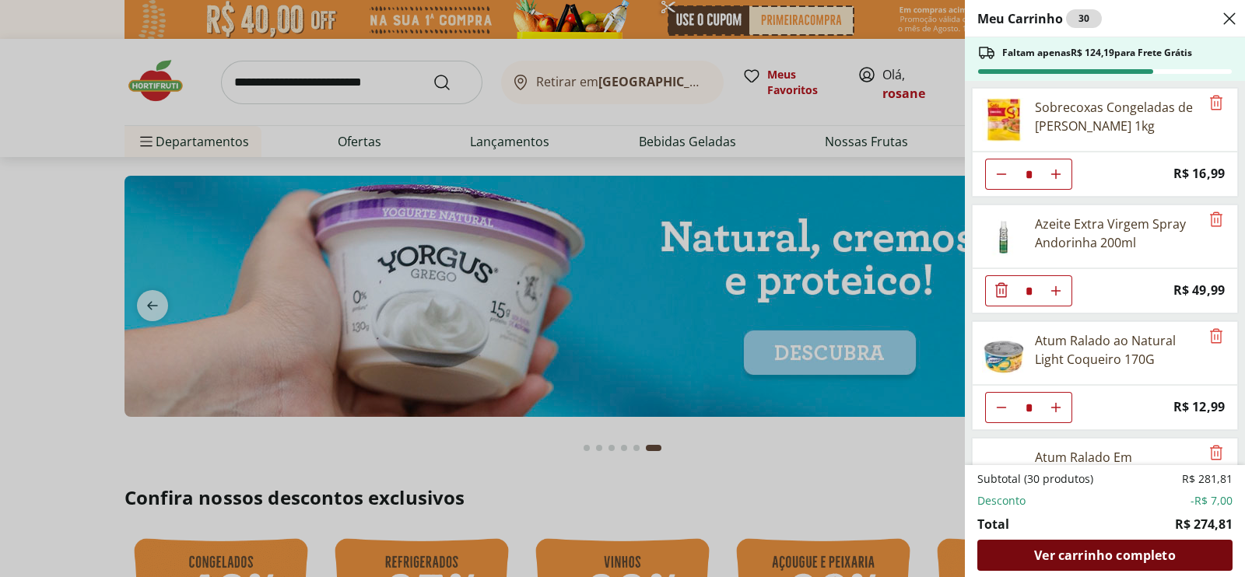
click at [1085, 555] on span "Ver carrinho completo" at bounding box center [1104, 555] width 141 height 12
